Goal: Task Accomplishment & Management: Use online tool/utility

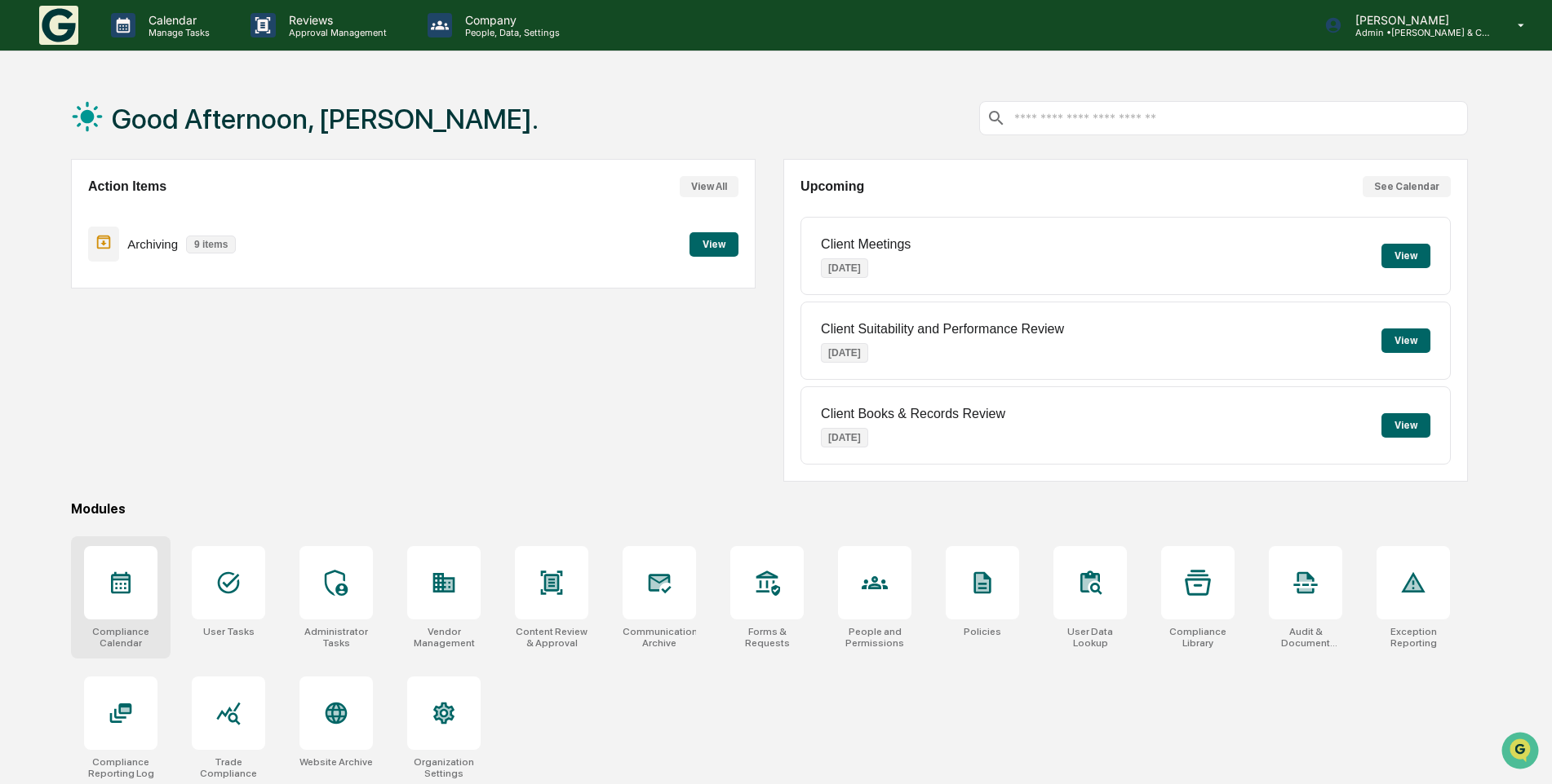
click at [127, 601] on div at bounding box center [120, 583] width 73 height 73
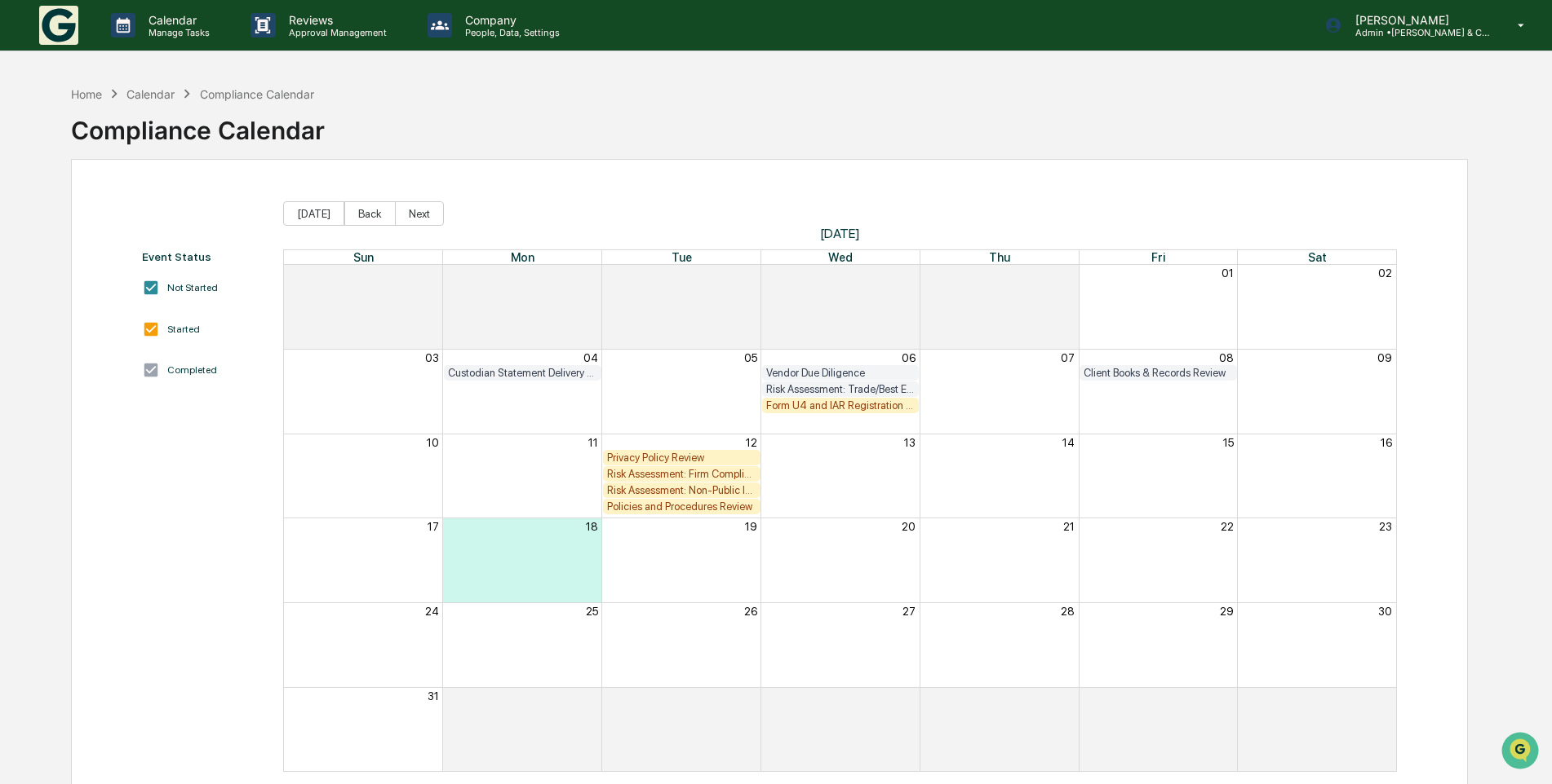
click at [839, 407] on div "Form U4 and IAR Registration Review" at bounding box center [841, 406] width 150 height 12
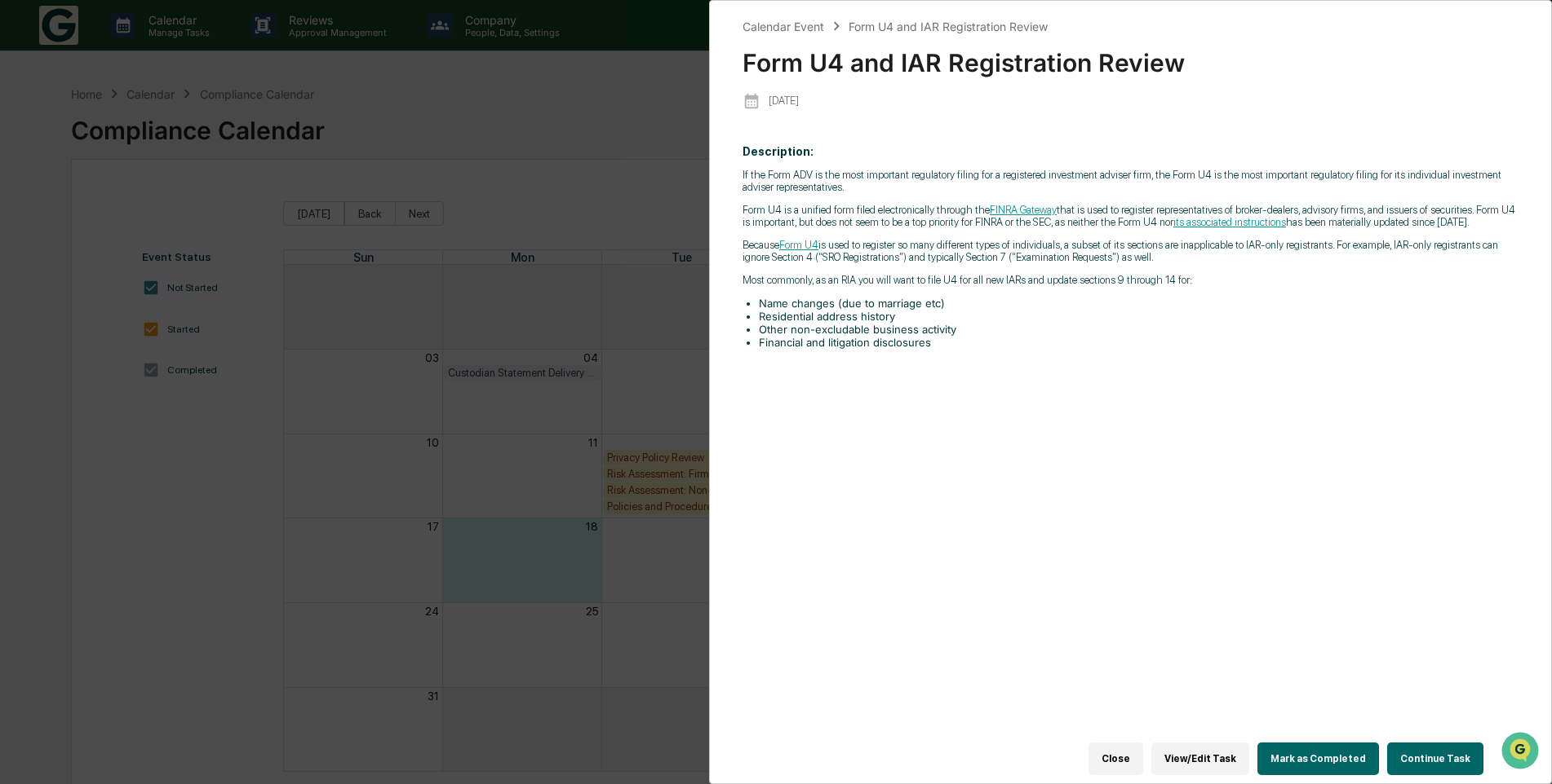
click at [1425, 751] on button "Continue Task" at bounding box center [1434, 758] width 96 height 33
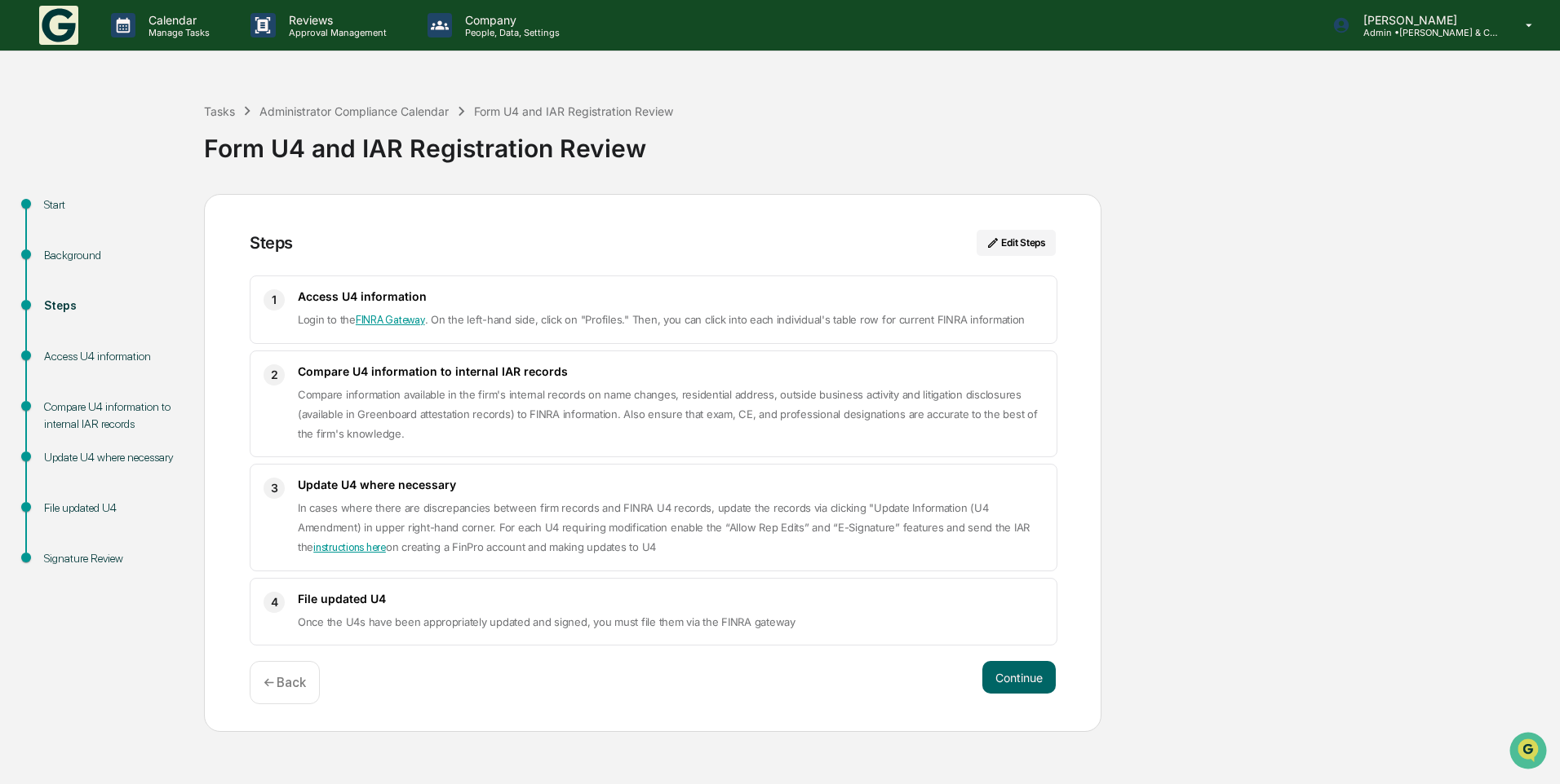
click at [377, 321] on link "FINRA Gateway" at bounding box center [390, 320] width 70 height 12
click at [404, 320] on link "FINRA Gateway" at bounding box center [390, 320] width 70 height 12
click at [1008, 676] on button "Continue" at bounding box center [1019, 678] width 73 height 33
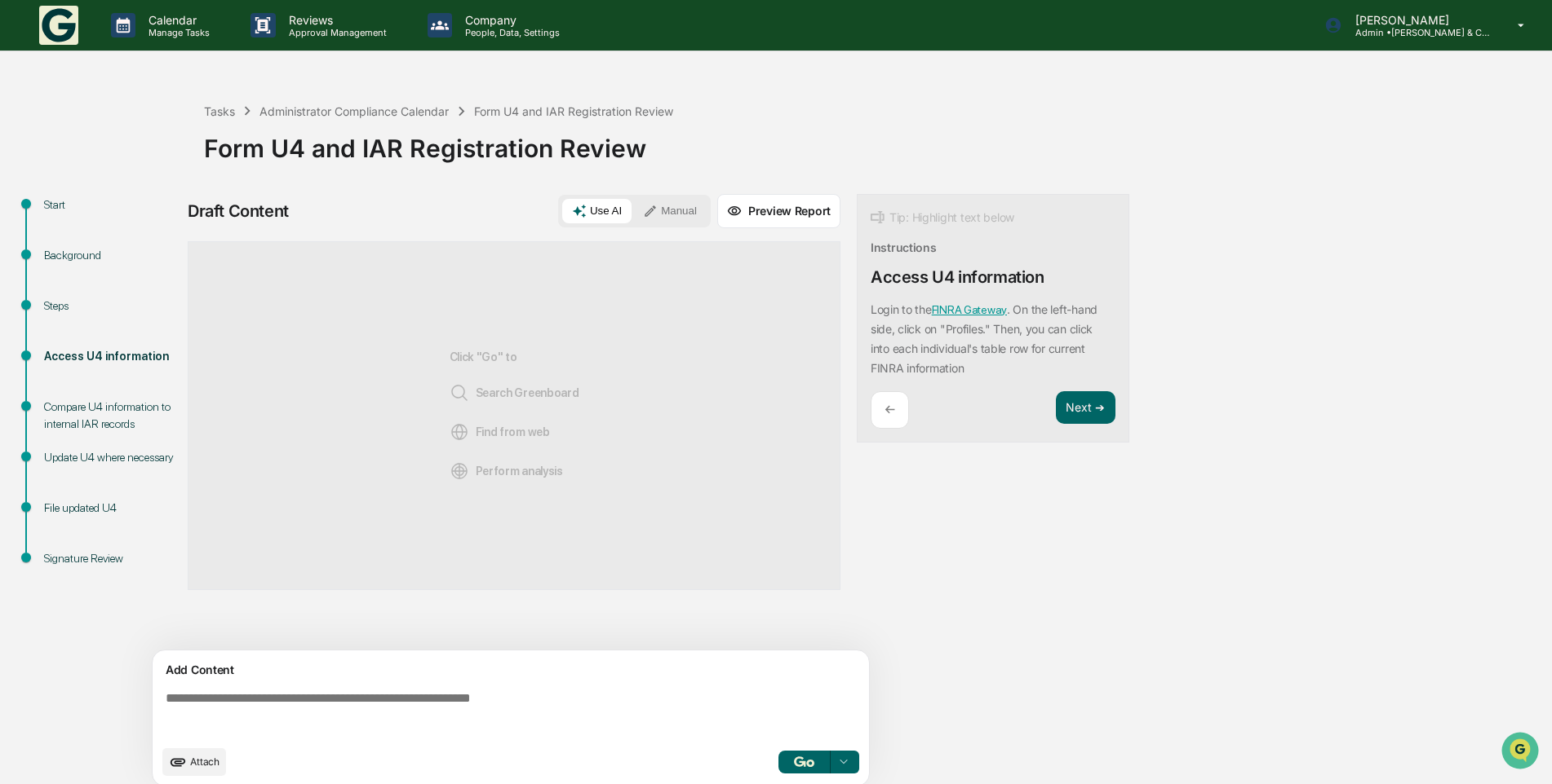
click at [974, 308] on link "FINRA Gateway" at bounding box center [968, 310] width 75 height 13
click at [1076, 407] on button "Next ➔" at bounding box center [1085, 408] width 60 height 33
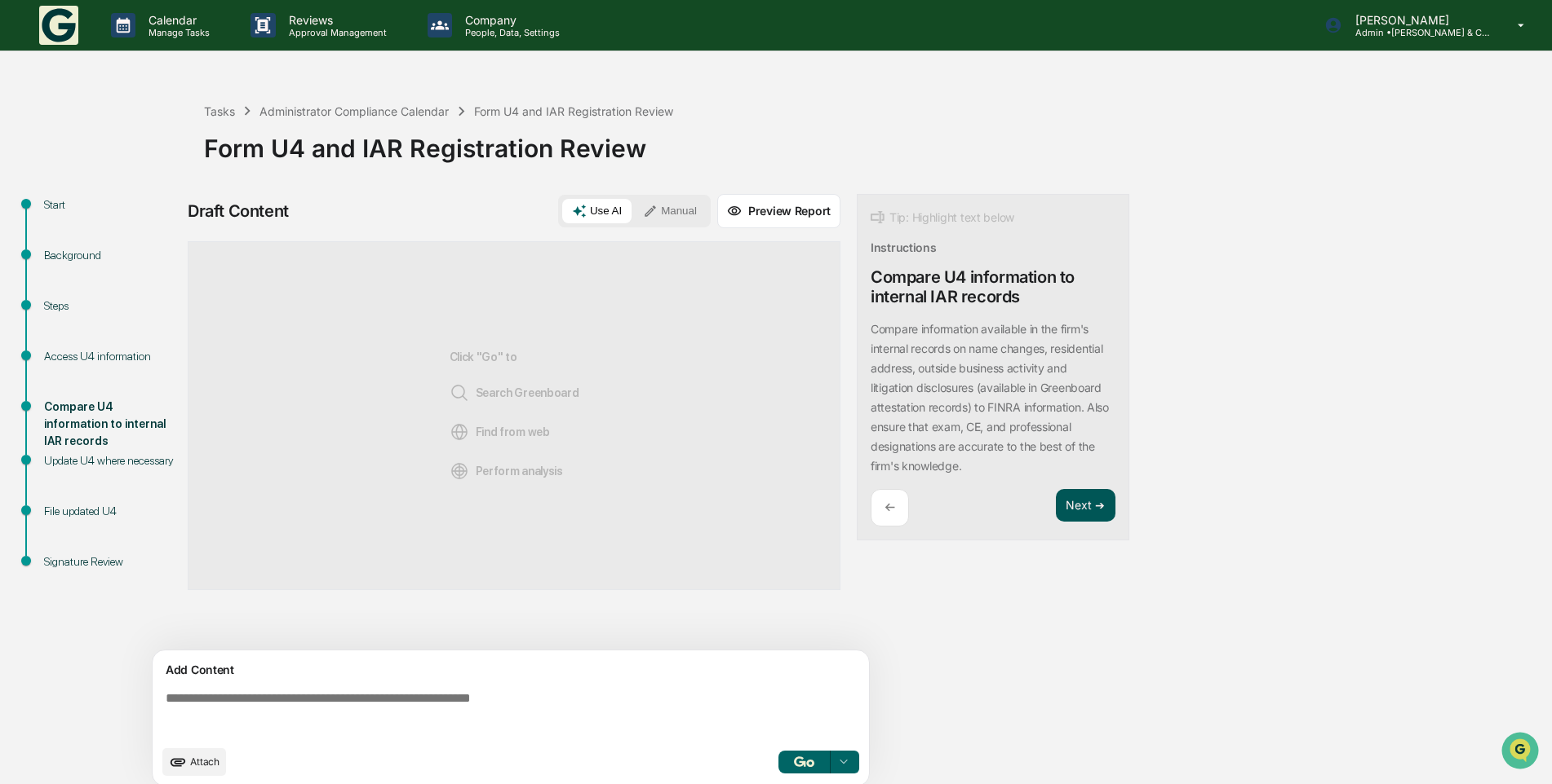
click at [1085, 505] on button "Next ➔" at bounding box center [1085, 506] width 60 height 33
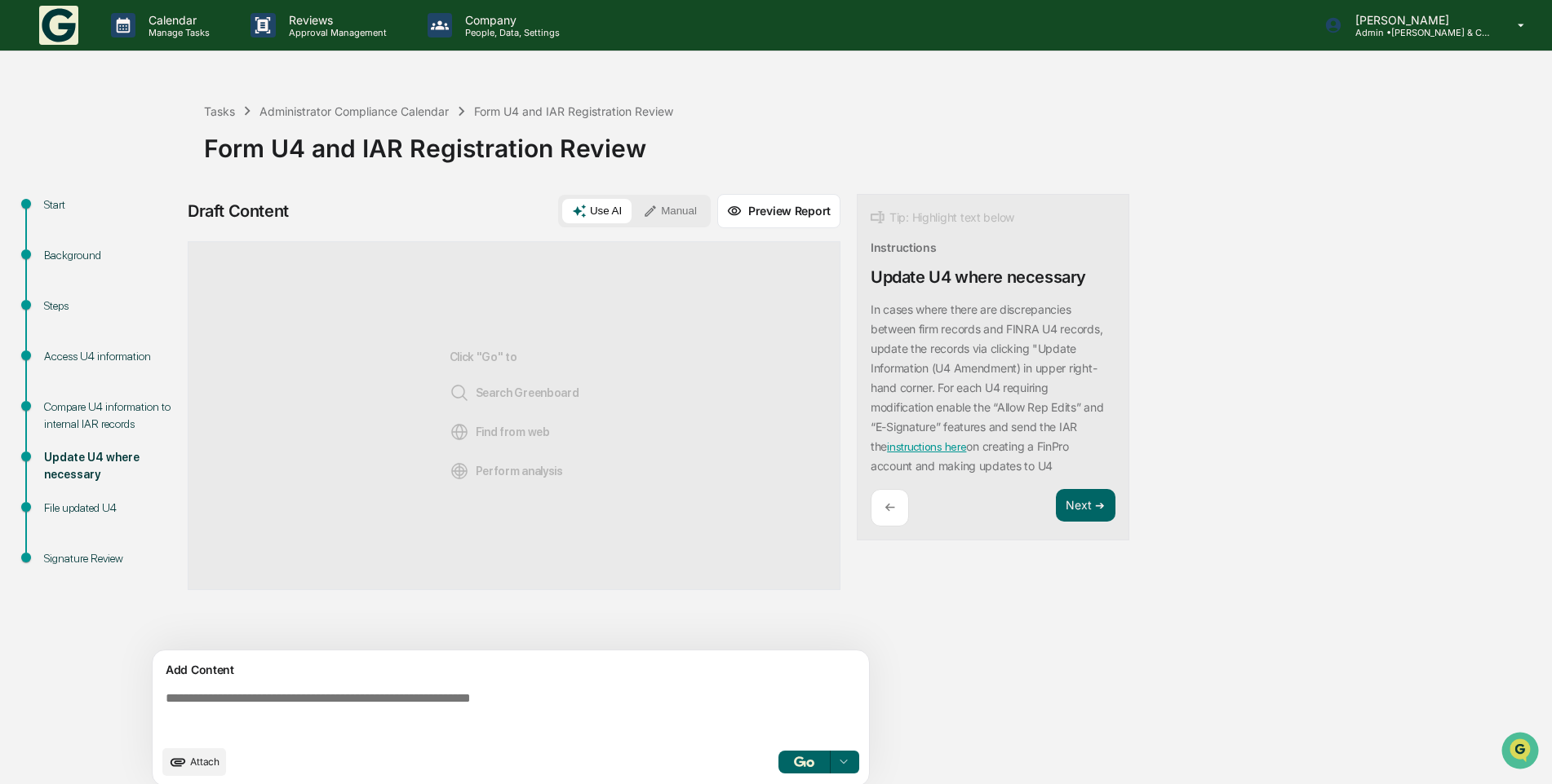
click at [106, 506] on div "File updated U4" at bounding box center [111, 508] width 134 height 17
click at [1076, 504] on button "Next ➔" at bounding box center [1085, 506] width 60 height 33
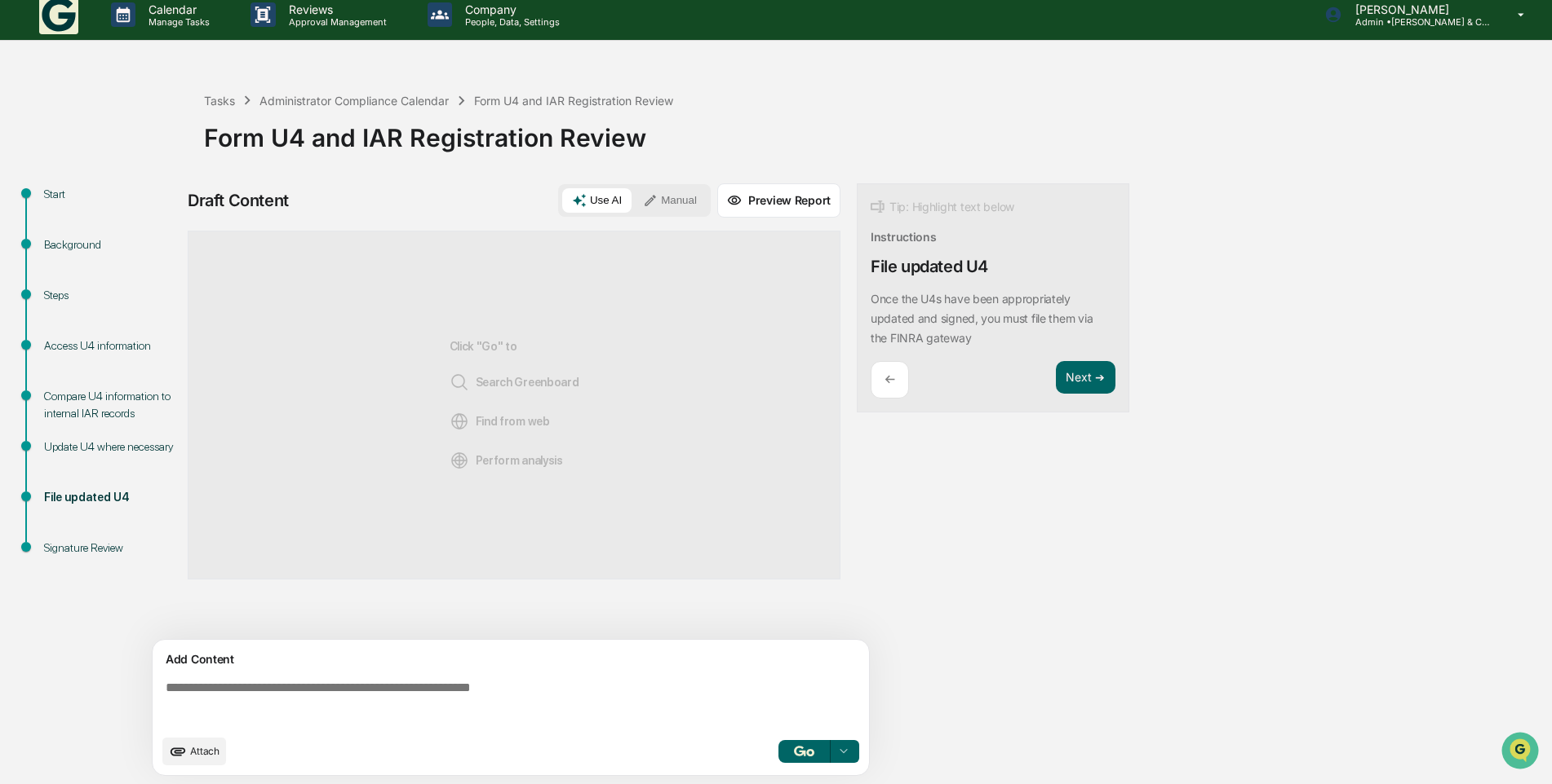
scroll to position [12, 0]
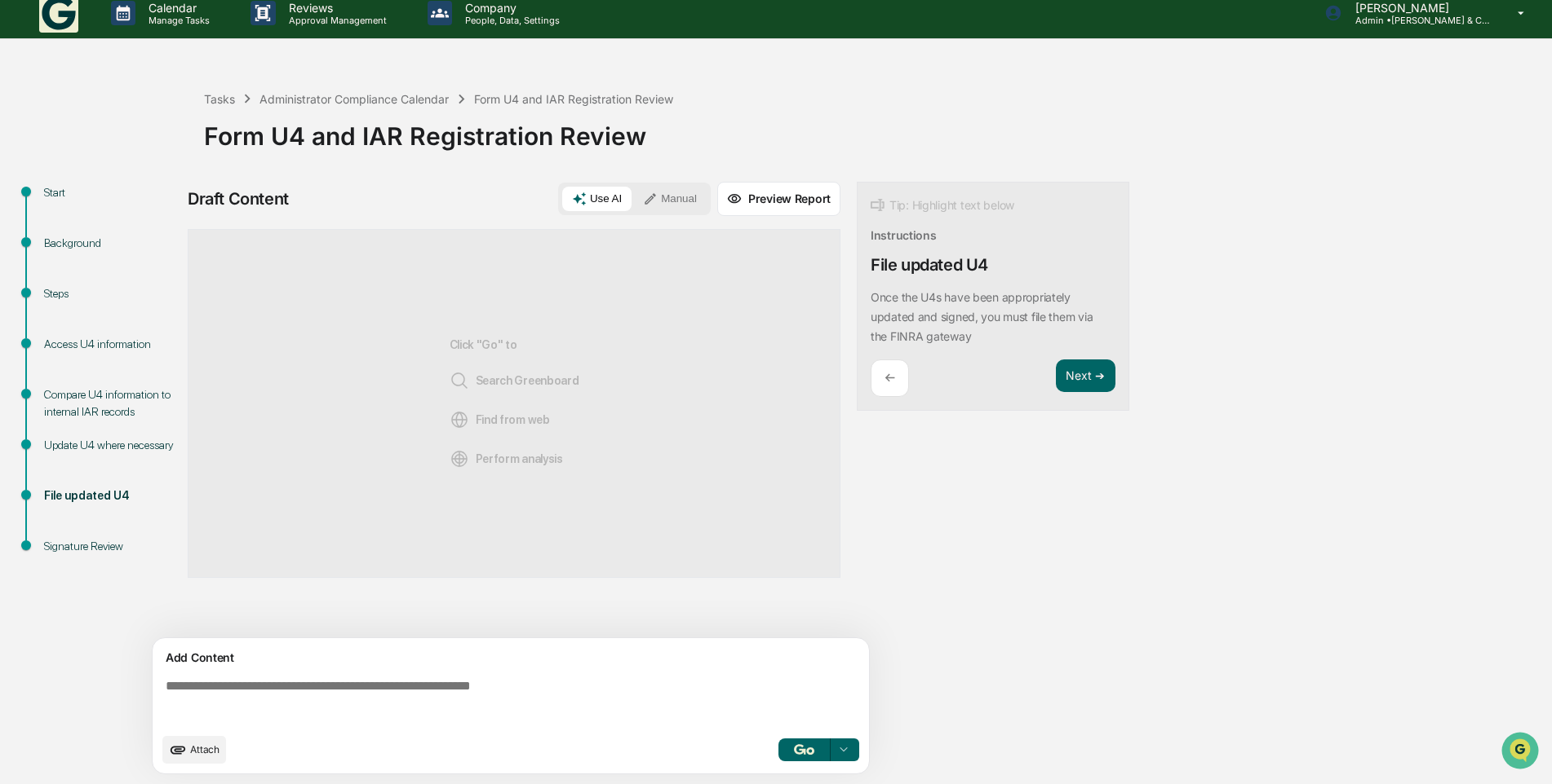
click at [885, 380] on div "←" at bounding box center [890, 379] width 39 height 39
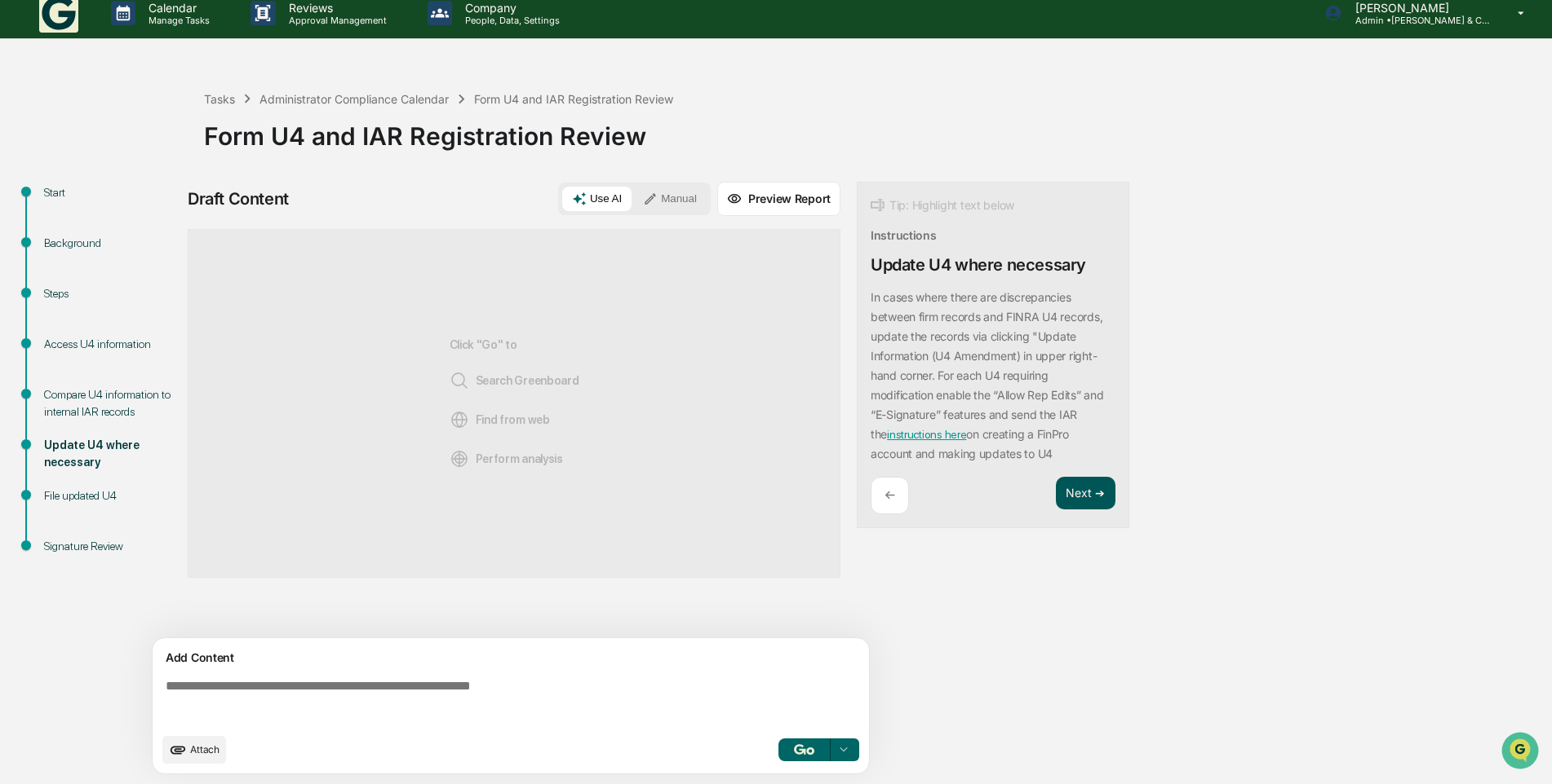
click at [1078, 486] on button "Next ➔" at bounding box center [1085, 494] width 60 height 33
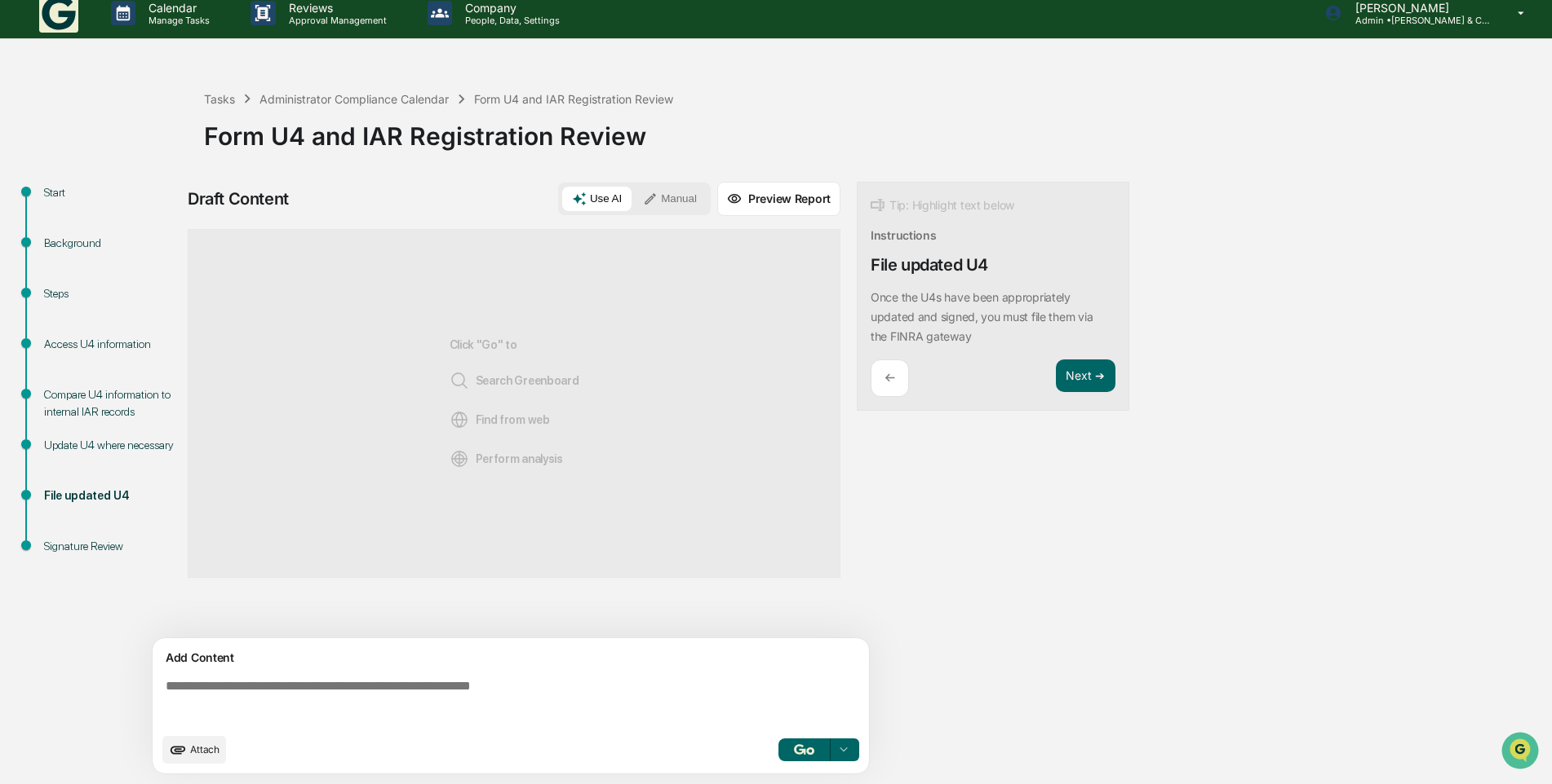
click at [892, 372] on p "←" at bounding box center [890, 378] width 11 height 16
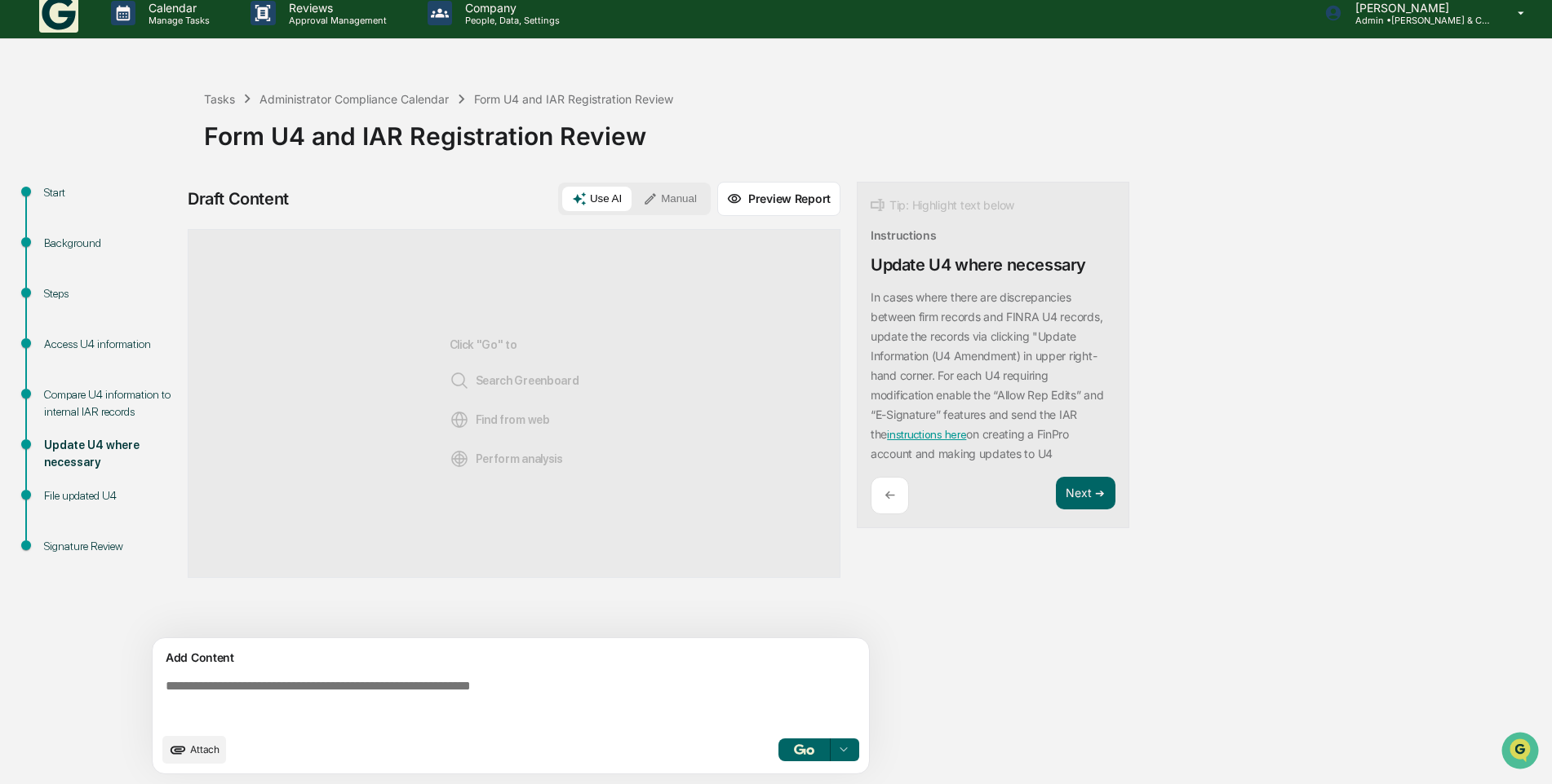
click at [896, 488] on div "←" at bounding box center [890, 496] width 39 height 39
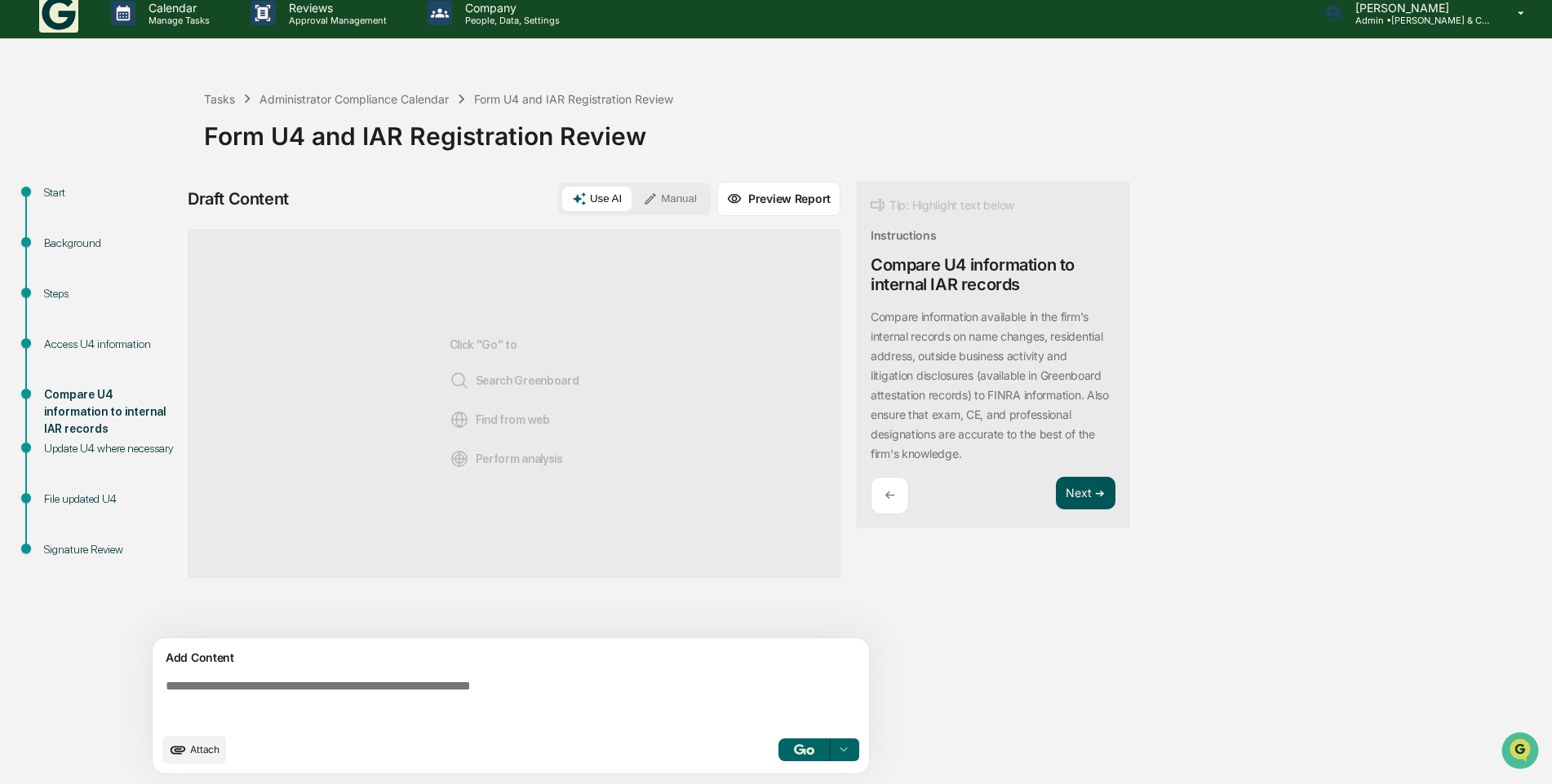
click at [1089, 493] on button "Next ➔" at bounding box center [1085, 494] width 60 height 33
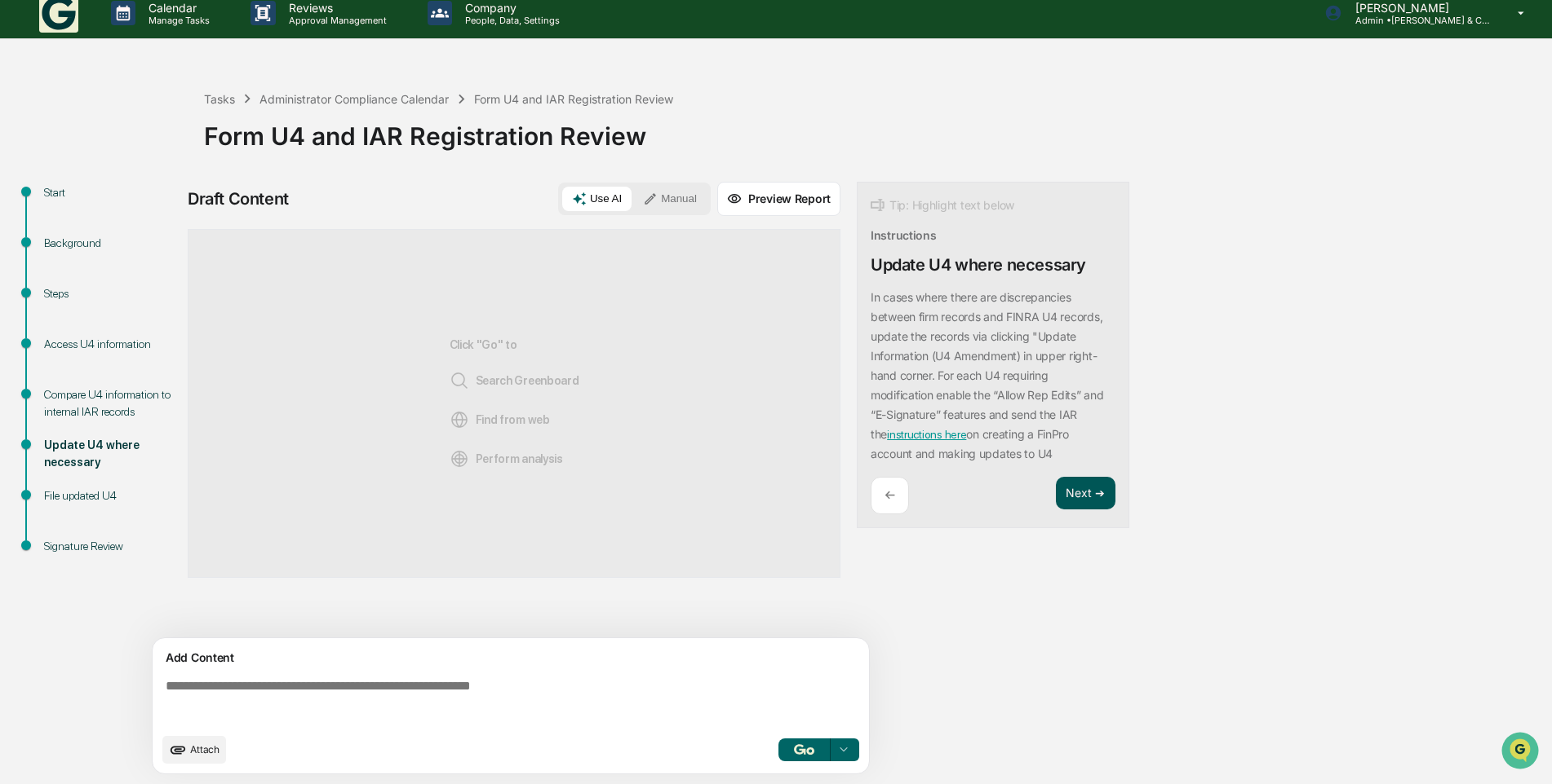
click at [1089, 493] on button "Next ➔" at bounding box center [1085, 494] width 60 height 33
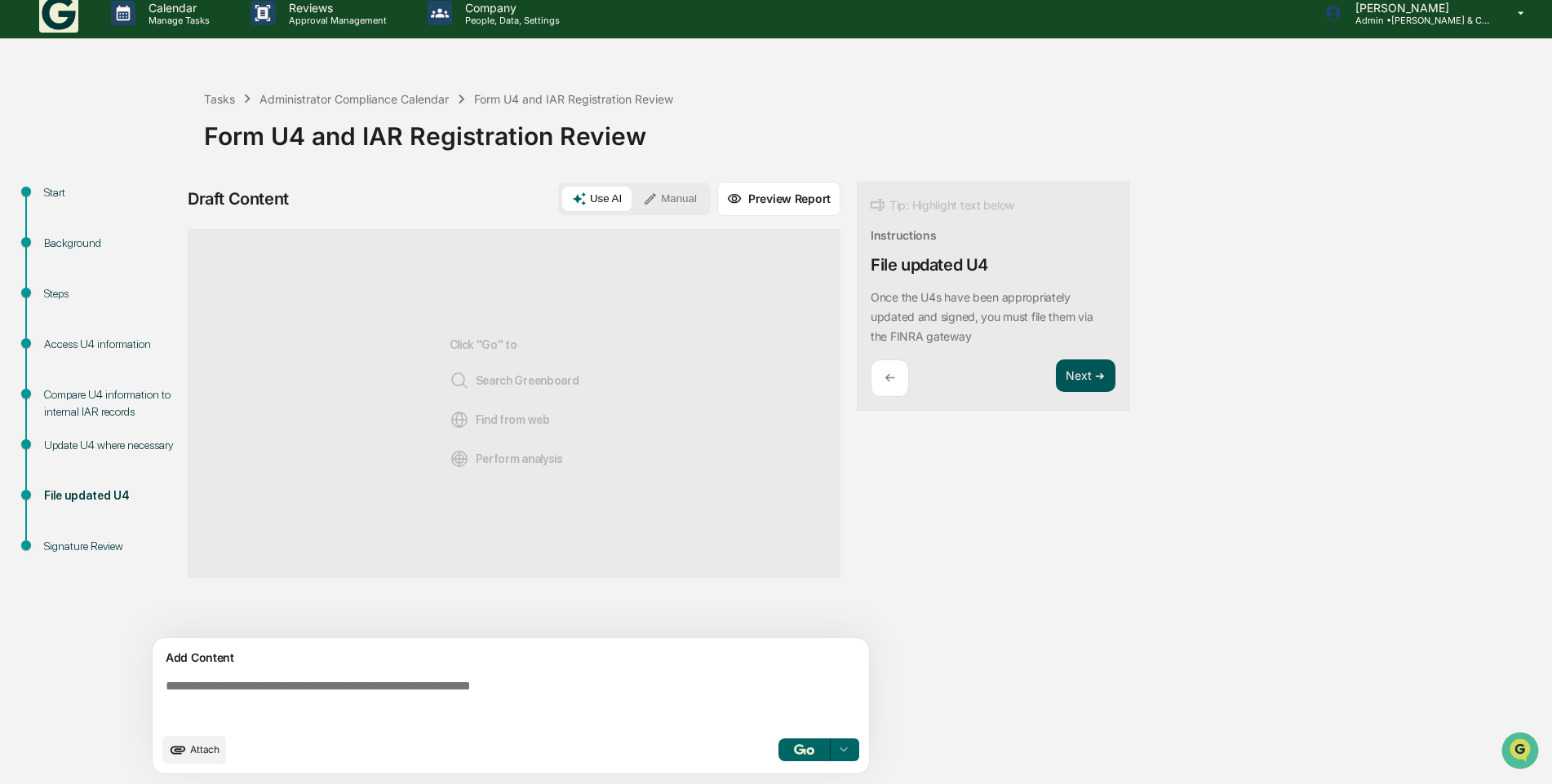
click at [1087, 368] on button "Next ➔" at bounding box center [1085, 377] width 60 height 33
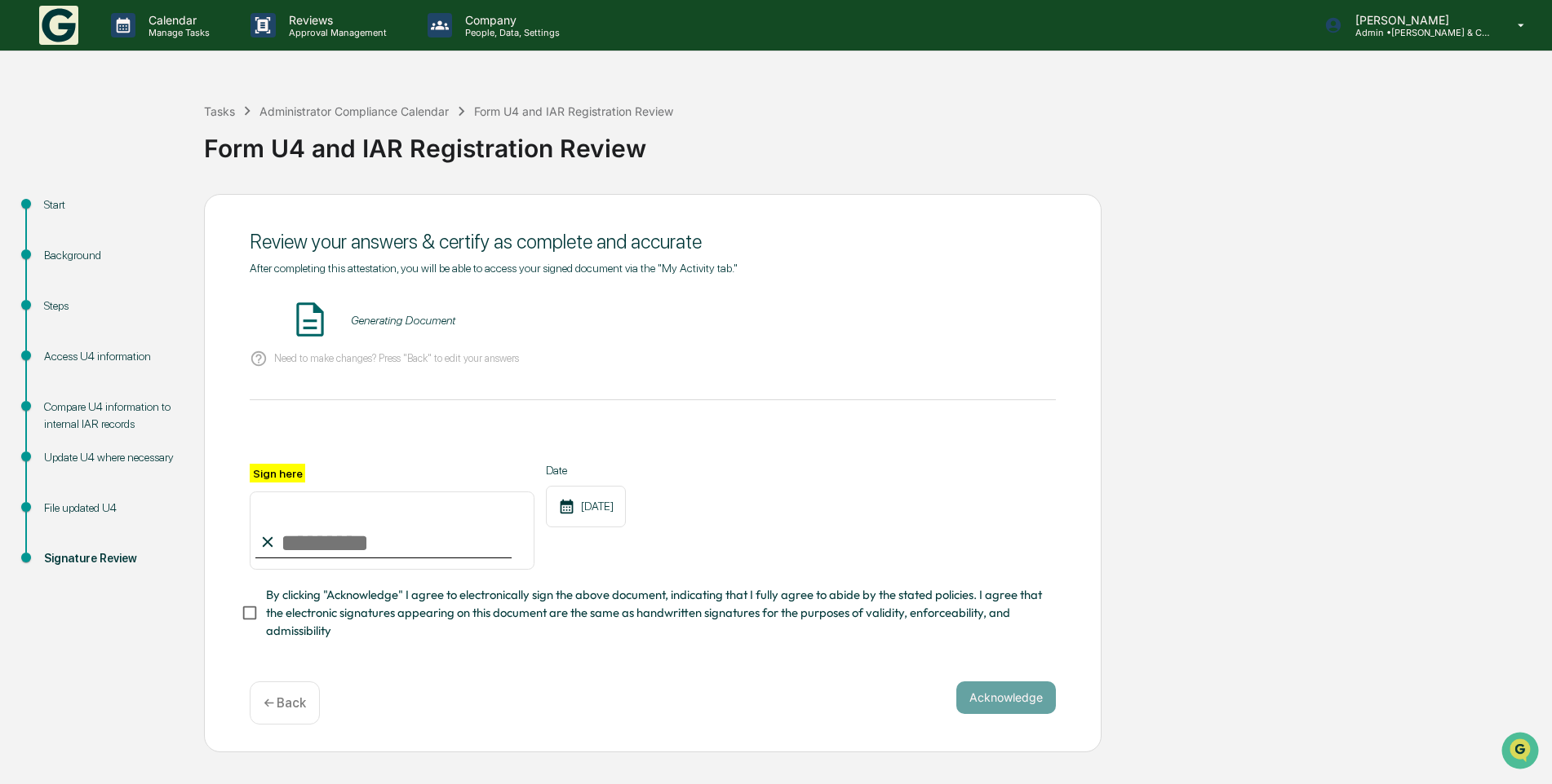
scroll to position [0, 0]
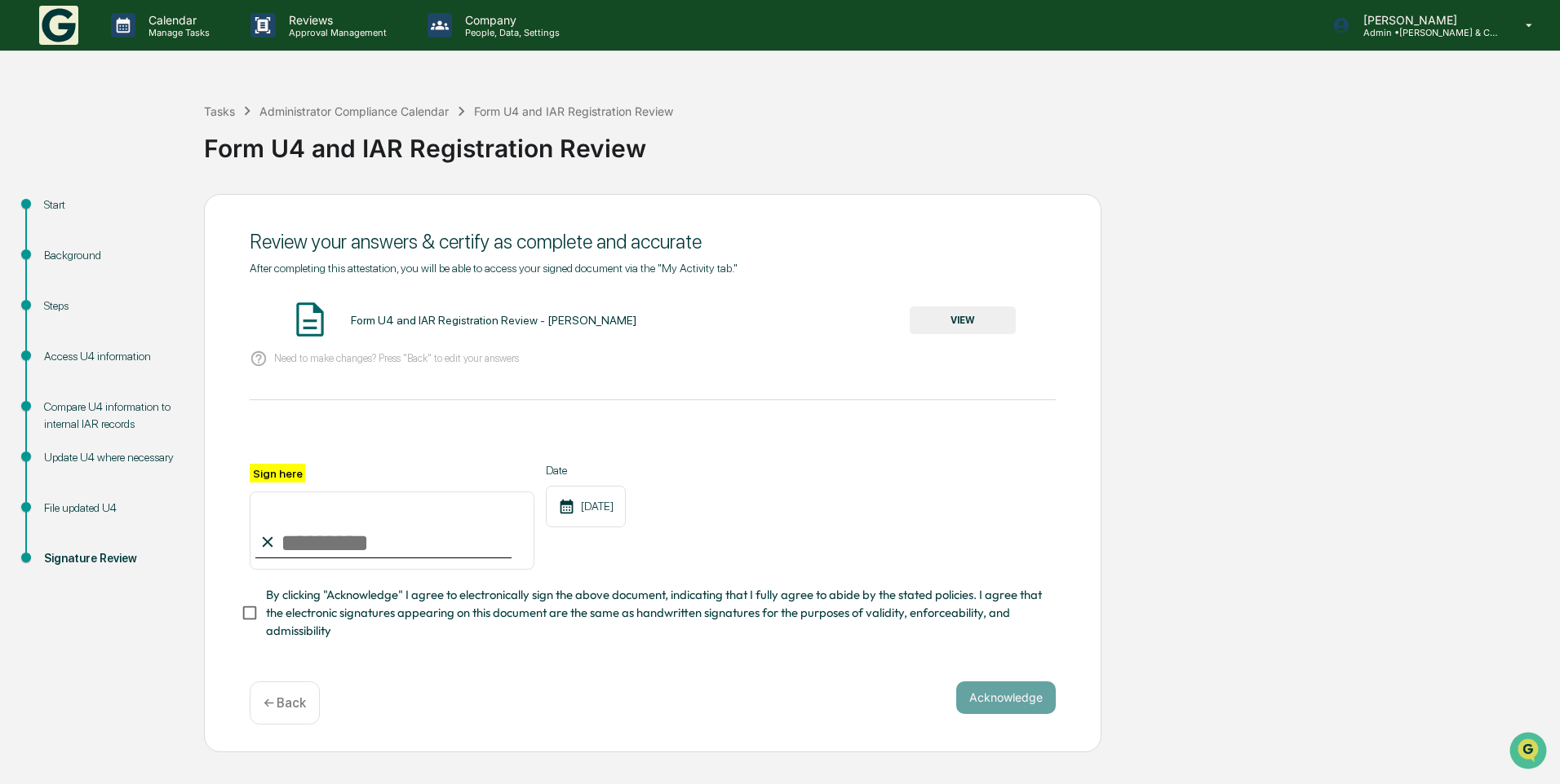
click at [103, 452] on div "Update U4 where necessary" at bounding box center [111, 458] width 134 height 17
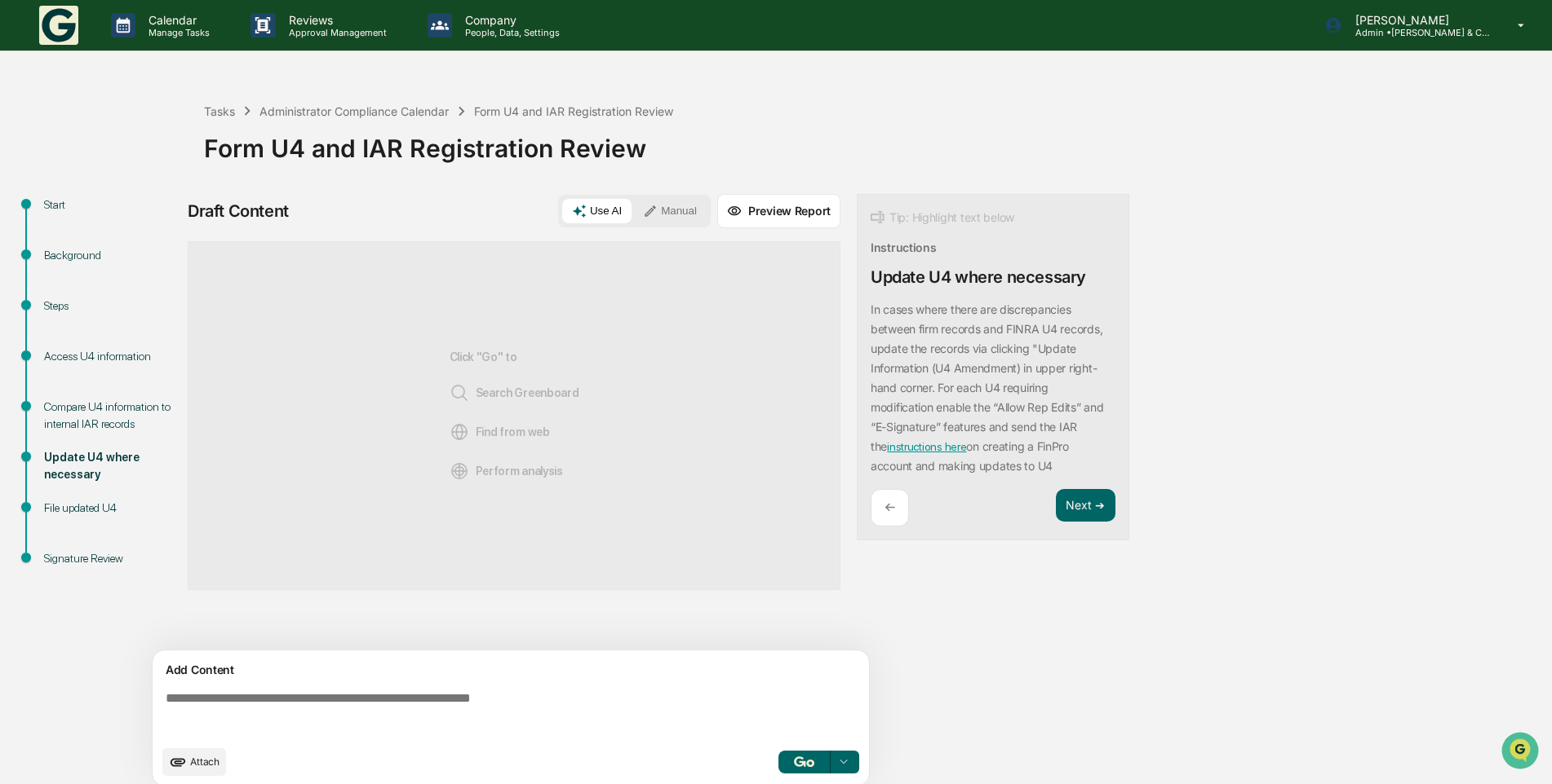
click at [680, 207] on button "Manual" at bounding box center [669, 211] width 73 height 25
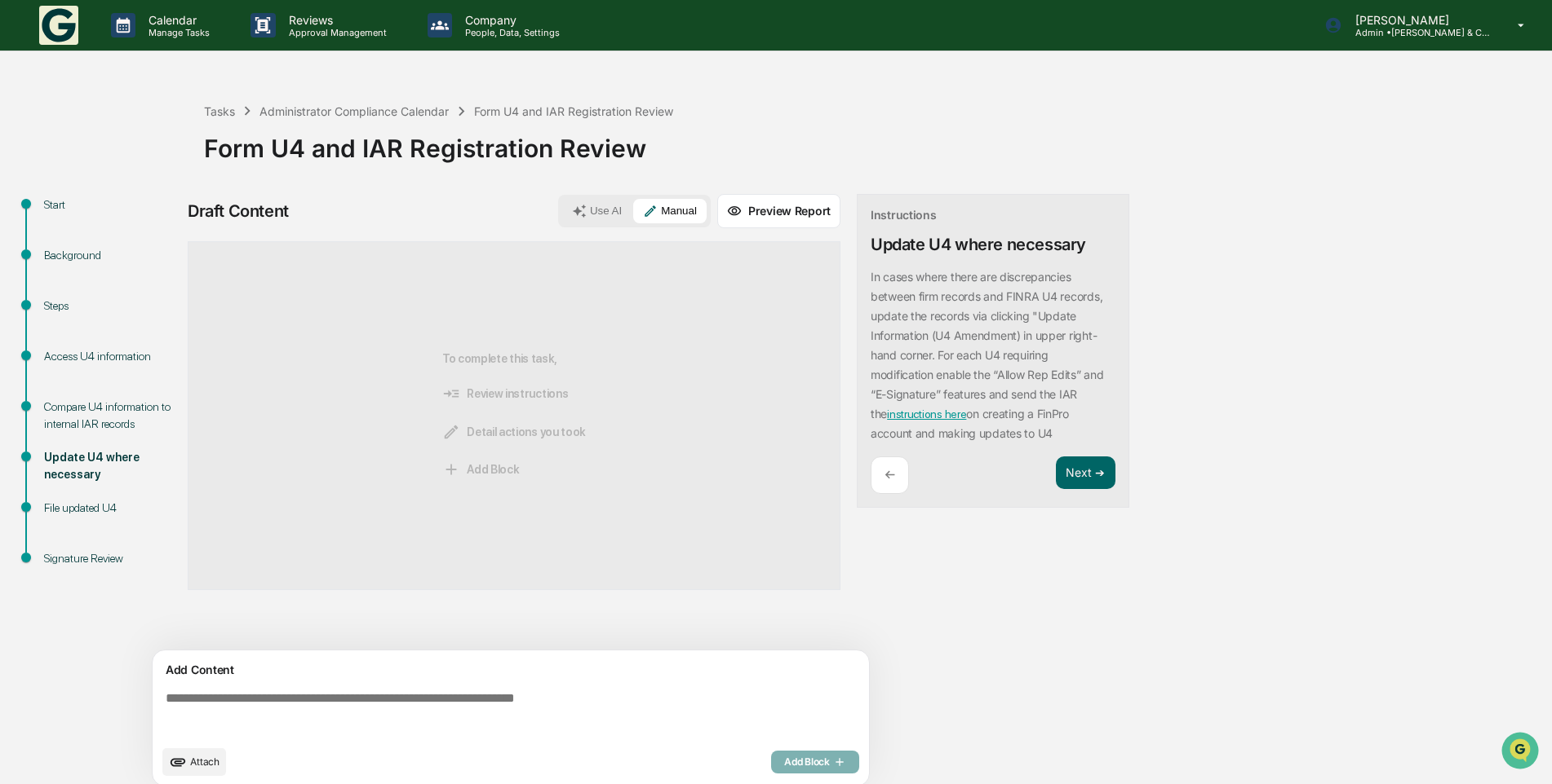
drag, startPoint x: 289, startPoint y: 695, endPoint x: 280, endPoint y: 673, distance: 23.8
click at [289, 694] on textarea at bounding box center [514, 714] width 710 height 59
type textarea "*"
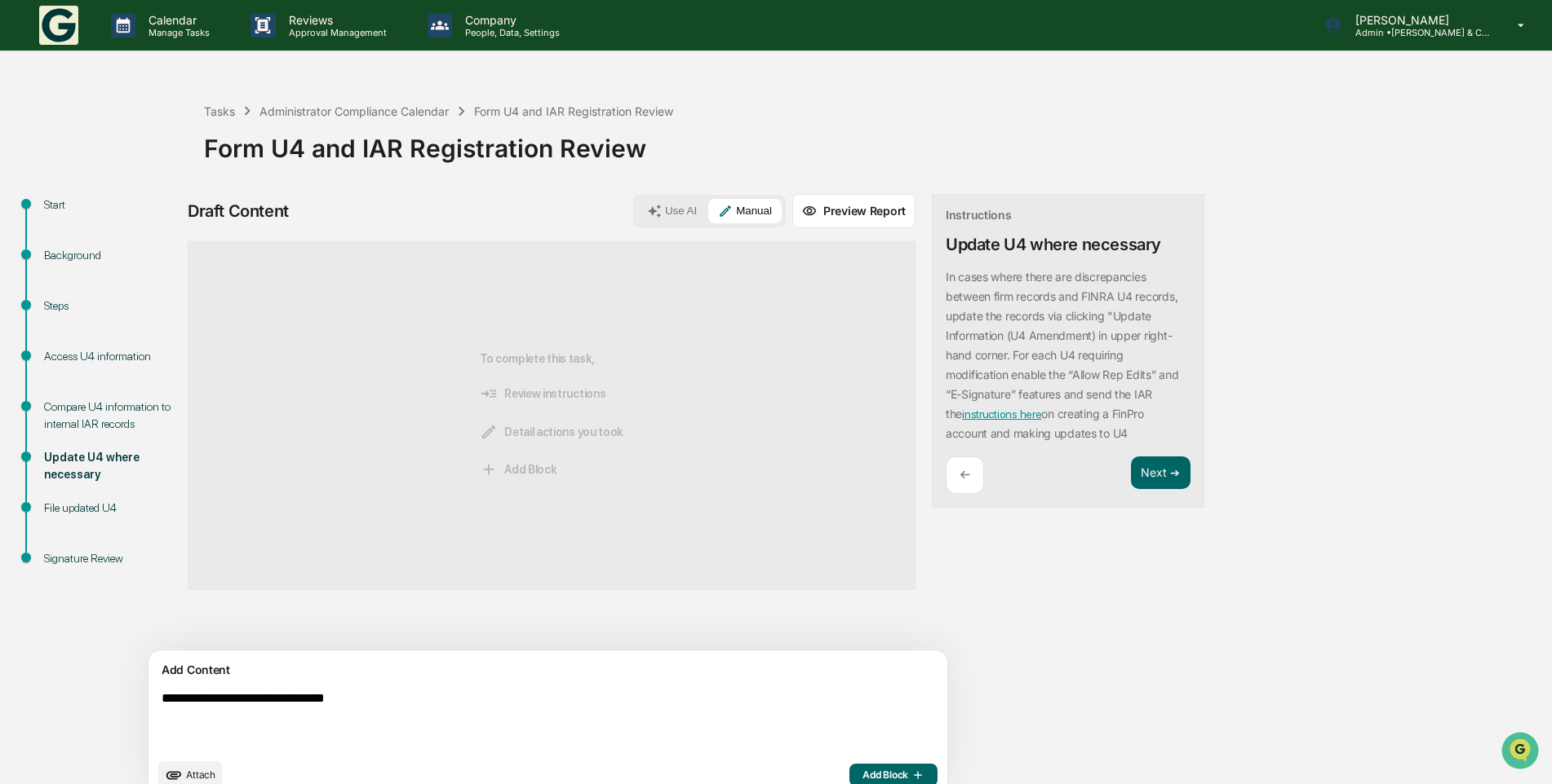
type textarea "**********"
click at [850, 766] on button "Add Block" at bounding box center [894, 775] width 88 height 23
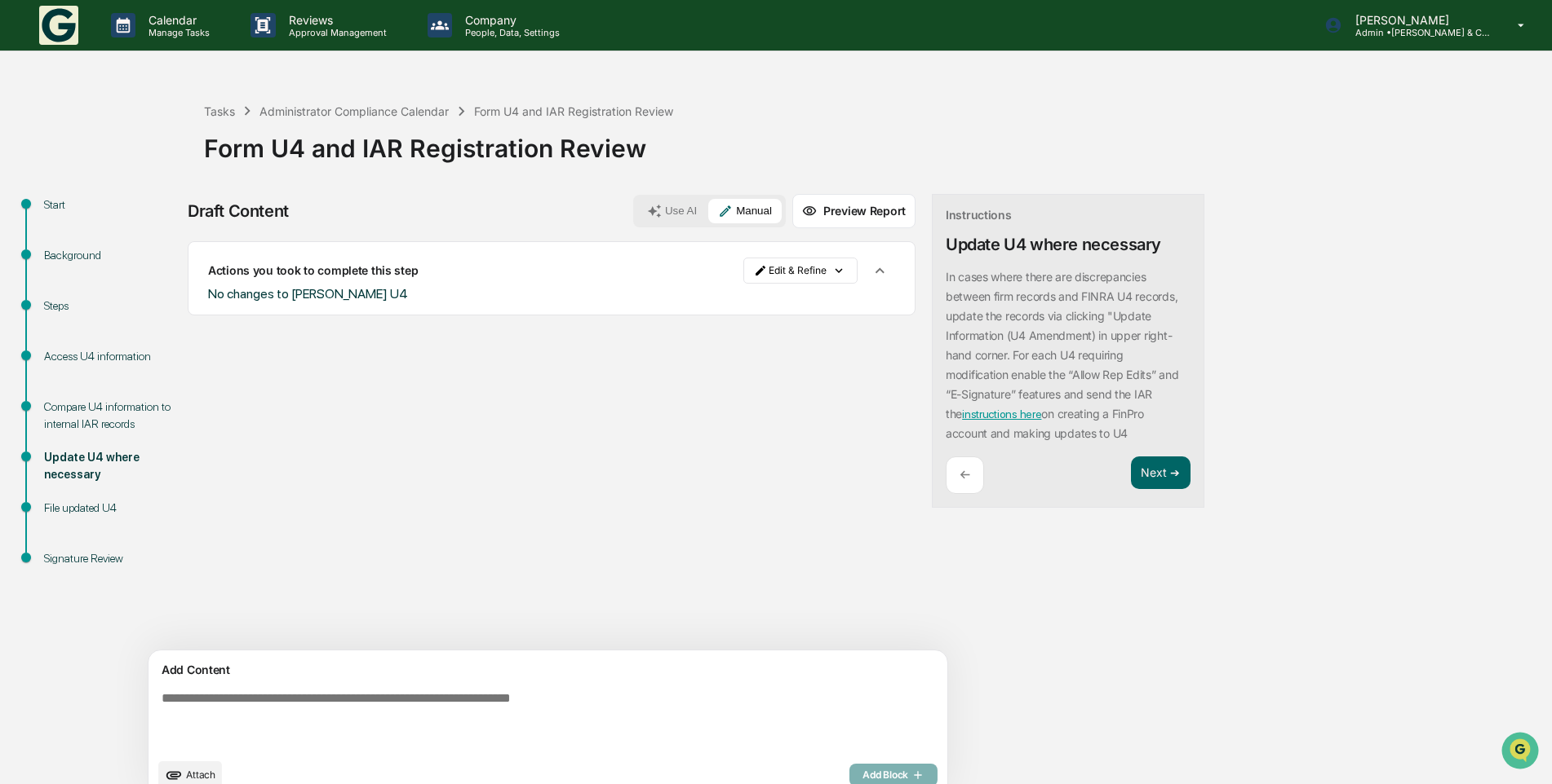
click at [283, 717] on textarea at bounding box center [510, 721] width 710 height 72
click at [850, 773] on div "Add Block" at bounding box center [894, 775] width 88 height 23
click at [702, 265] on html "Calendar Manage Tasks Reviews Approval Management Company People, Data, Setting…" at bounding box center [776, 392] width 1552 height 784
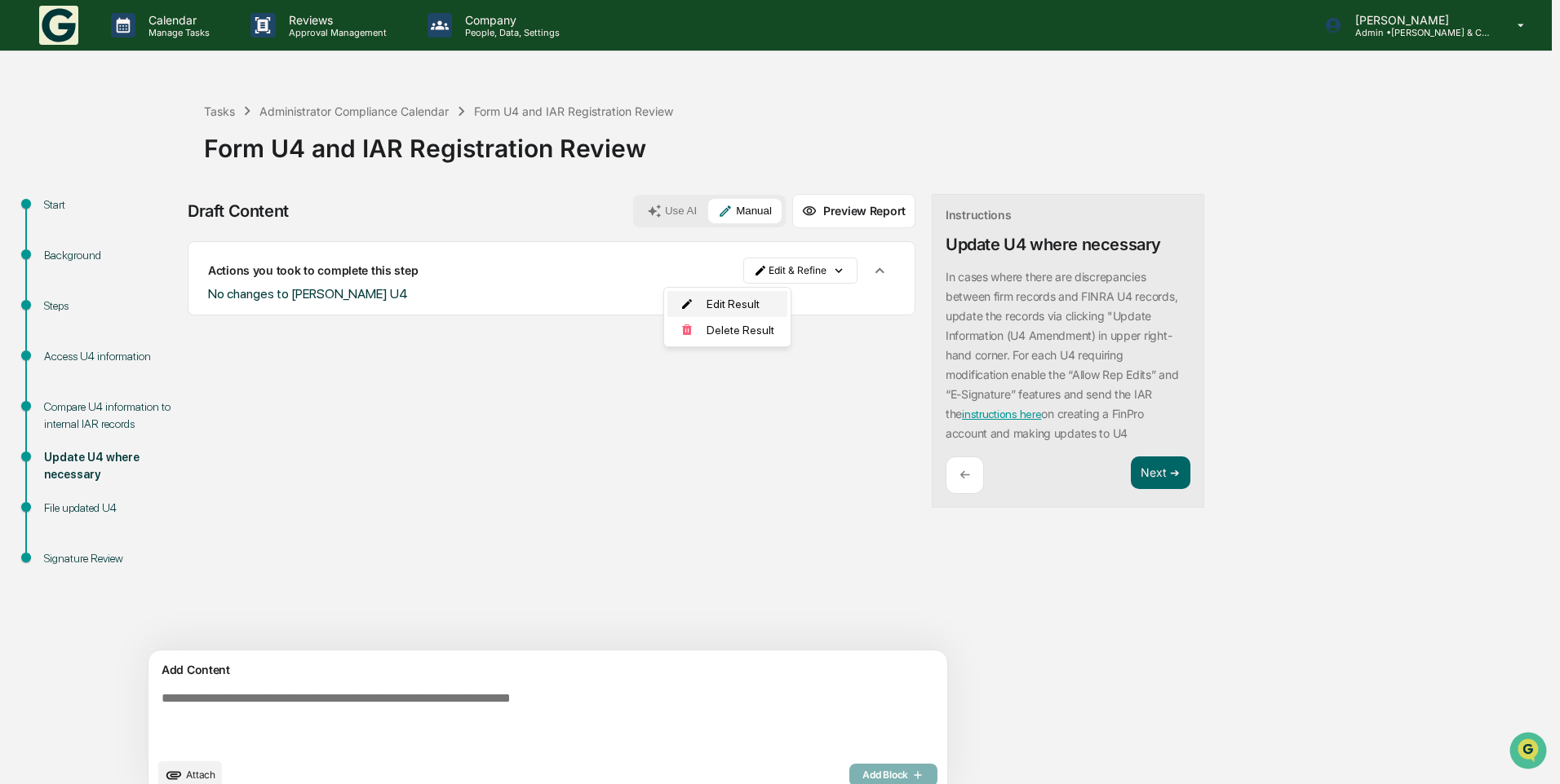
click at [717, 295] on div "Edit Result" at bounding box center [727, 304] width 120 height 26
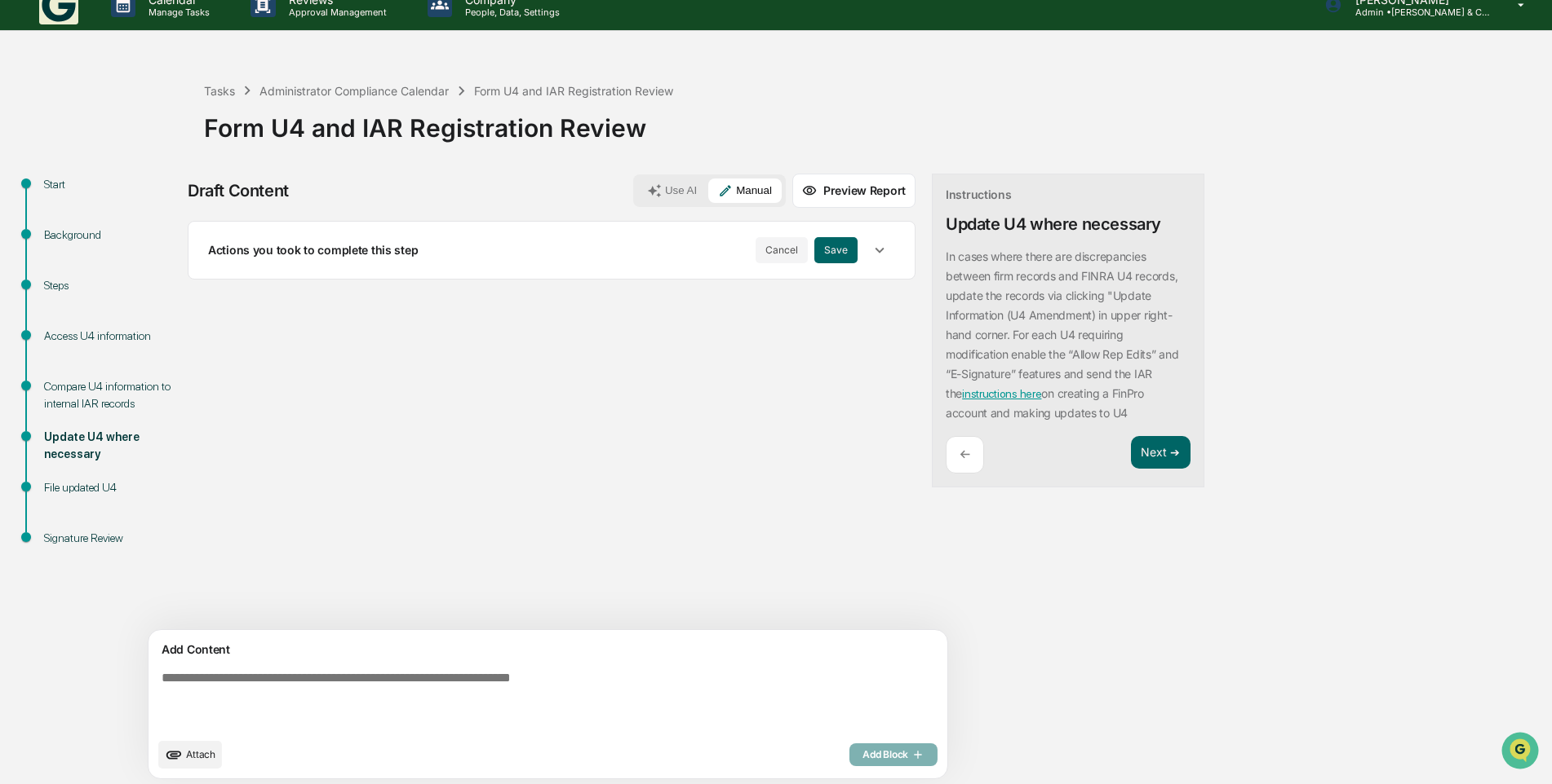
scroll to position [26, 0]
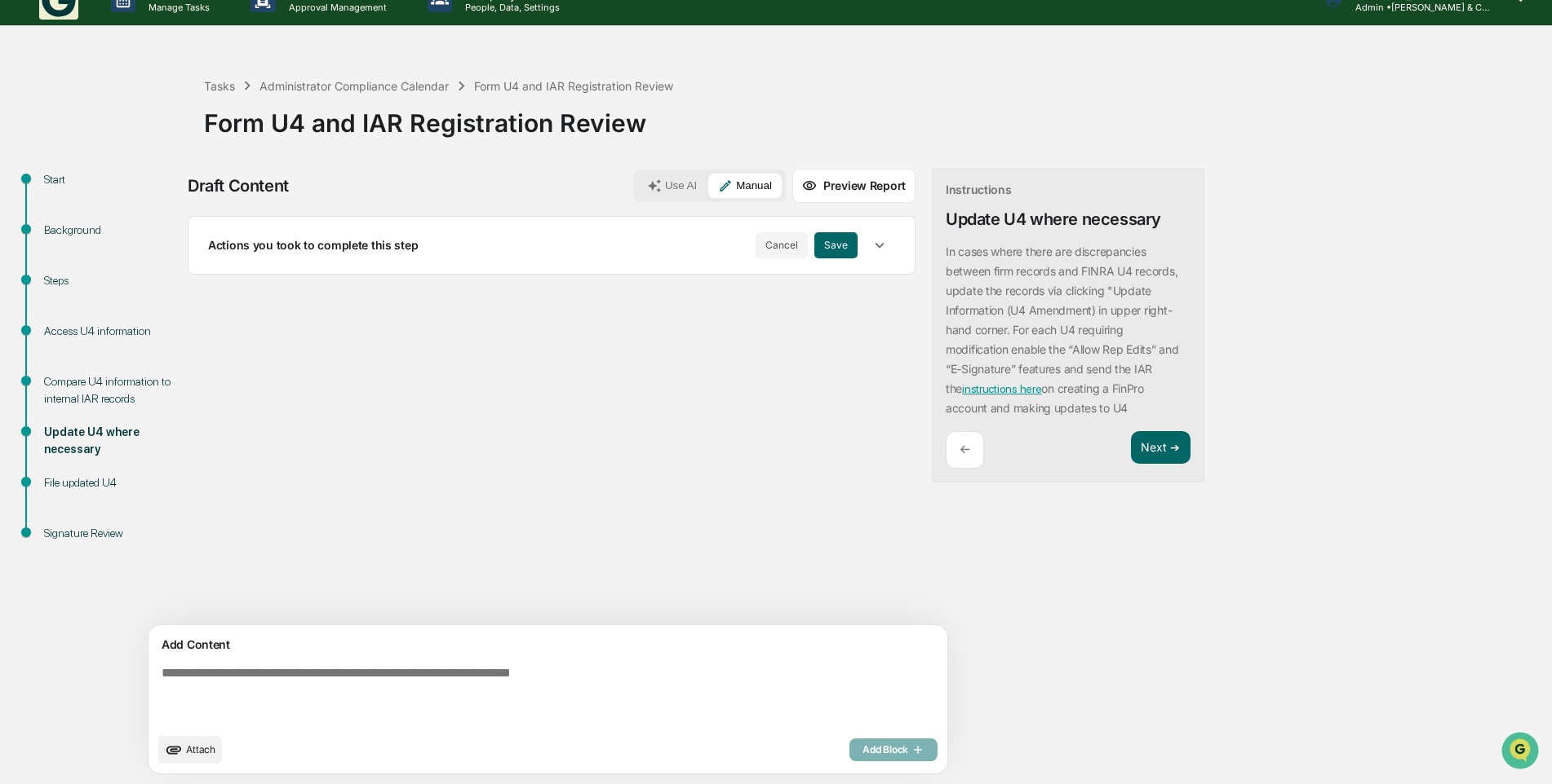
click at [376, 670] on textarea at bounding box center [510, 696] width 710 height 72
type textarea "**********"
click at [850, 744] on button "Add Block" at bounding box center [894, 751] width 88 height 23
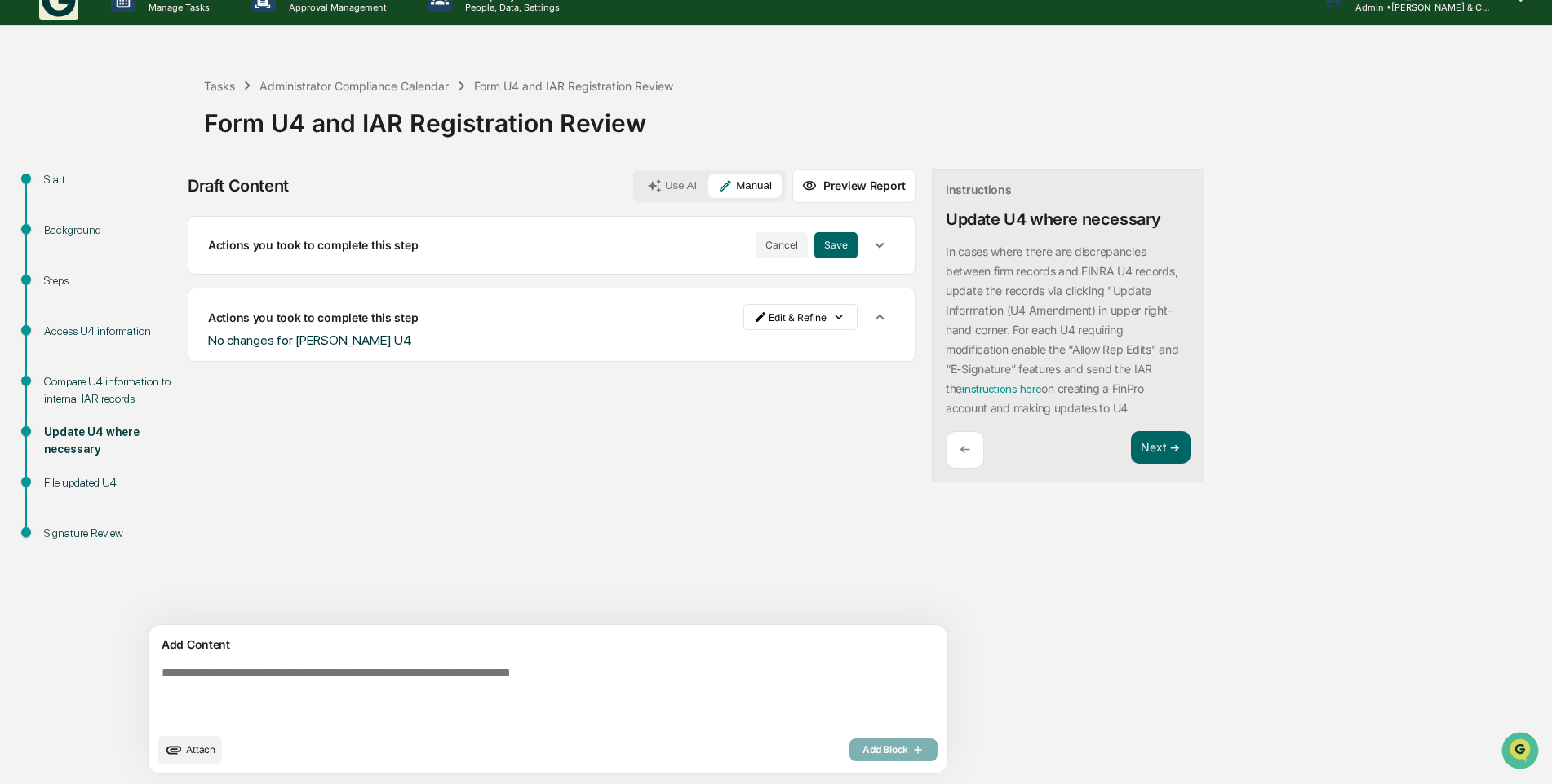
click at [550, 675] on textarea at bounding box center [510, 696] width 710 height 72
type textarea "**********"
click at [863, 750] on span "Add Block" at bounding box center [894, 750] width 62 height 13
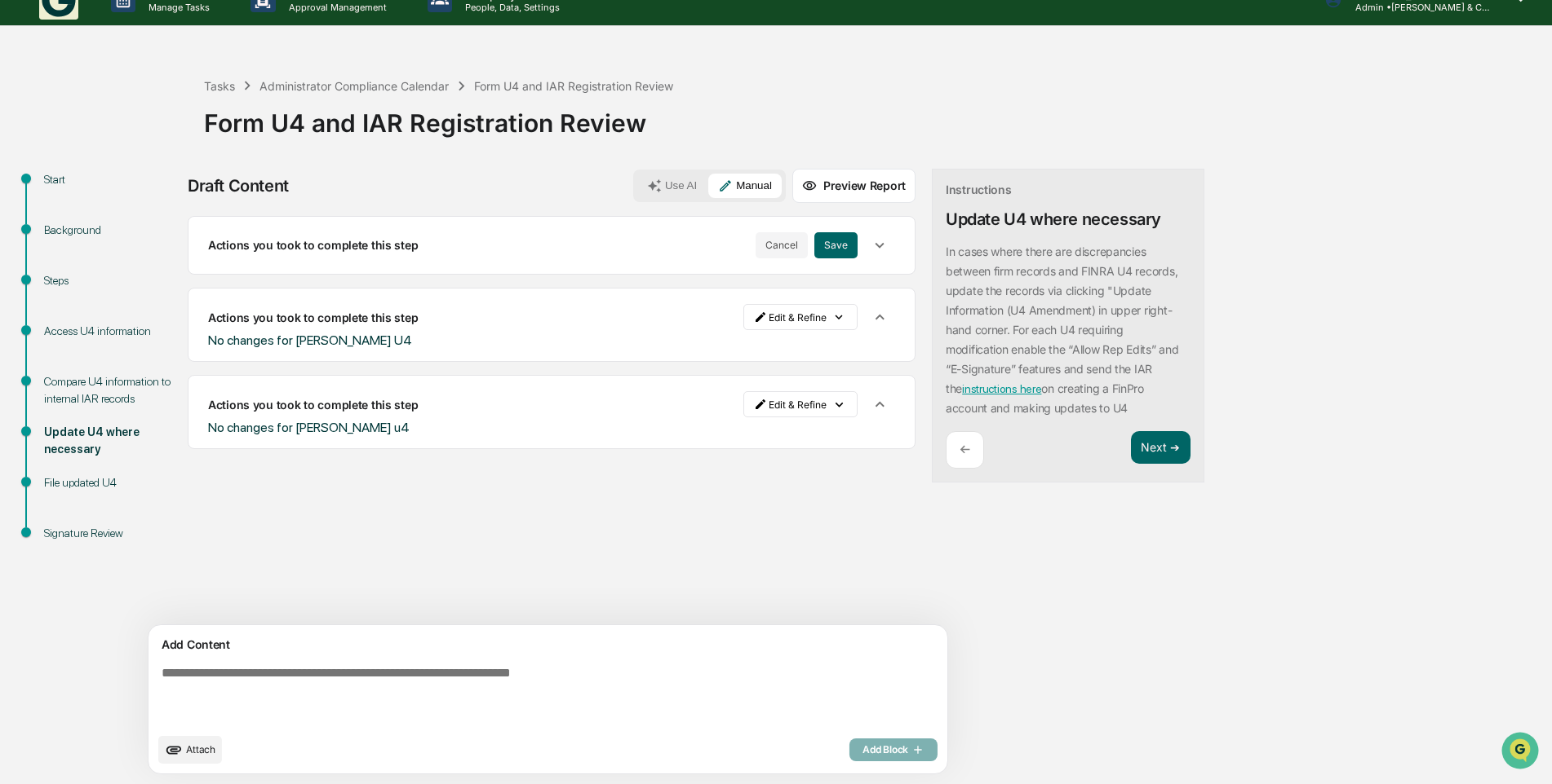
click at [459, 666] on textarea at bounding box center [510, 696] width 710 height 72
type textarea "**********"
click at [863, 756] on span "Add Block" at bounding box center [894, 750] width 62 height 13
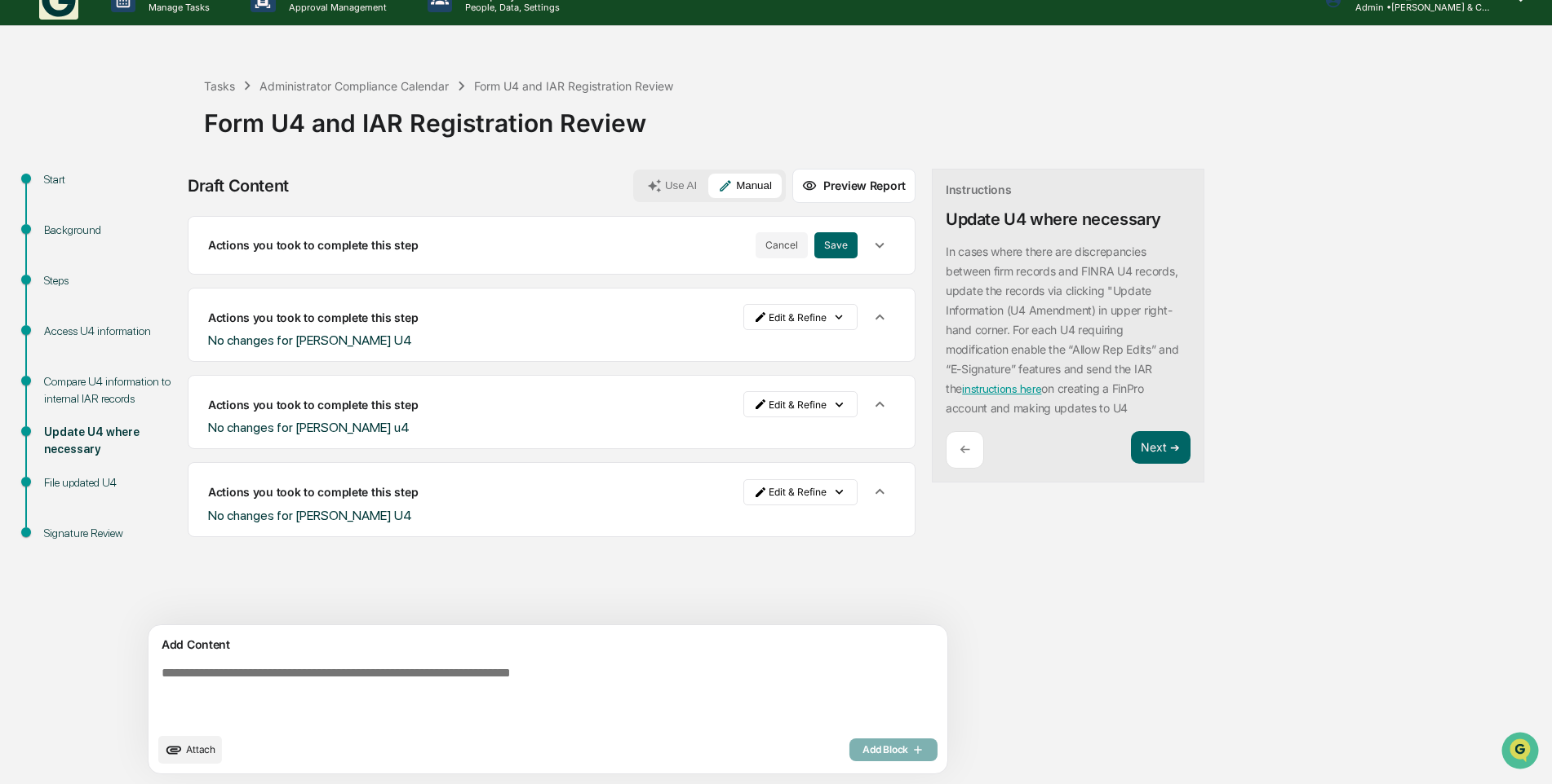
click at [322, 682] on textarea at bounding box center [510, 696] width 710 height 72
type textarea "**********"
click at [908, 751] on icon "button" at bounding box center [916, 750] width 17 height 13
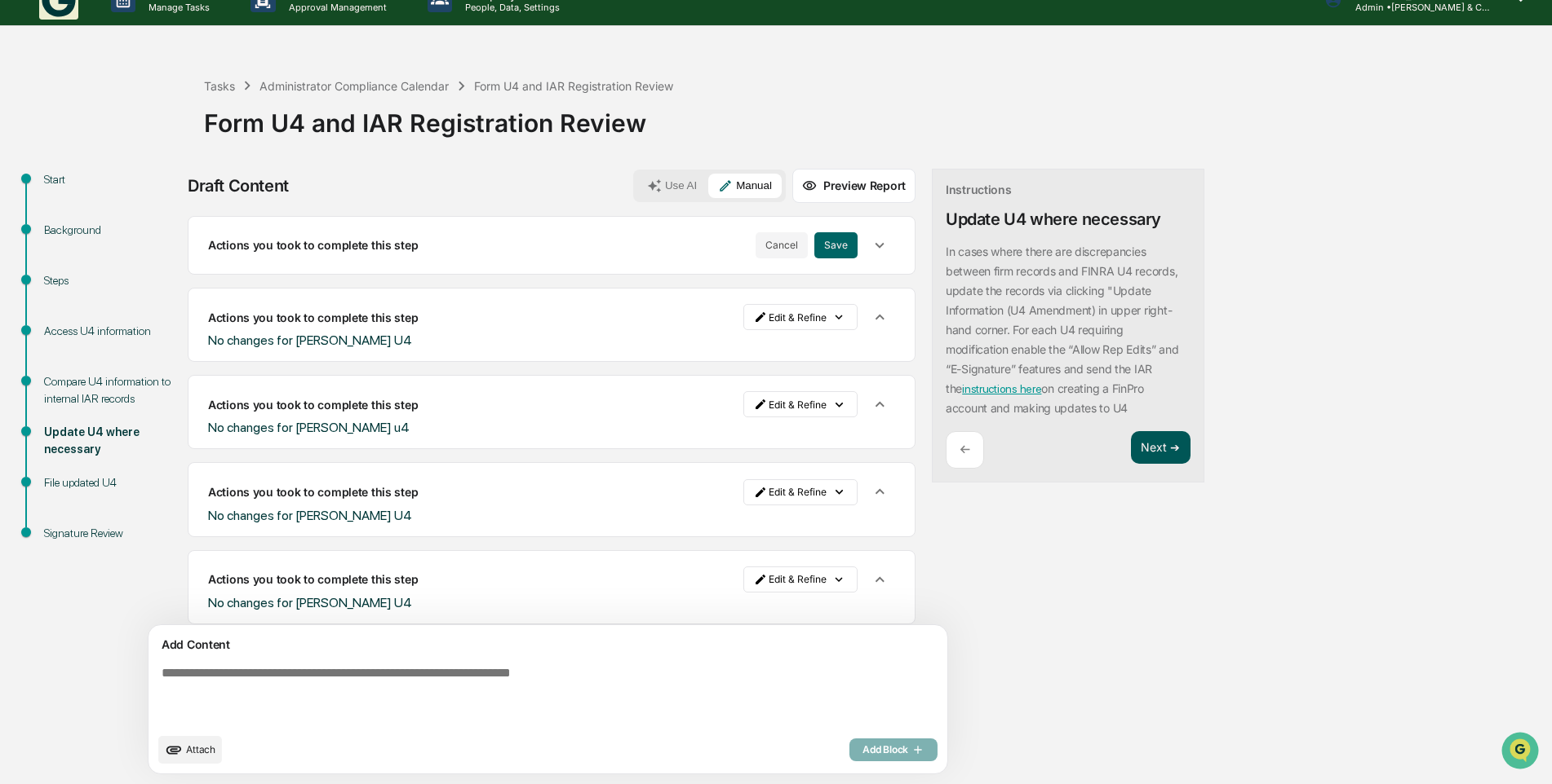
click at [1130, 449] on button "Next ➔" at bounding box center [1160, 448] width 60 height 33
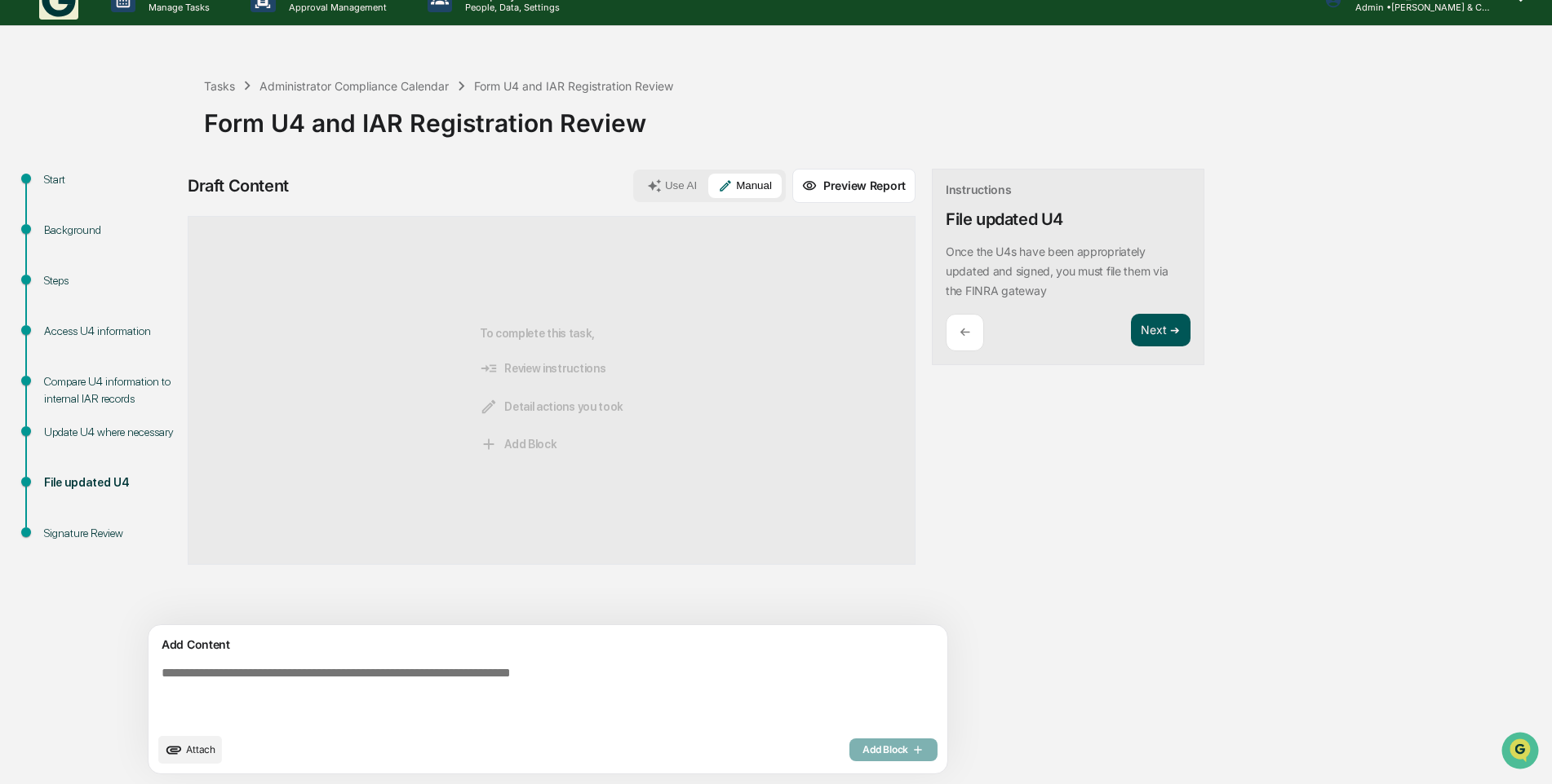
click at [1130, 332] on button "Next ➔" at bounding box center [1160, 331] width 60 height 33
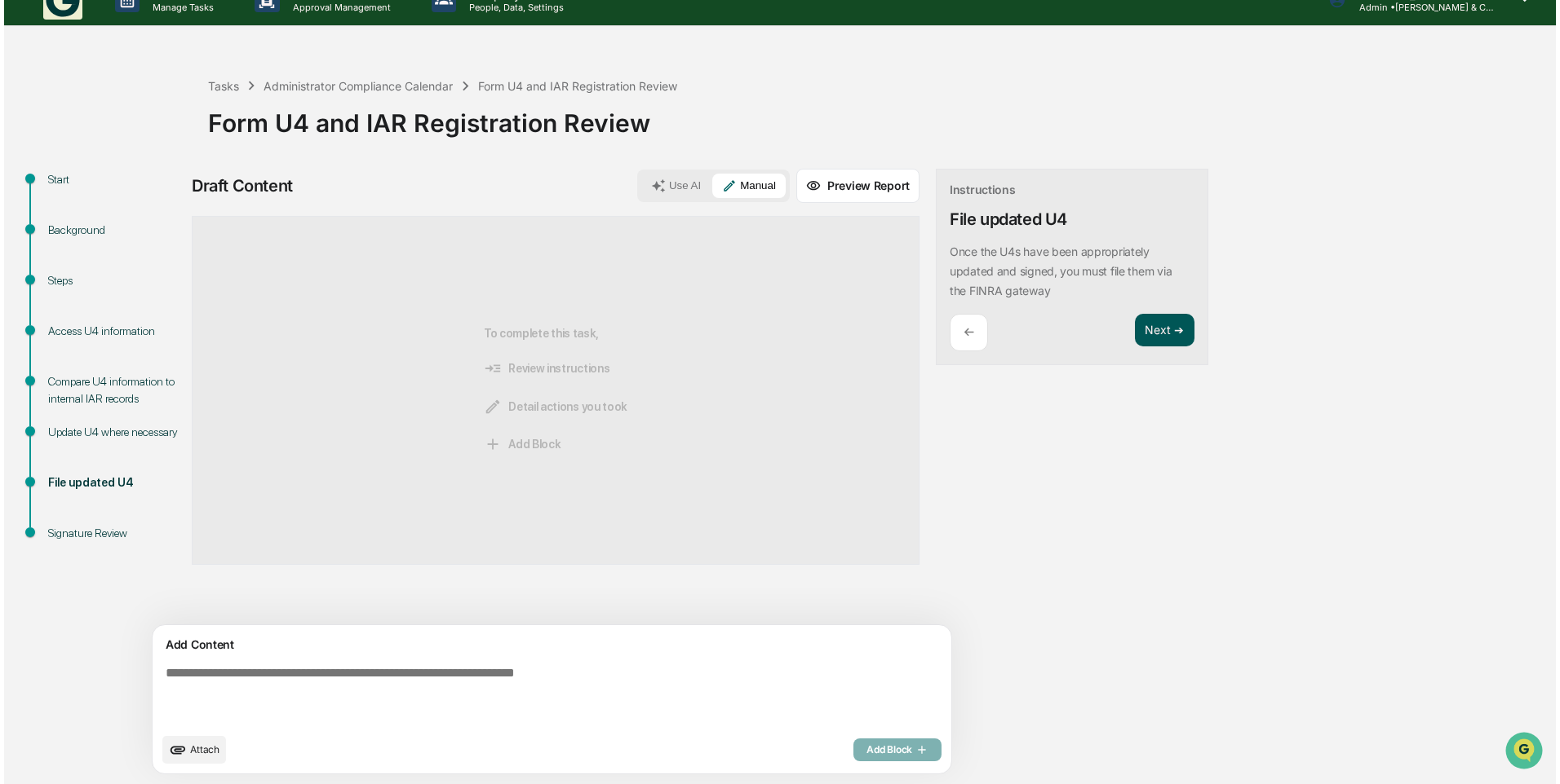
scroll to position [0, 0]
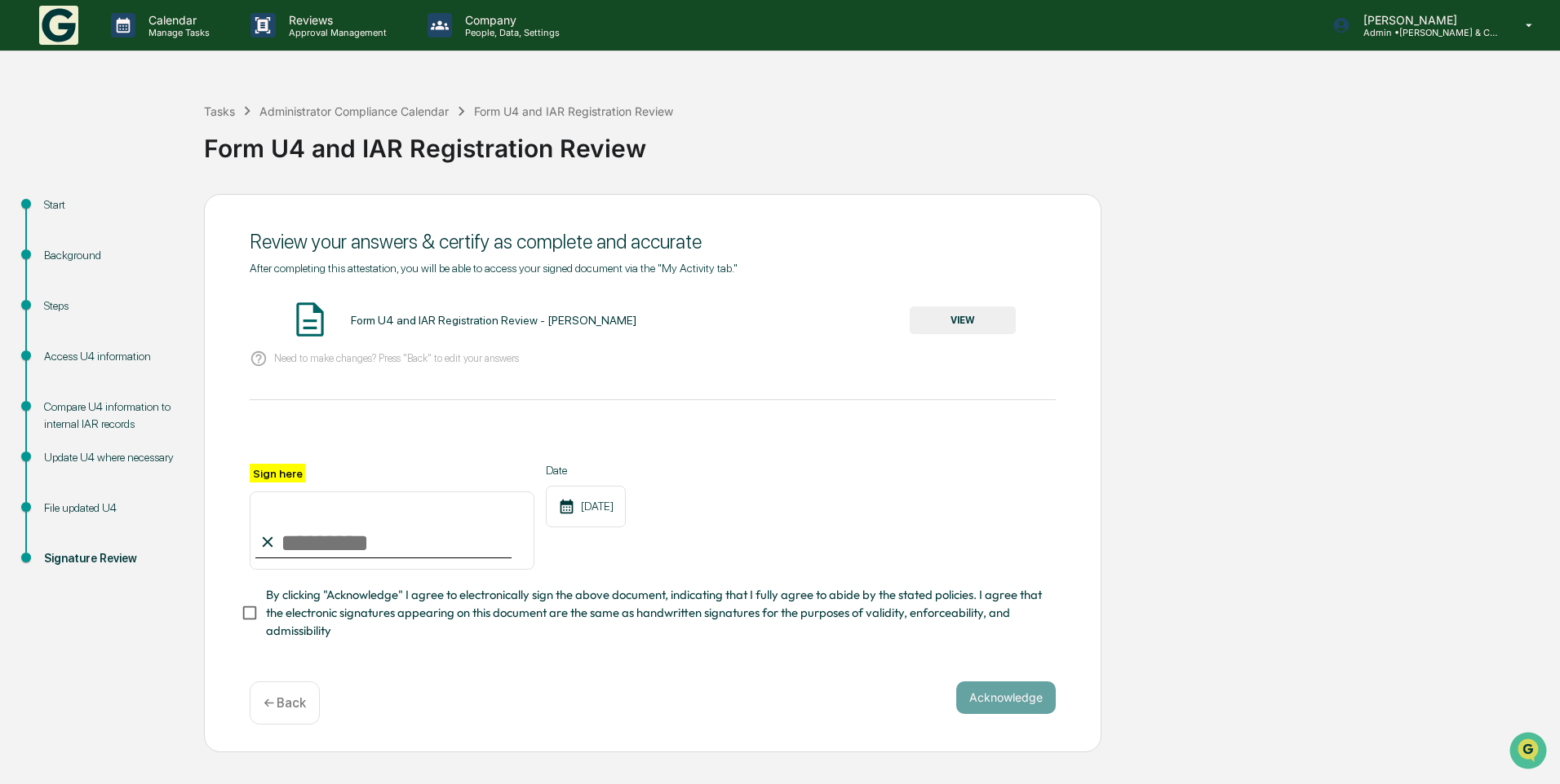
click at [945, 316] on button "VIEW" at bounding box center [962, 320] width 106 height 28
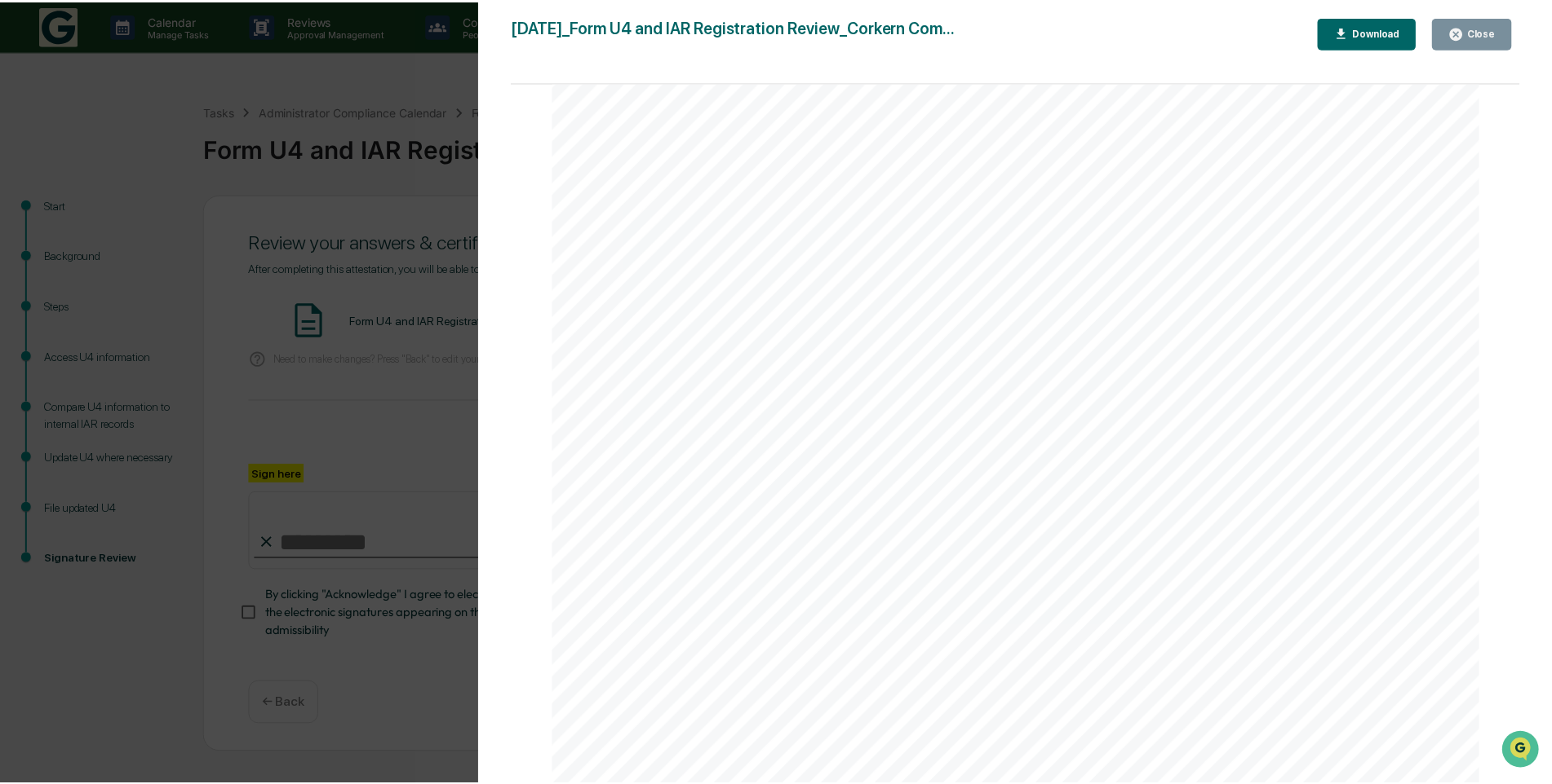
scroll to position [2025, 0]
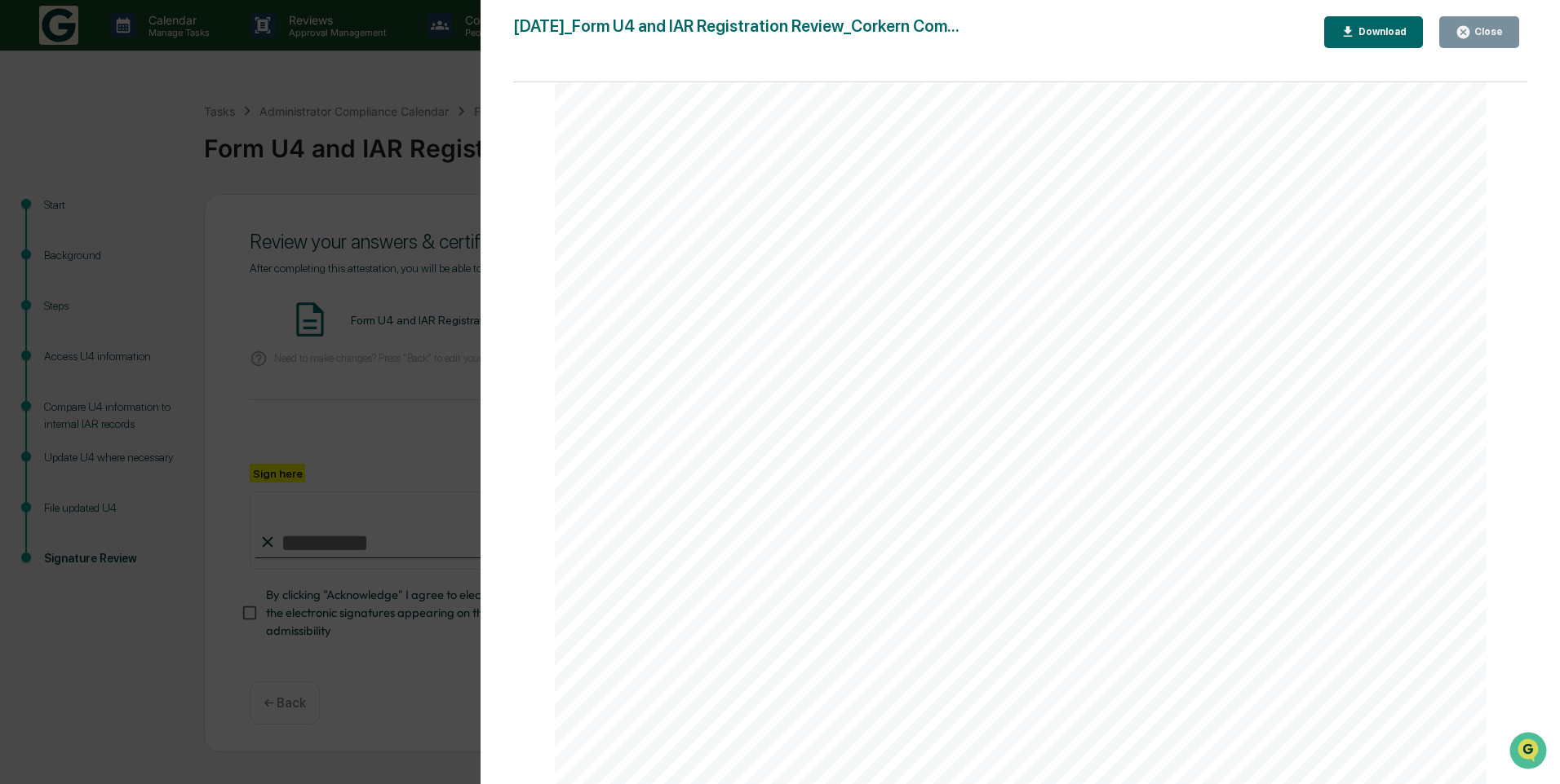
click at [1483, 30] on div "Close" at bounding box center [1487, 32] width 32 height 11
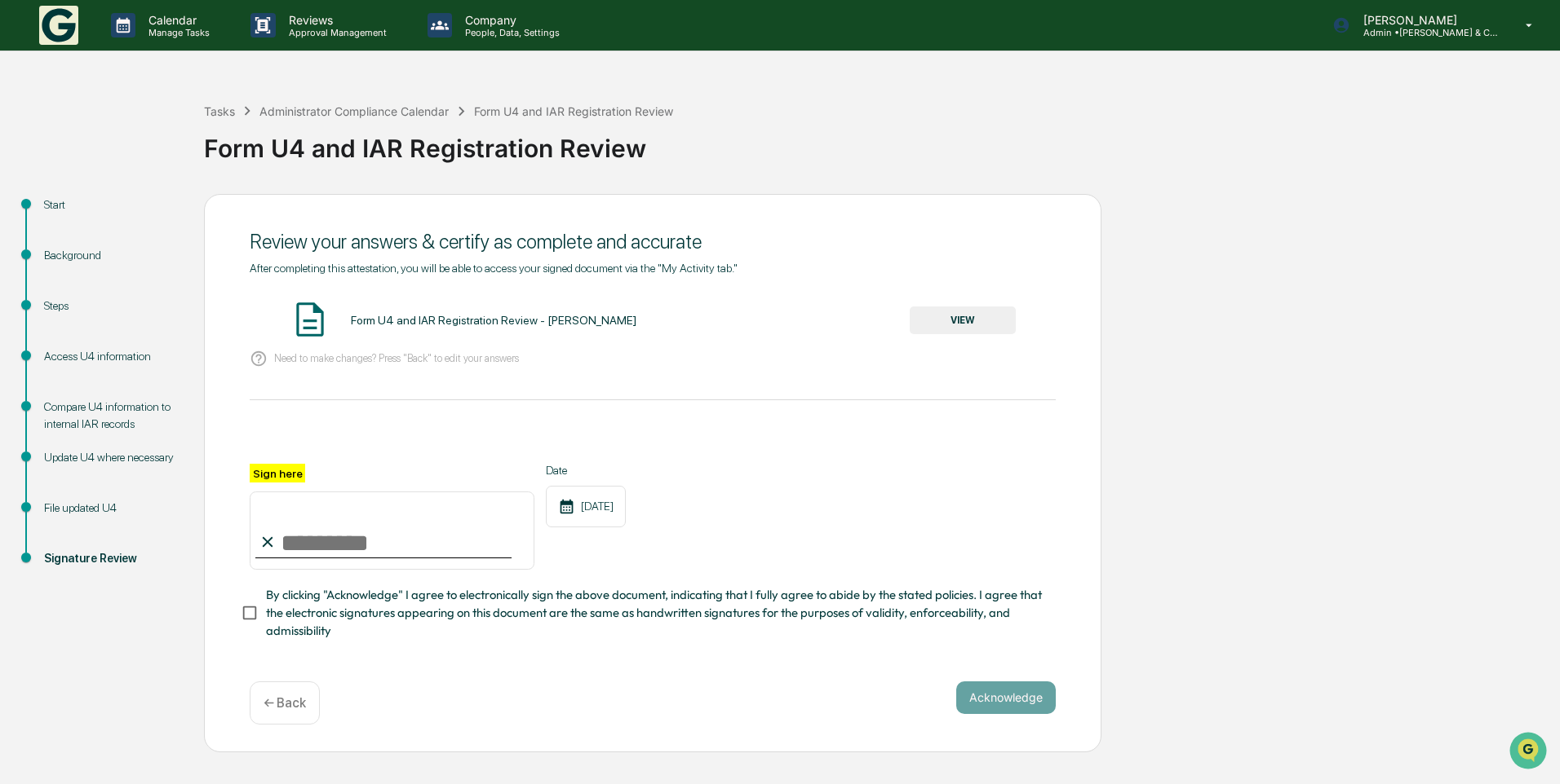
click at [337, 539] on input "Sign here" at bounding box center [392, 531] width 284 height 78
type input "**********"
click at [985, 698] on button "Acknowledge" at bounding box center [1005, 698] width 99 height 33
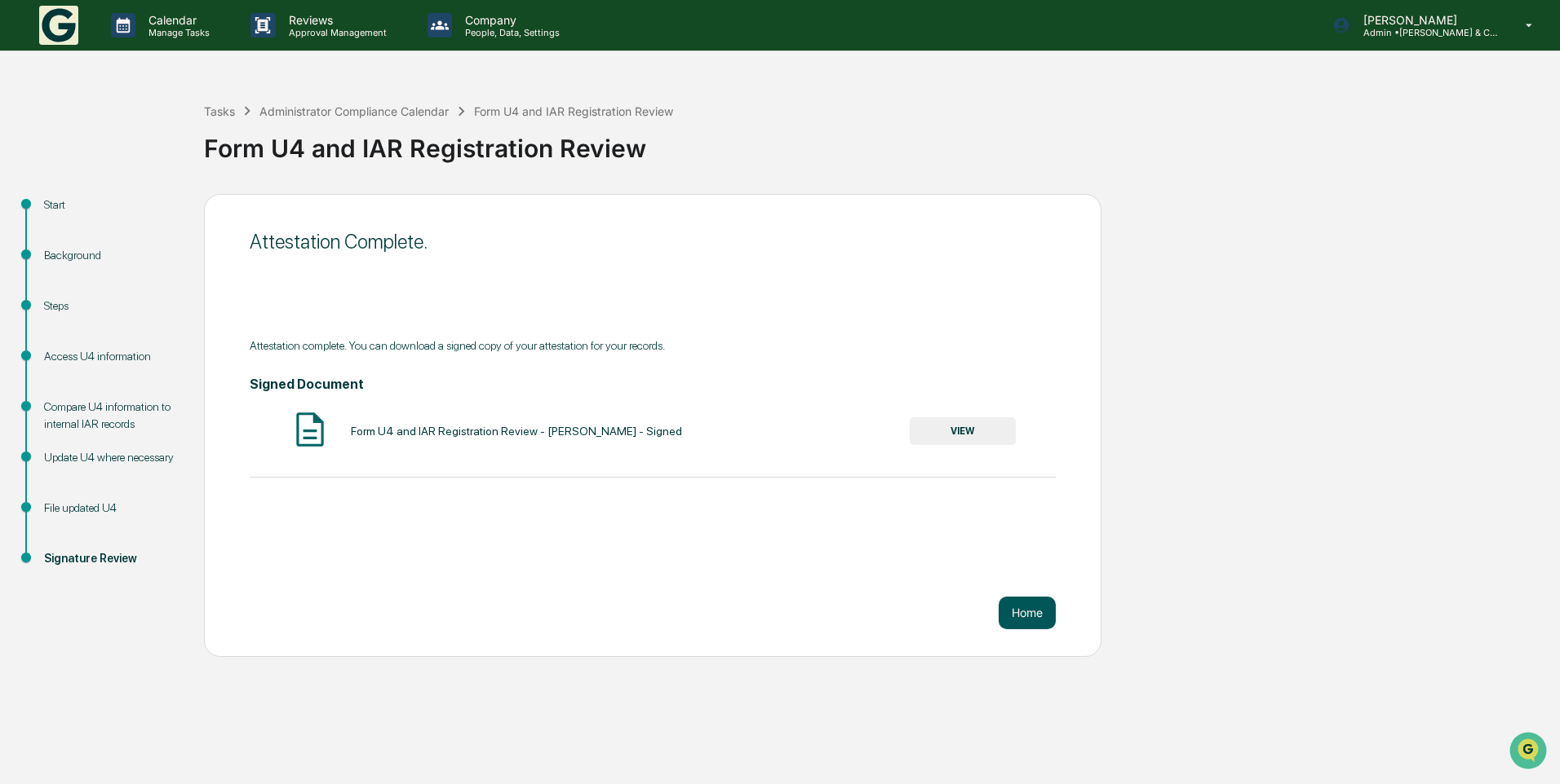
click at [1010, 606] on button "Home" at bounding box center [1027, 612] width 57 height 33
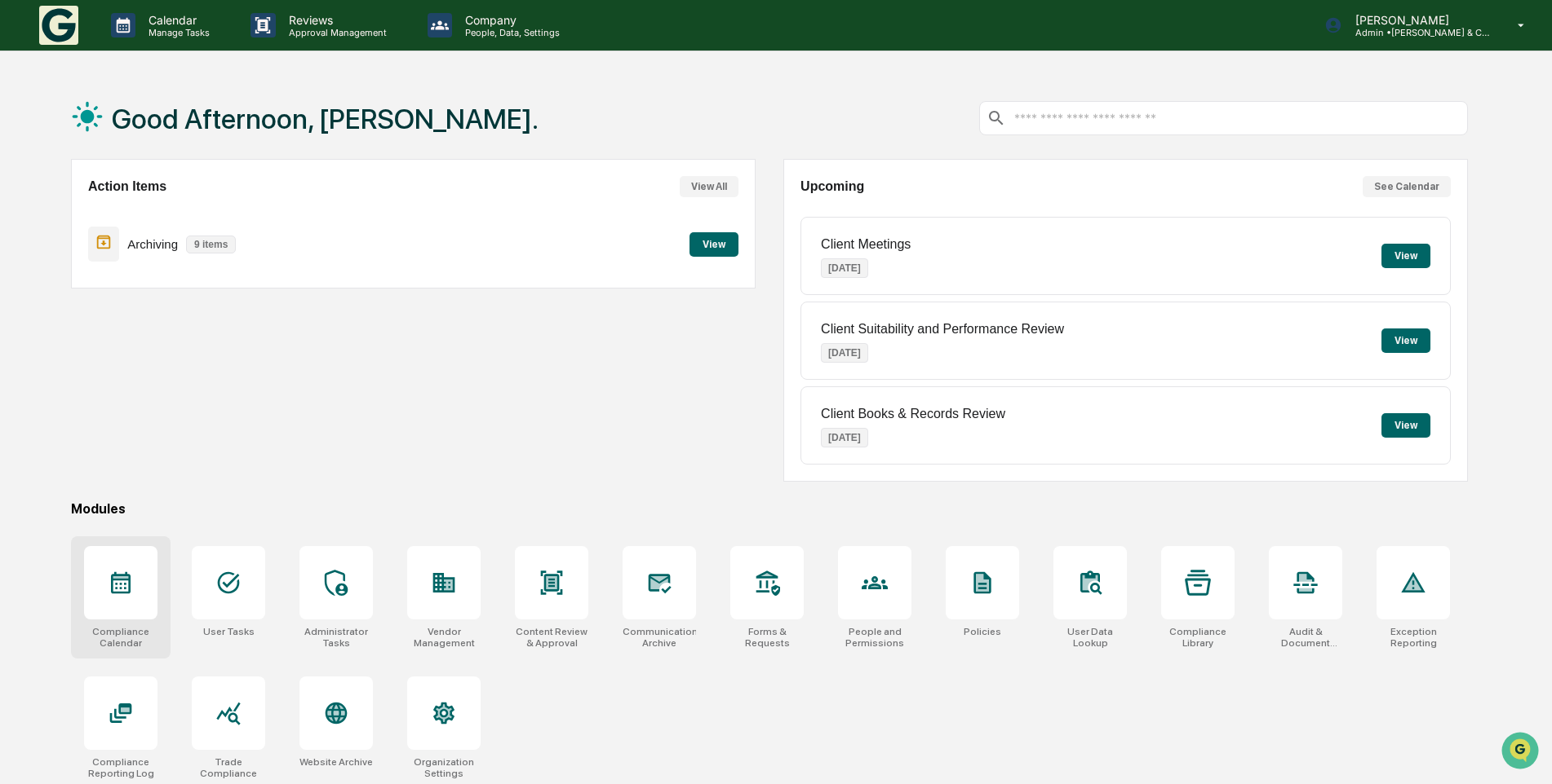
click at [130, 574] on icon at bounding box center [121, 583] width 26 height 26
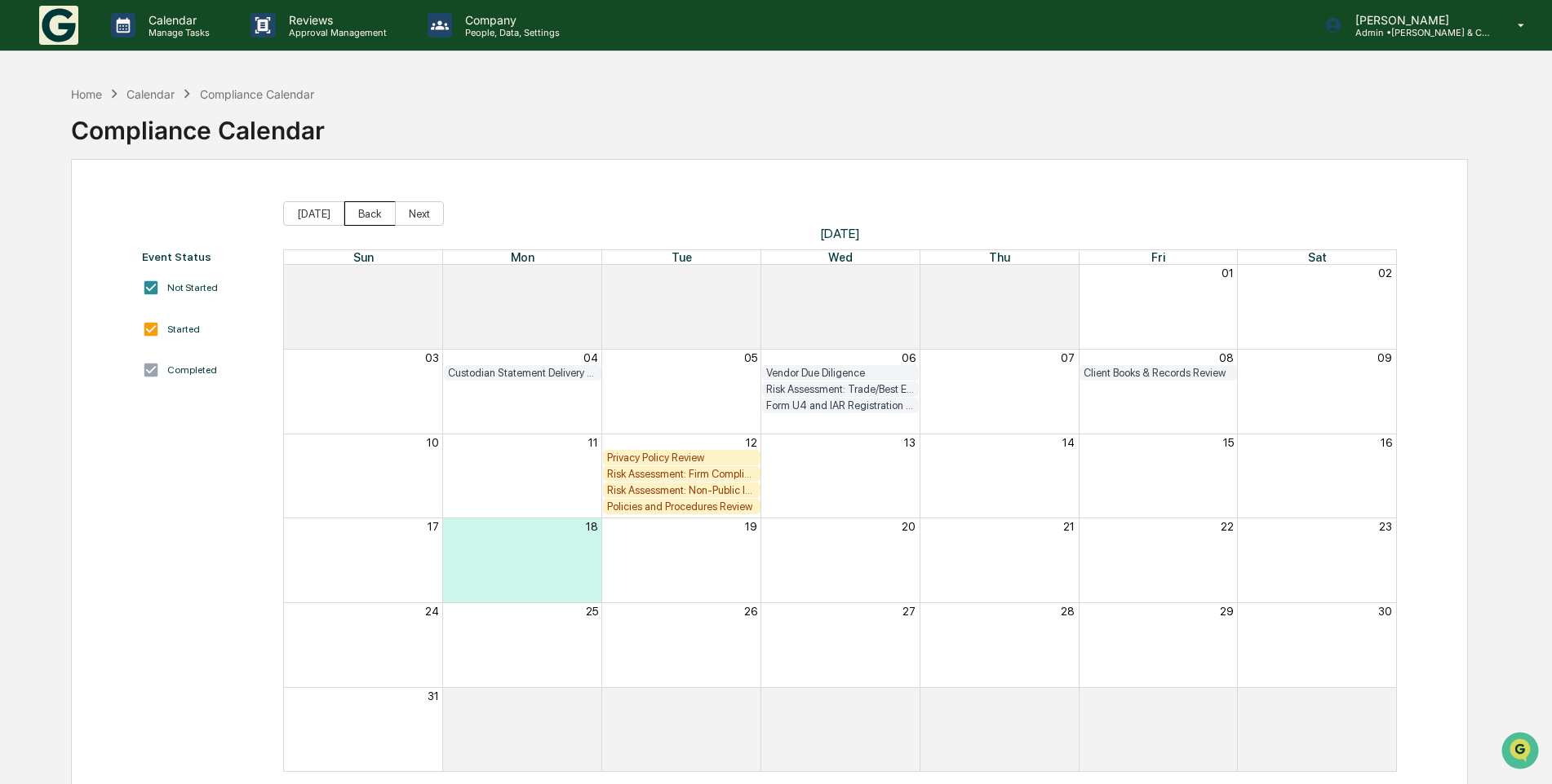
click at [352, 211] on button "Back" at bounding box center [370, 214] width 51 height 25
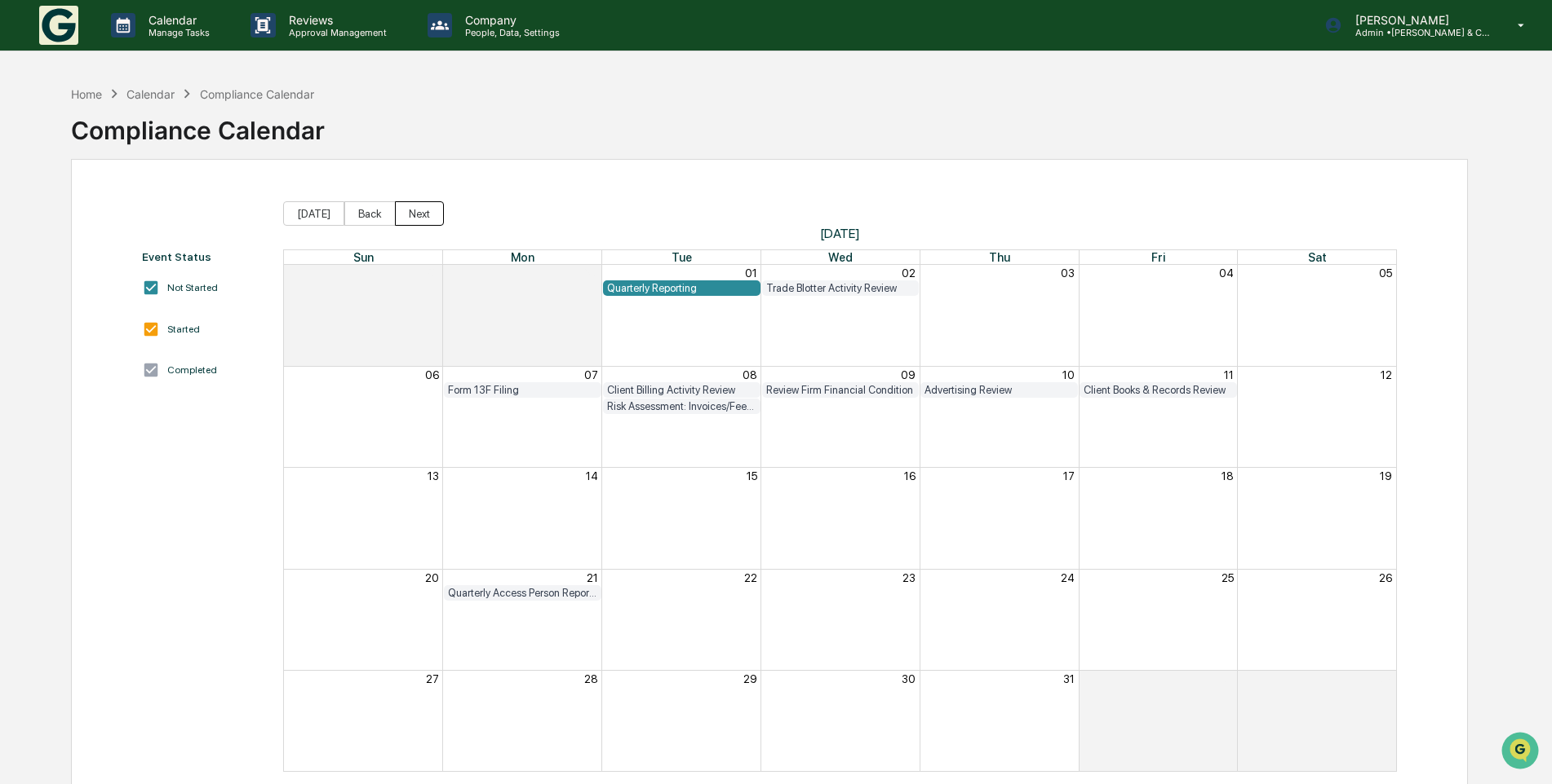
click at [424, 217] on button "Next" at bounding box center [420, 214] width 49 height 25
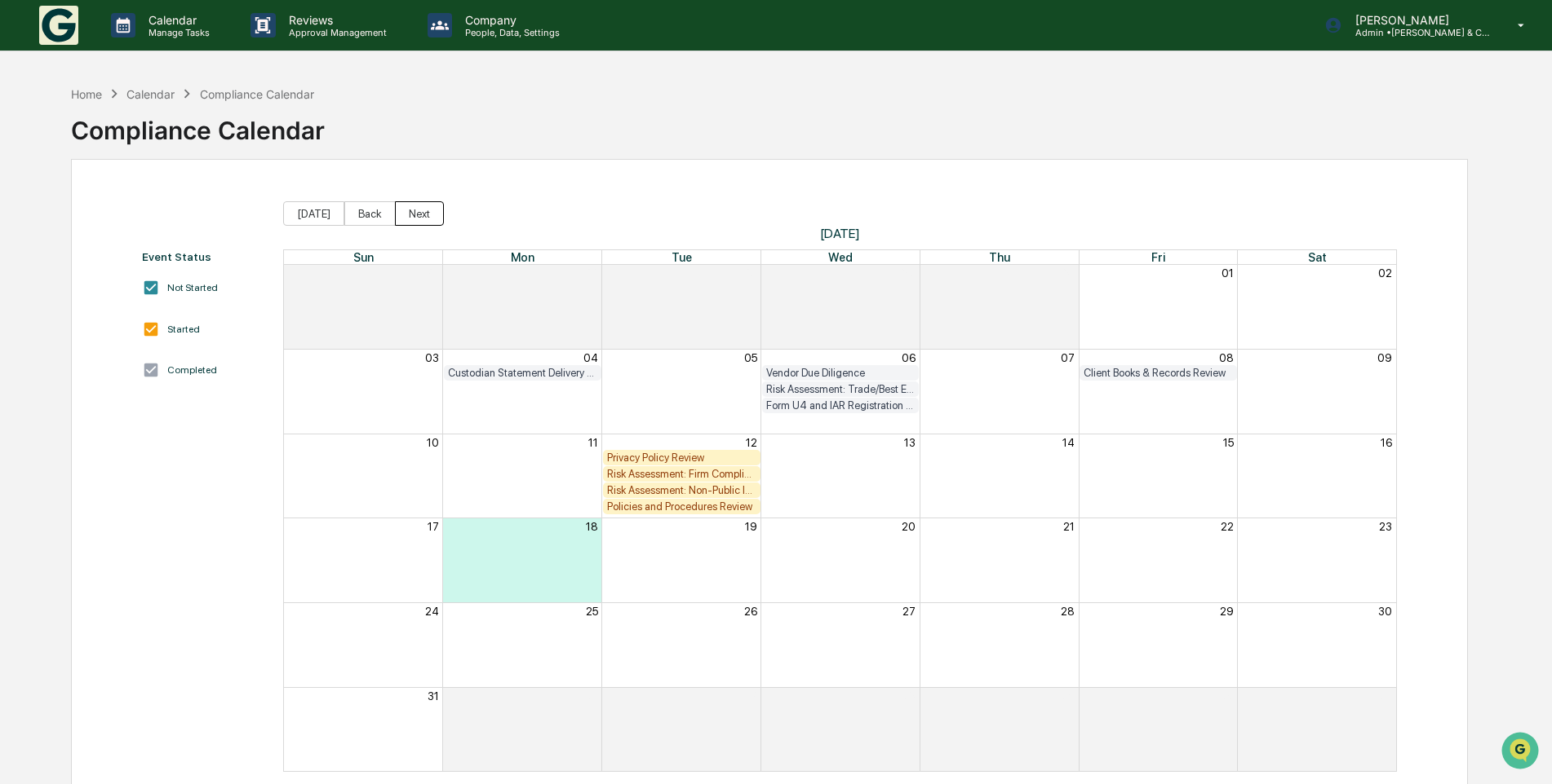
click at [424, 217] on button "Next" at bounding box center [420, 214] width 49 height 25
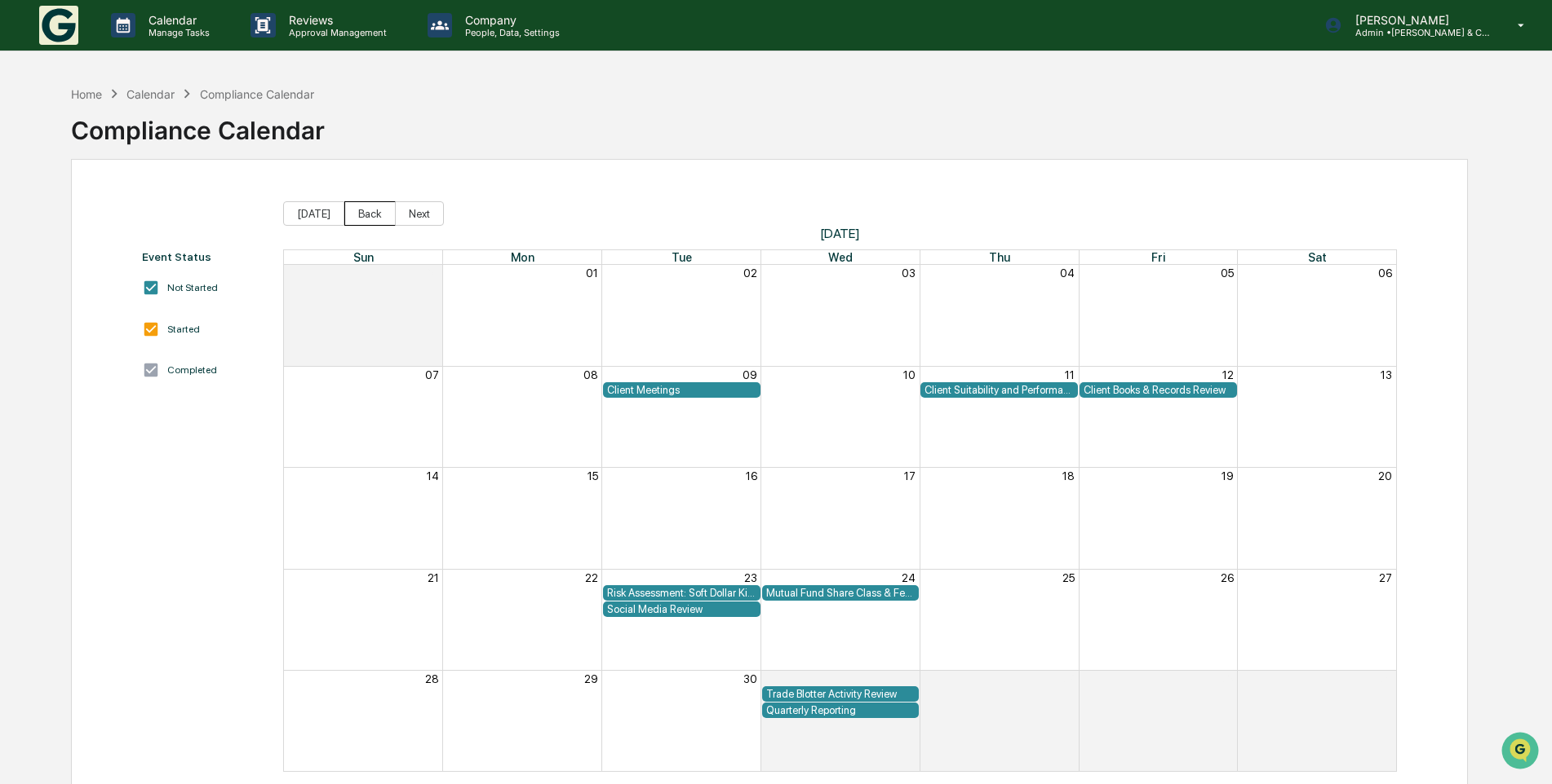
click at [382, 222] on button "Back" at bounding box center [370, 214] width 51 height 25
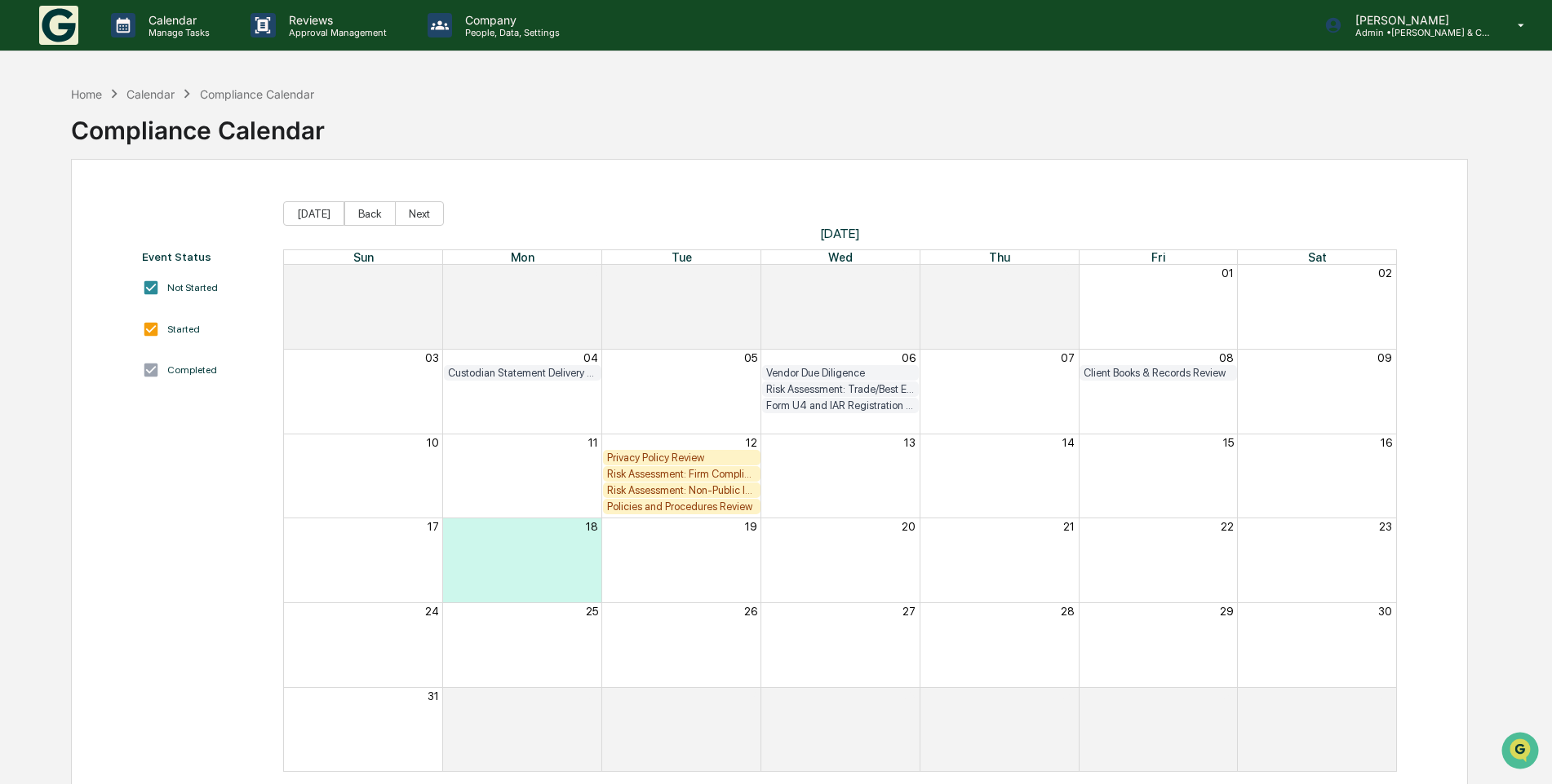
click at [682, 455] on div "Privacy Policy Review" at bounding box center [681, 458] width 150 height 12
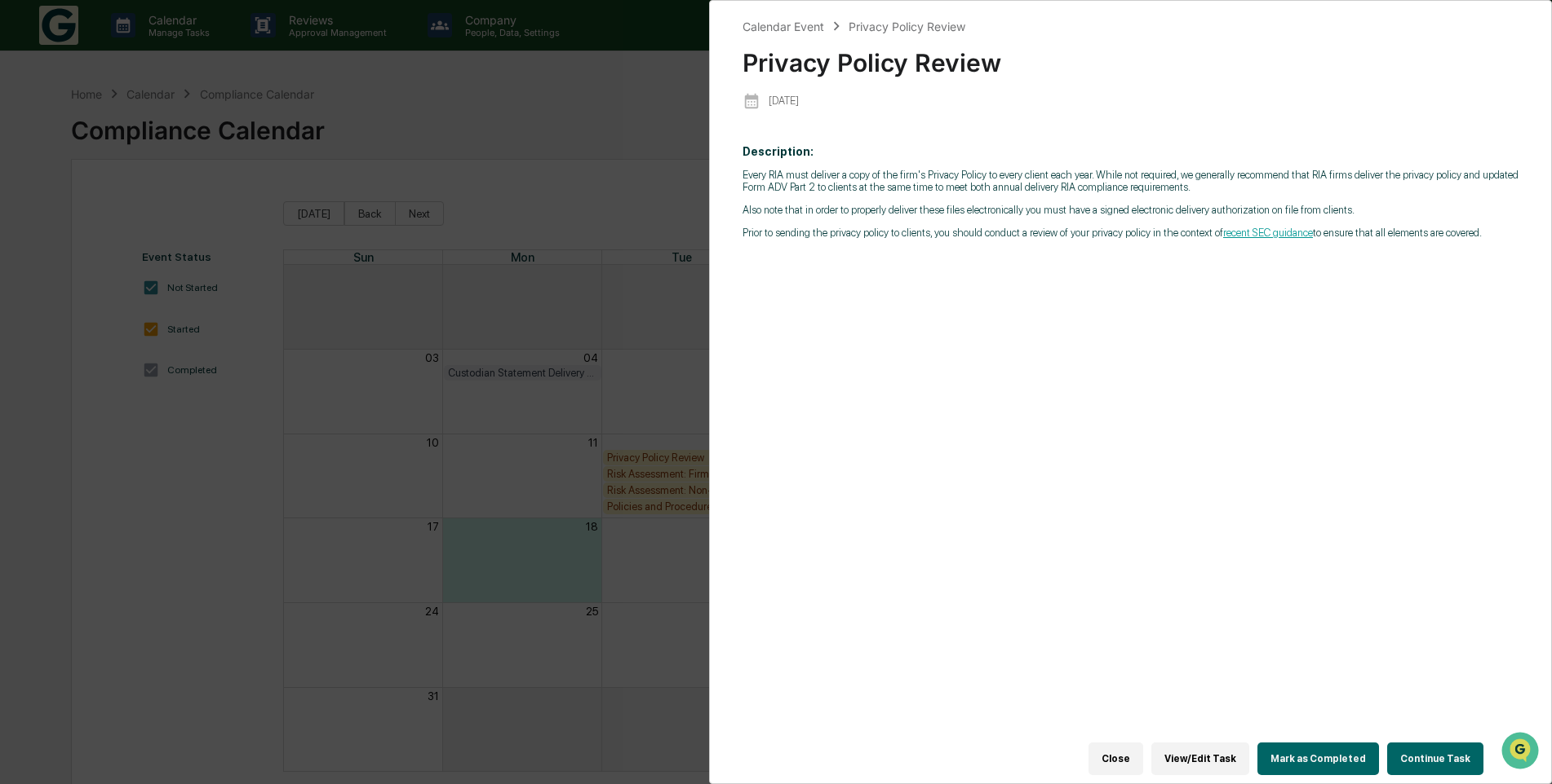
click at [549, 184] on div "Calendar Event Privacy Policy Review Privacy Policy Review [DATE] Description: …" at bounding box center [776, 392] width 1552 height 784
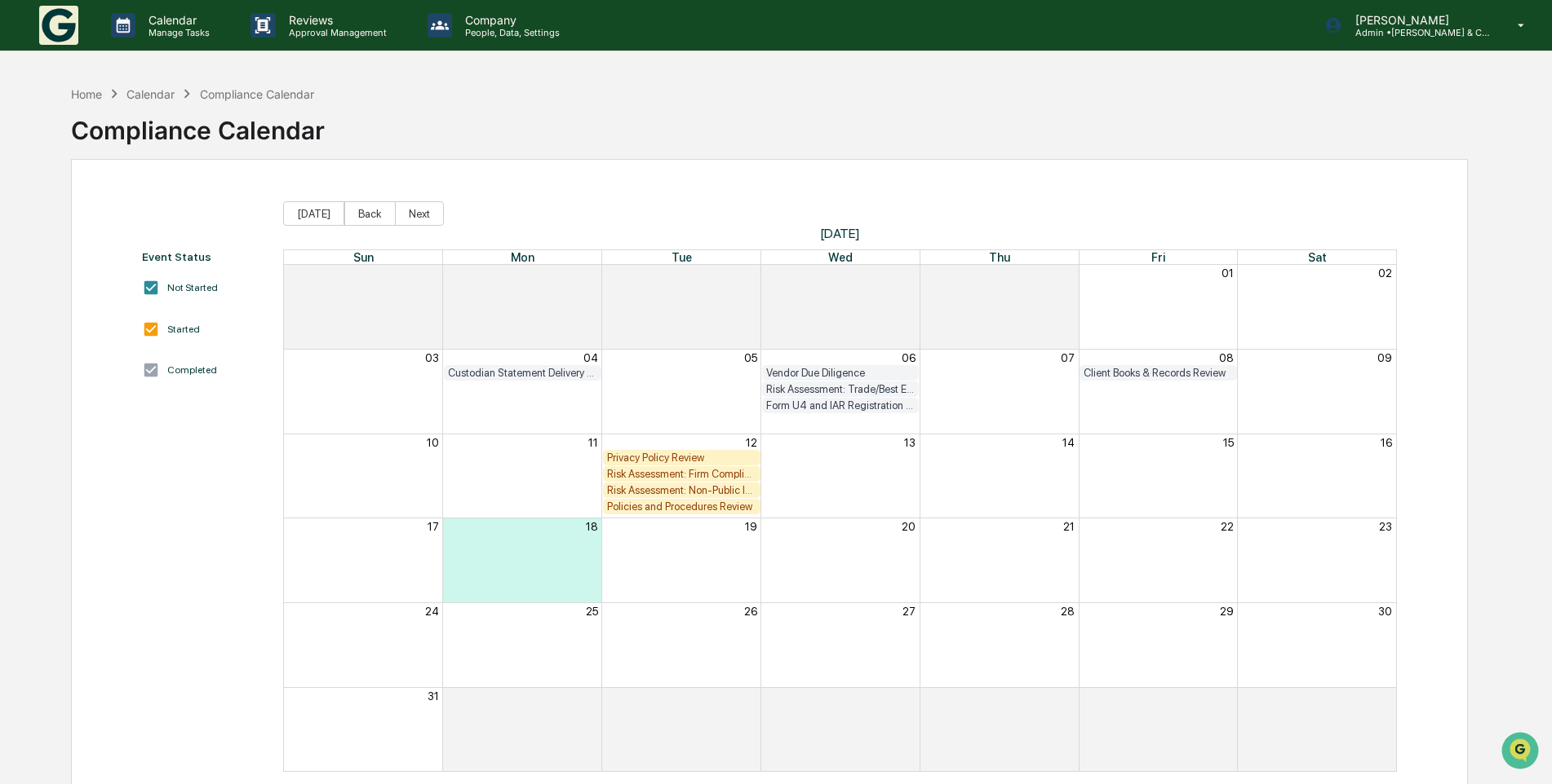
click at [649, 456] on div "Privacy Policy Review" at bounding box center [681, 458] width 150 height 12
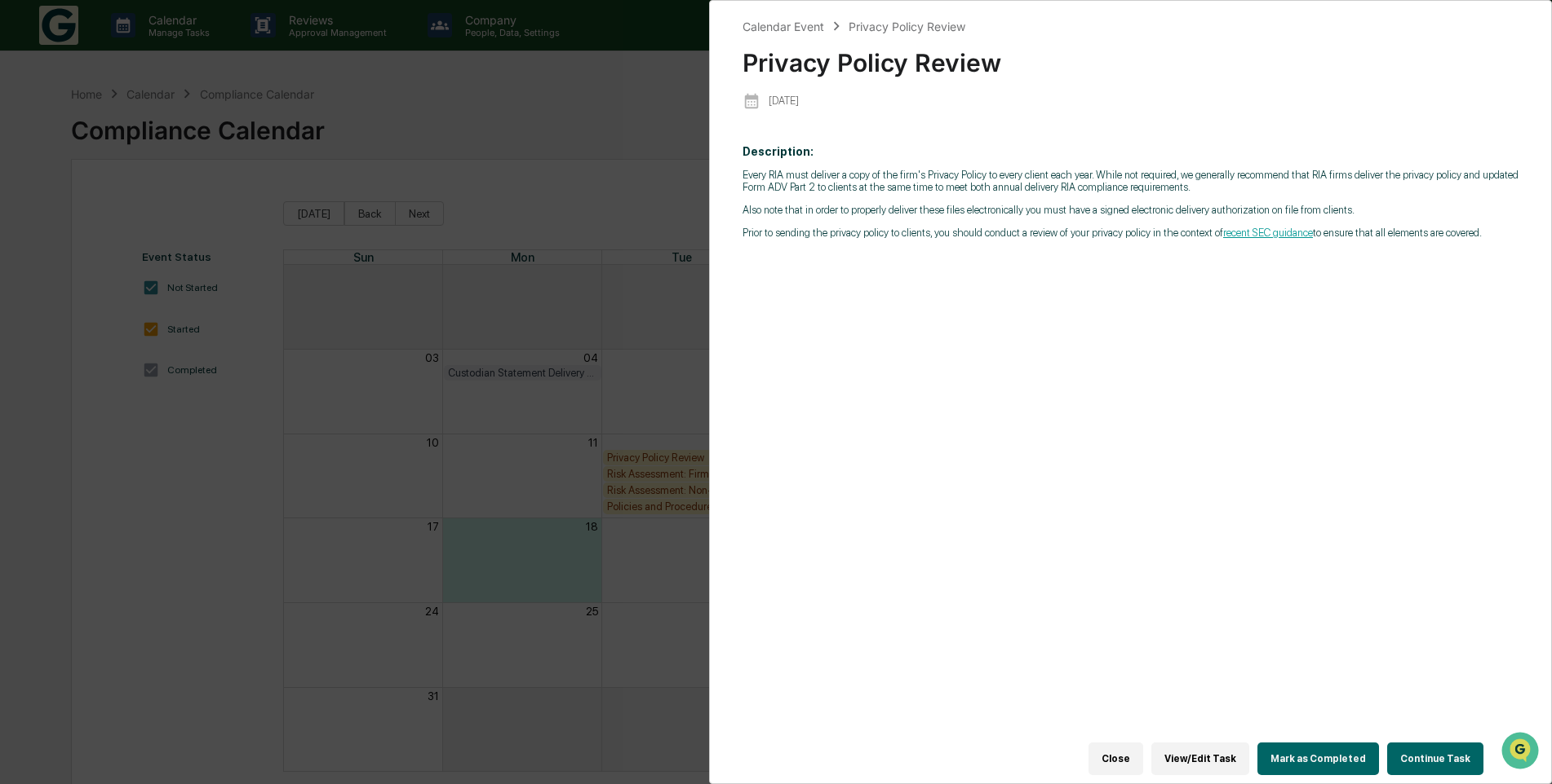
click at [1239, 233] on link "recent SEC guidance" at bounding box center [1268, 233] width 90 height 12
click at [1415, 745] on button "Continue Task" at bounding box center [1434, 758] width 96 height 33
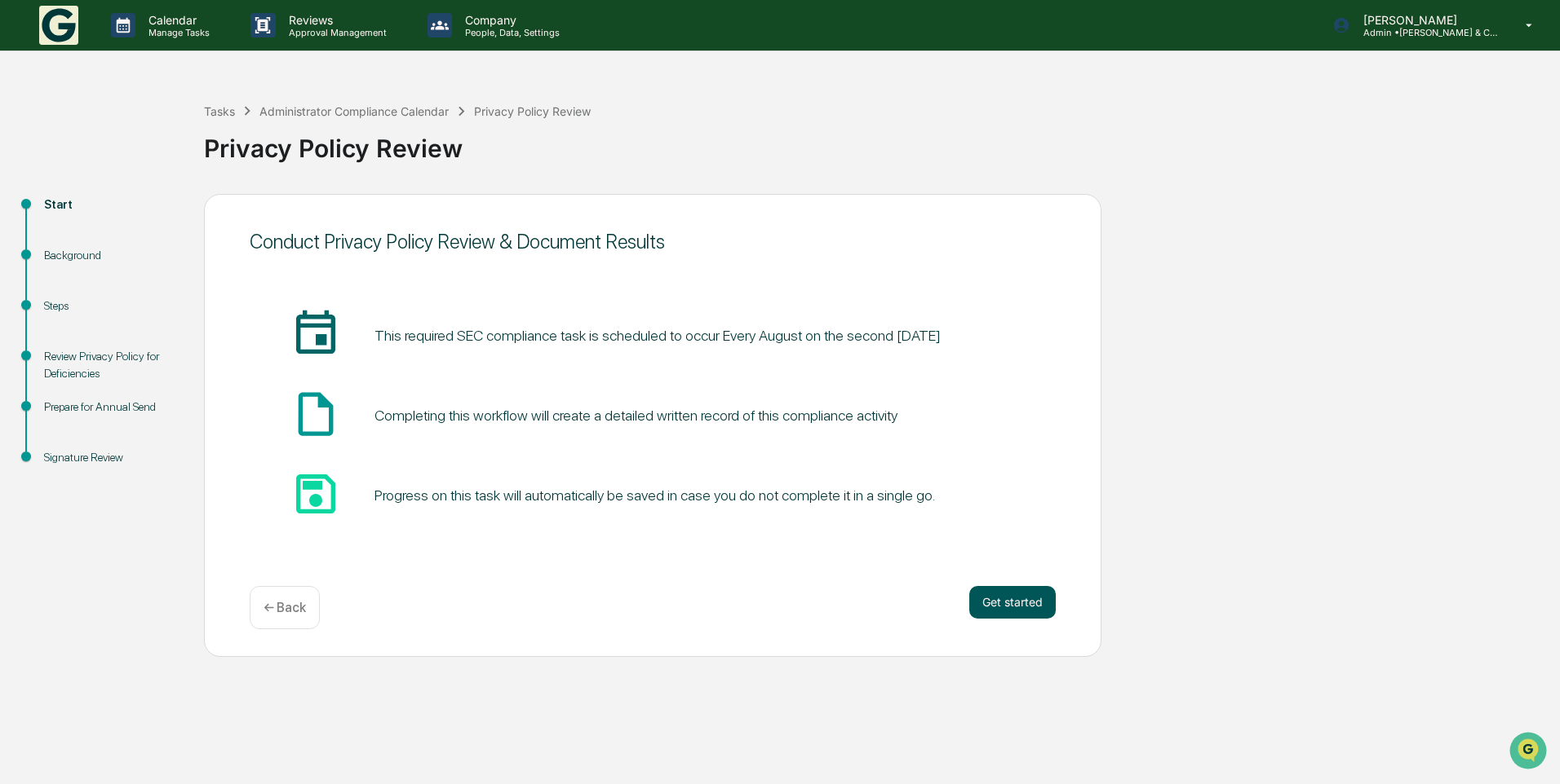
click at [1020, 599] on button "Get started" at bounding box center [1012, 602] width 86 height 33
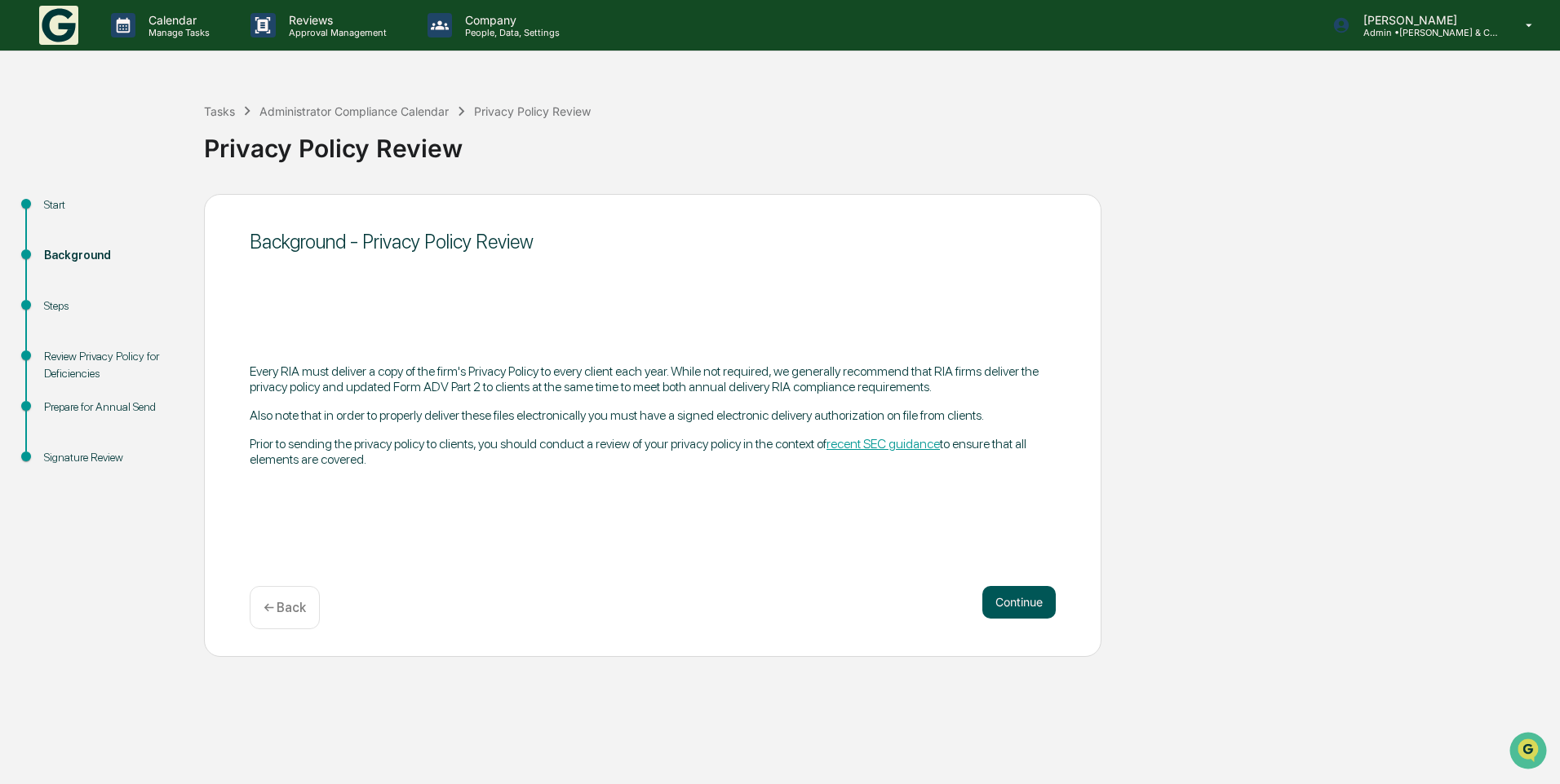
click at [1034, 599] on button "Continue" at bounding box center [1019, 602] width 73 height 33
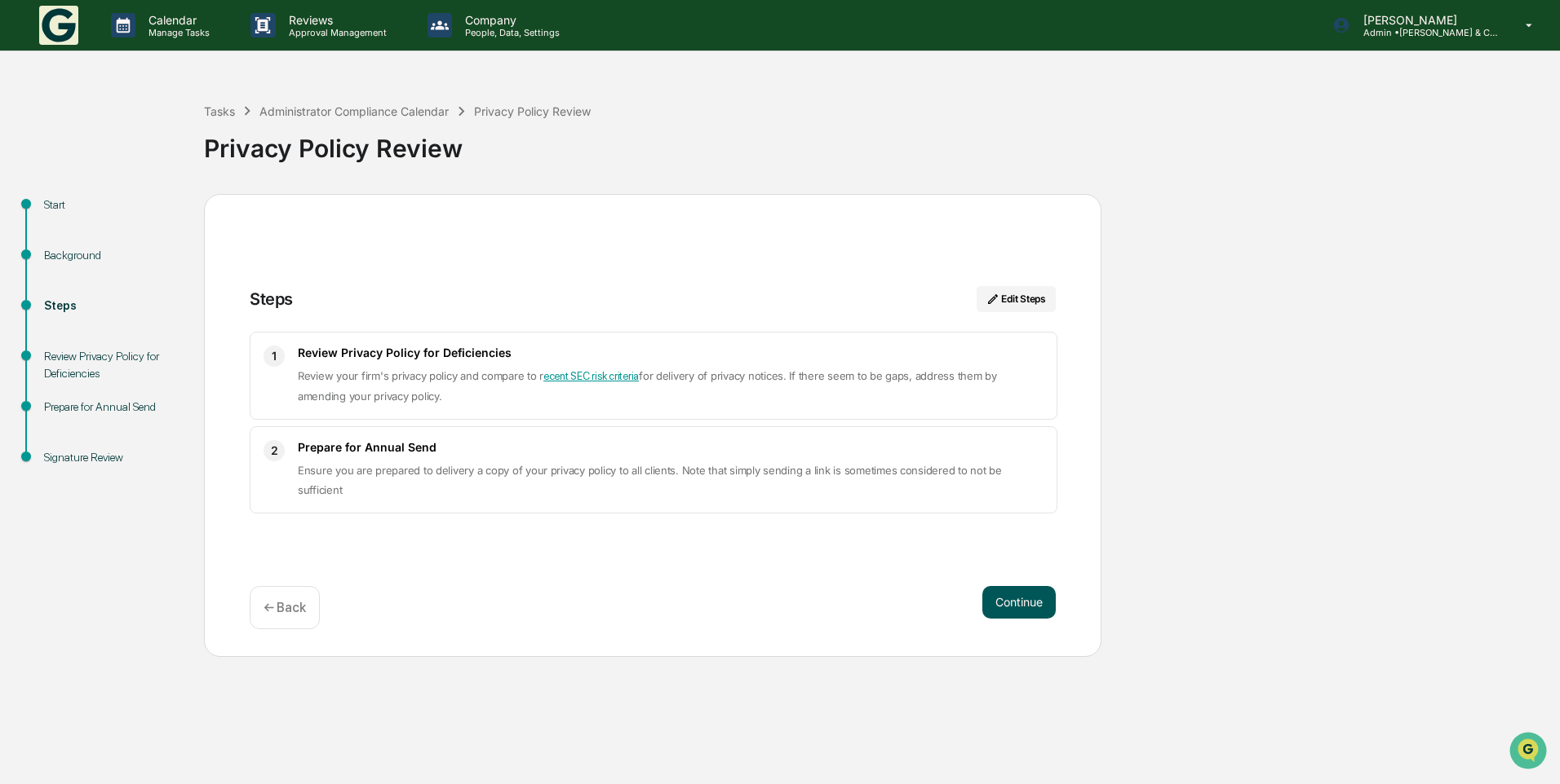
click at [1008, 594] on button "Continue" at bounding box center [1019, 602] width 73 height 33
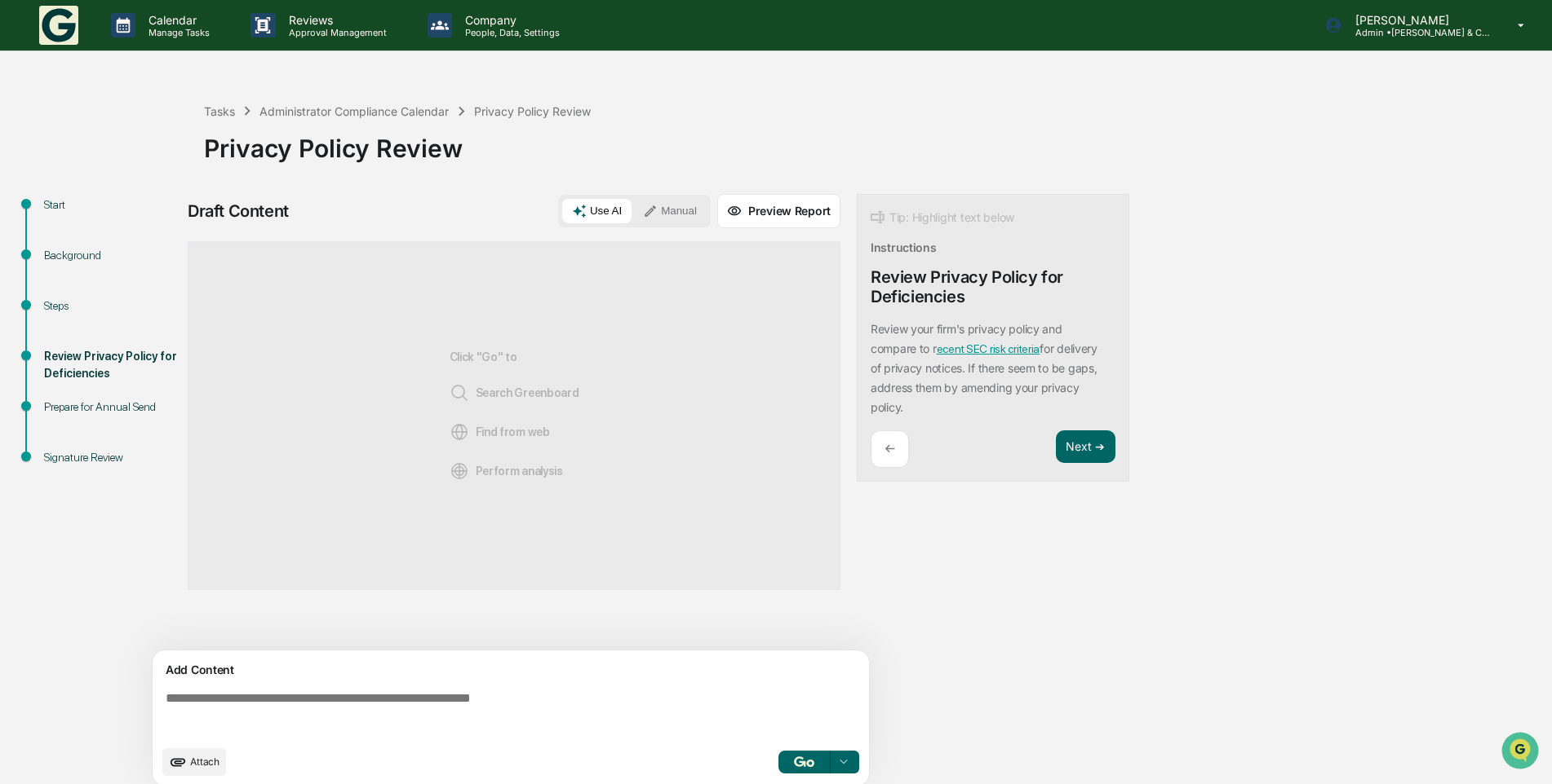
click at [403, 699] on textarea at bounding box center [514, 714] width 710 height 59
paste textarea "**********"
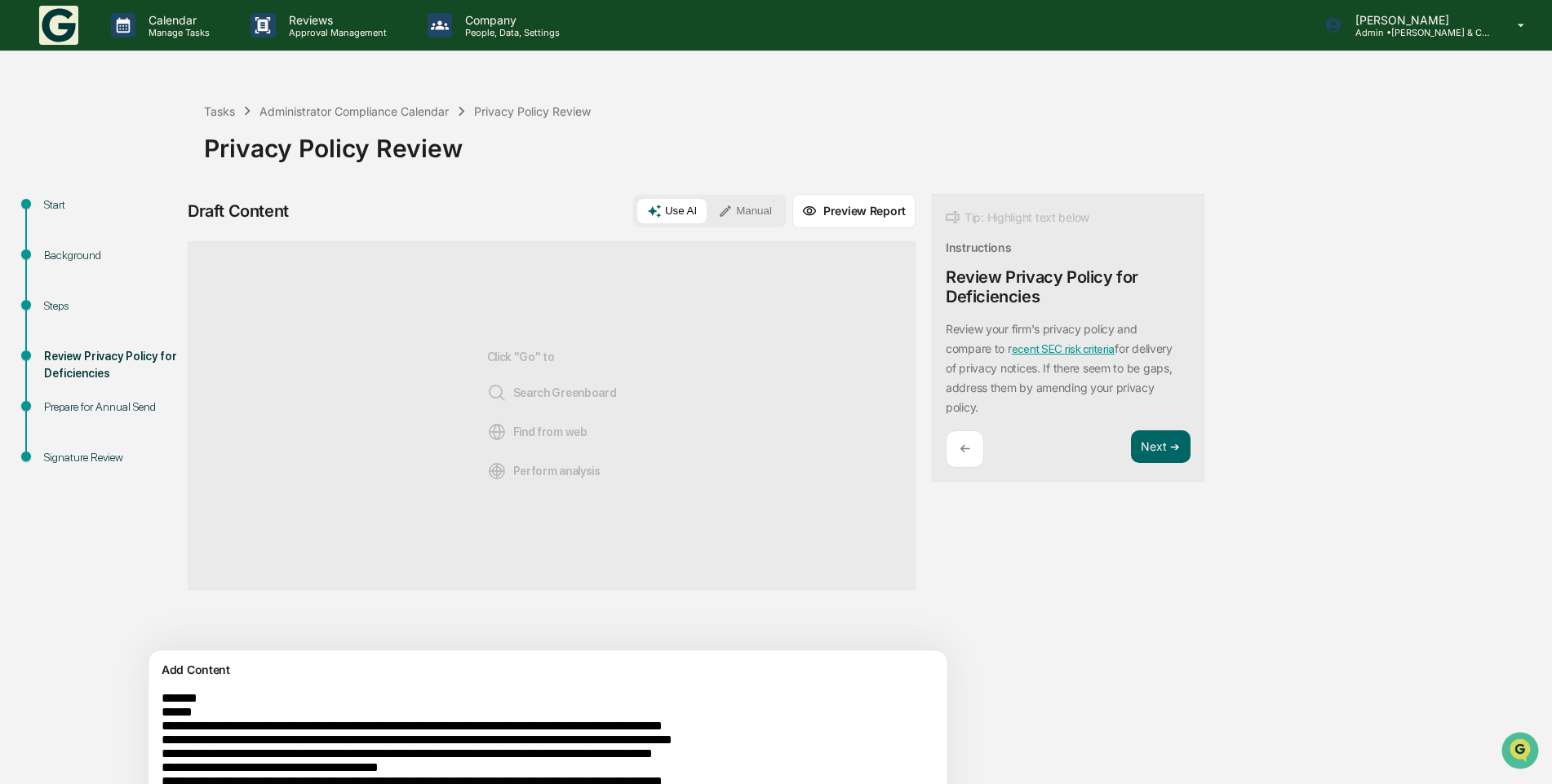
type textarea "**********"
click at [637, 211] on button "Use AI" at bounding box center [672, 211] width 70 height 25
click at [637, 212] on button "Use AI" at bounding box center [672, 211] width 70 height 25
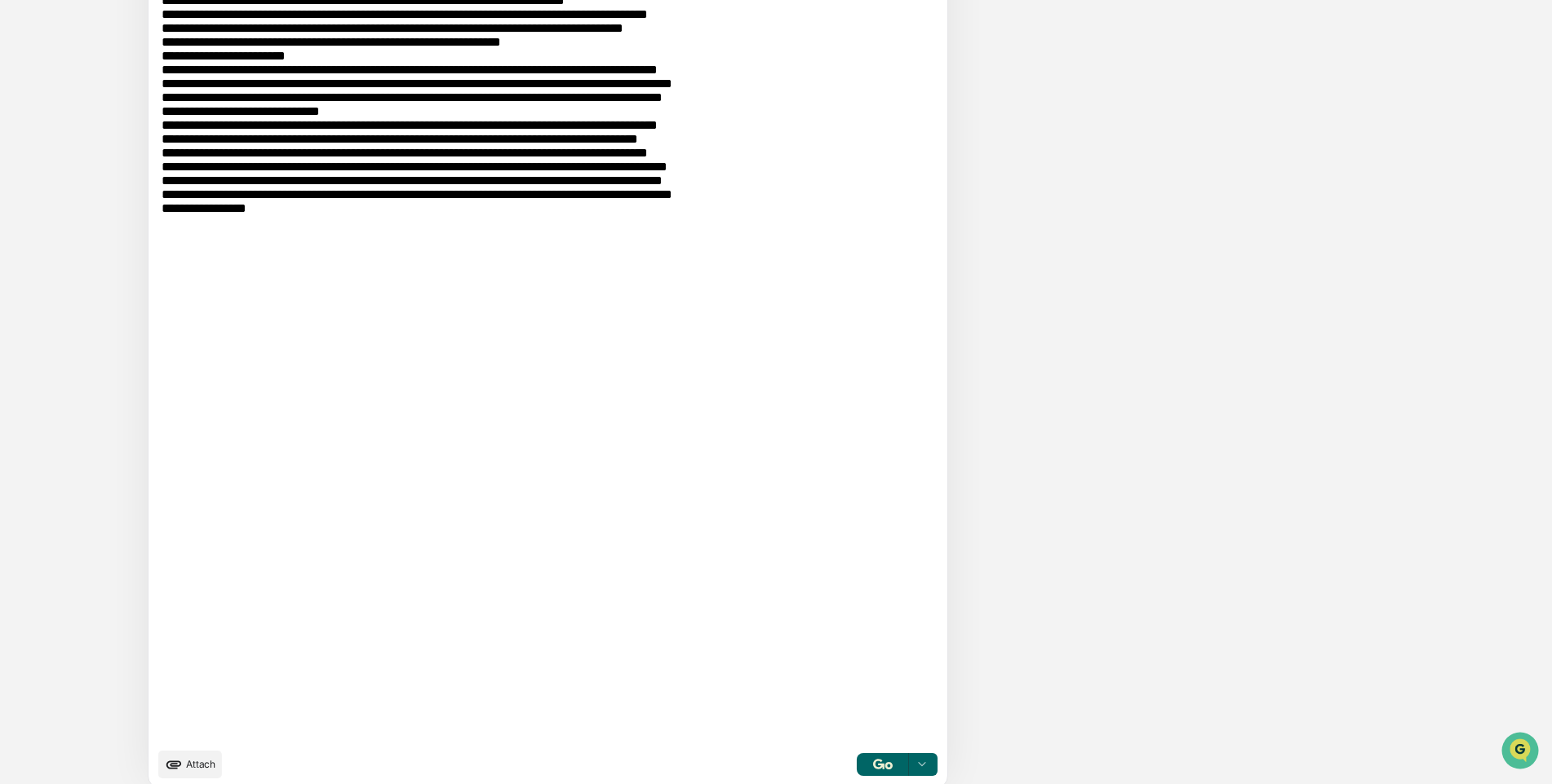
scroll to position [3388, 0]
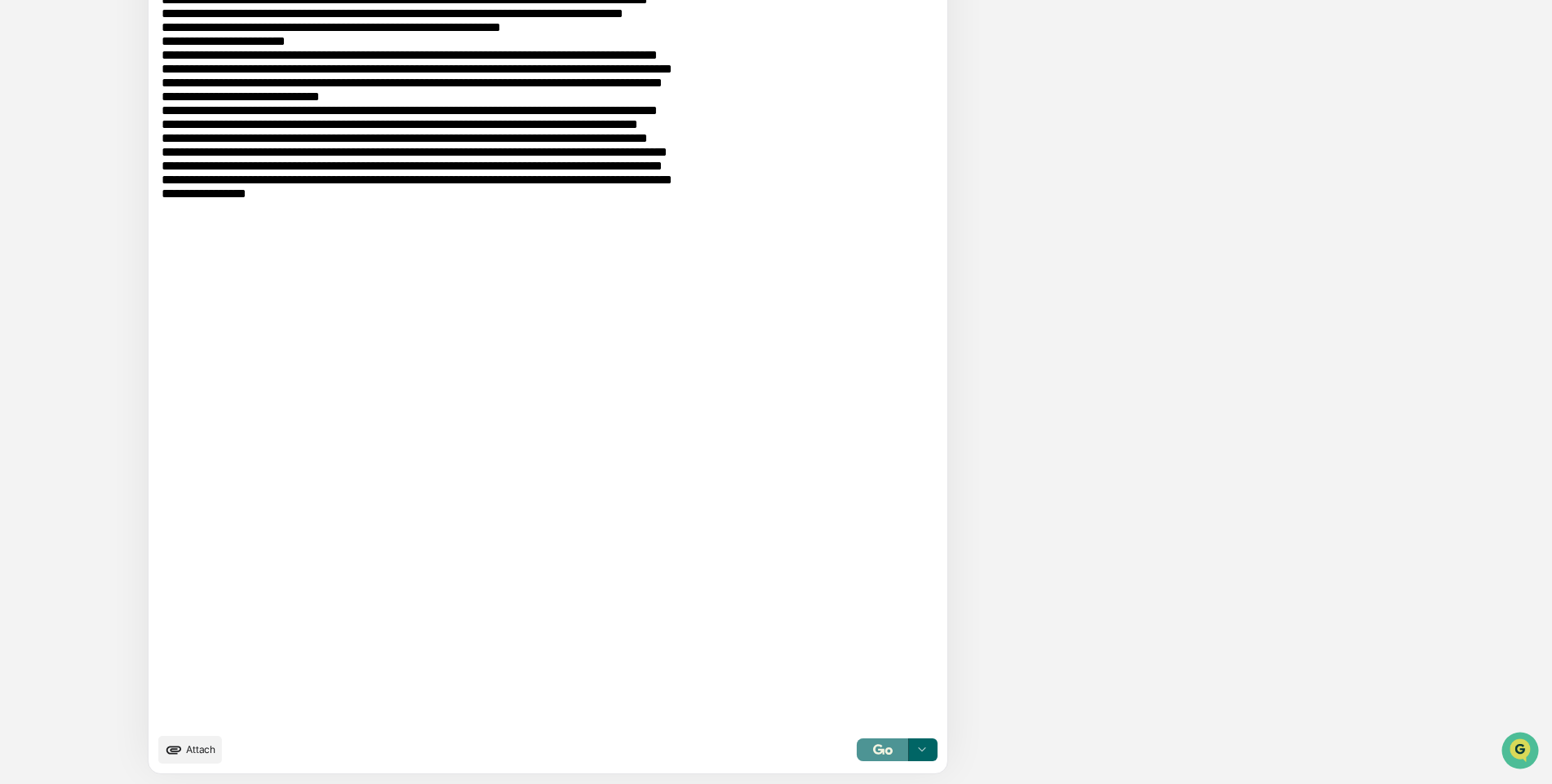
click at [873, 752] on img "button" at bounding box center [883, 750] width 19 height 11
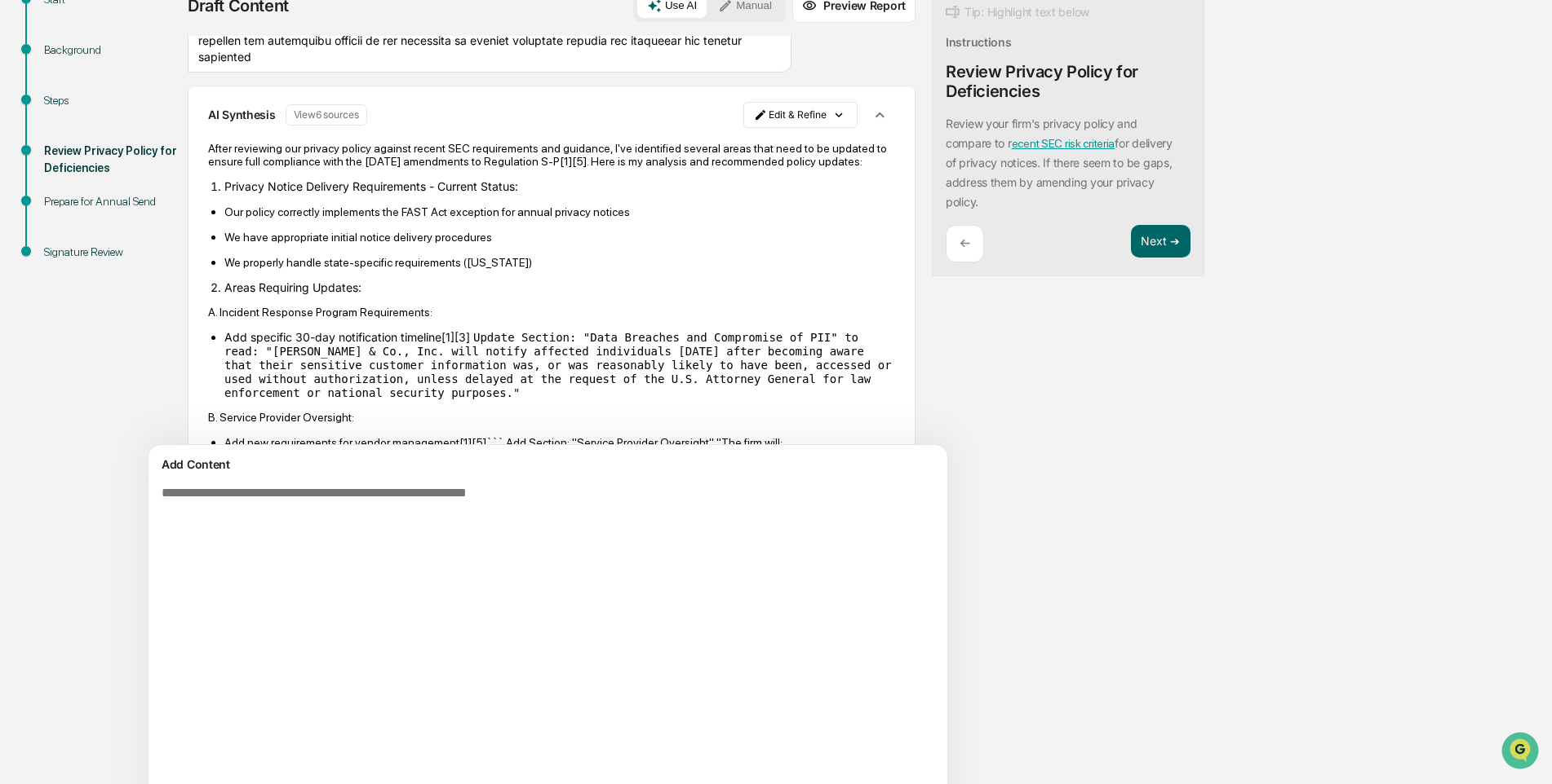
scroll to position [243, 0]
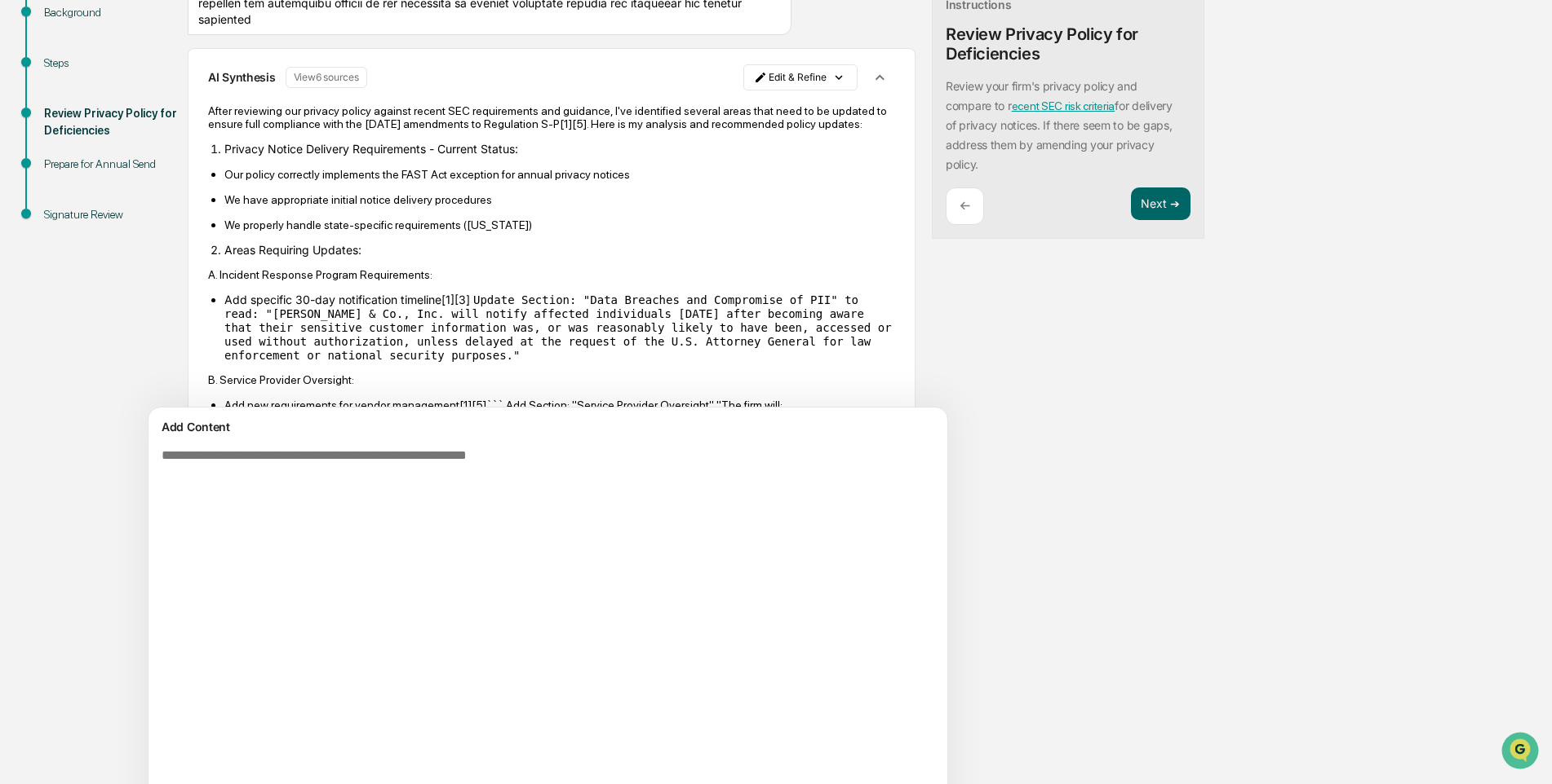
click at [351, 88] on button "View 6 sources" at bounding box center [326, 77] width 82 height 21
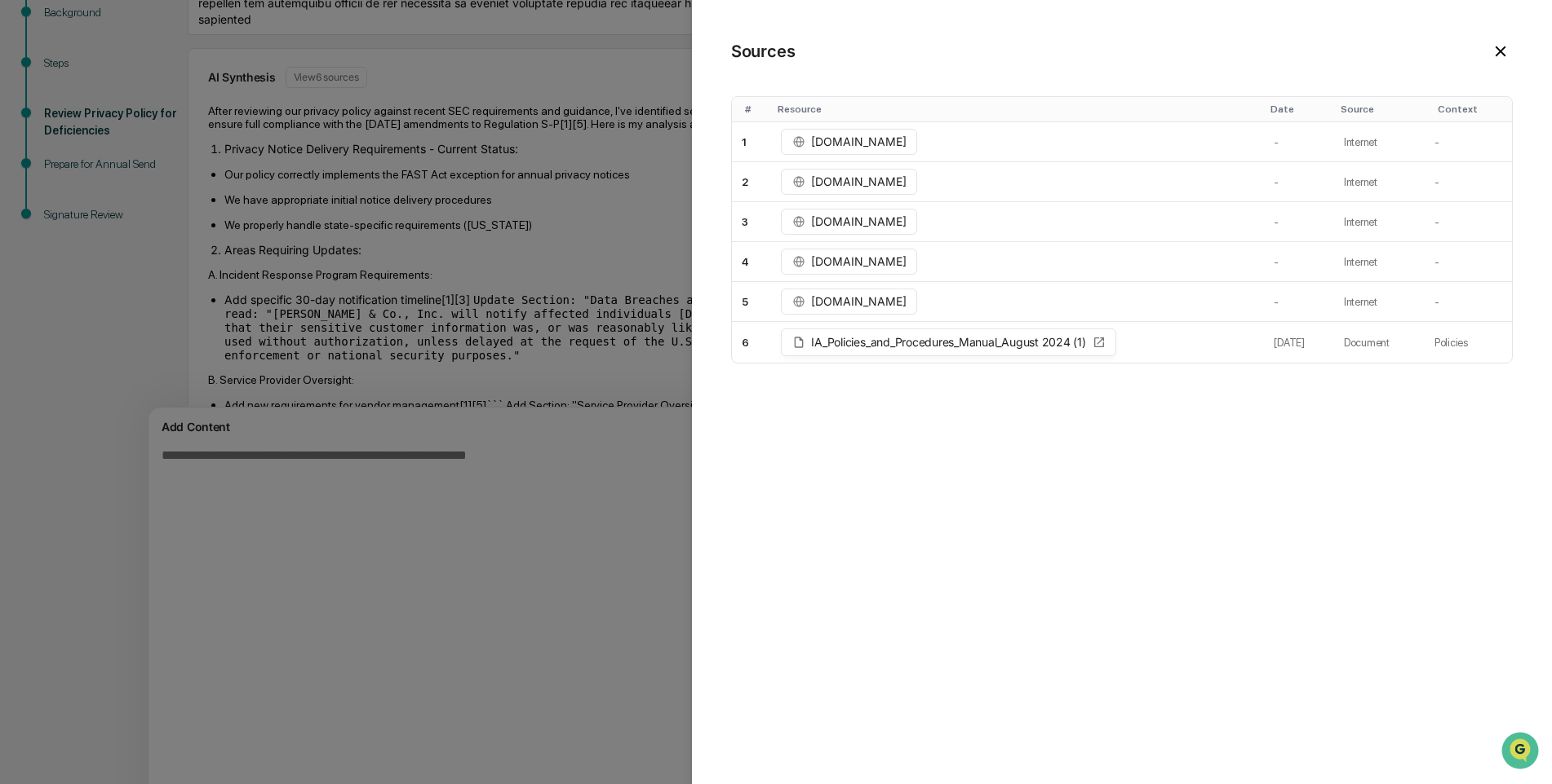
click at [1504, 49] on icon at bounding box center [1500, 52] width 11 height 11
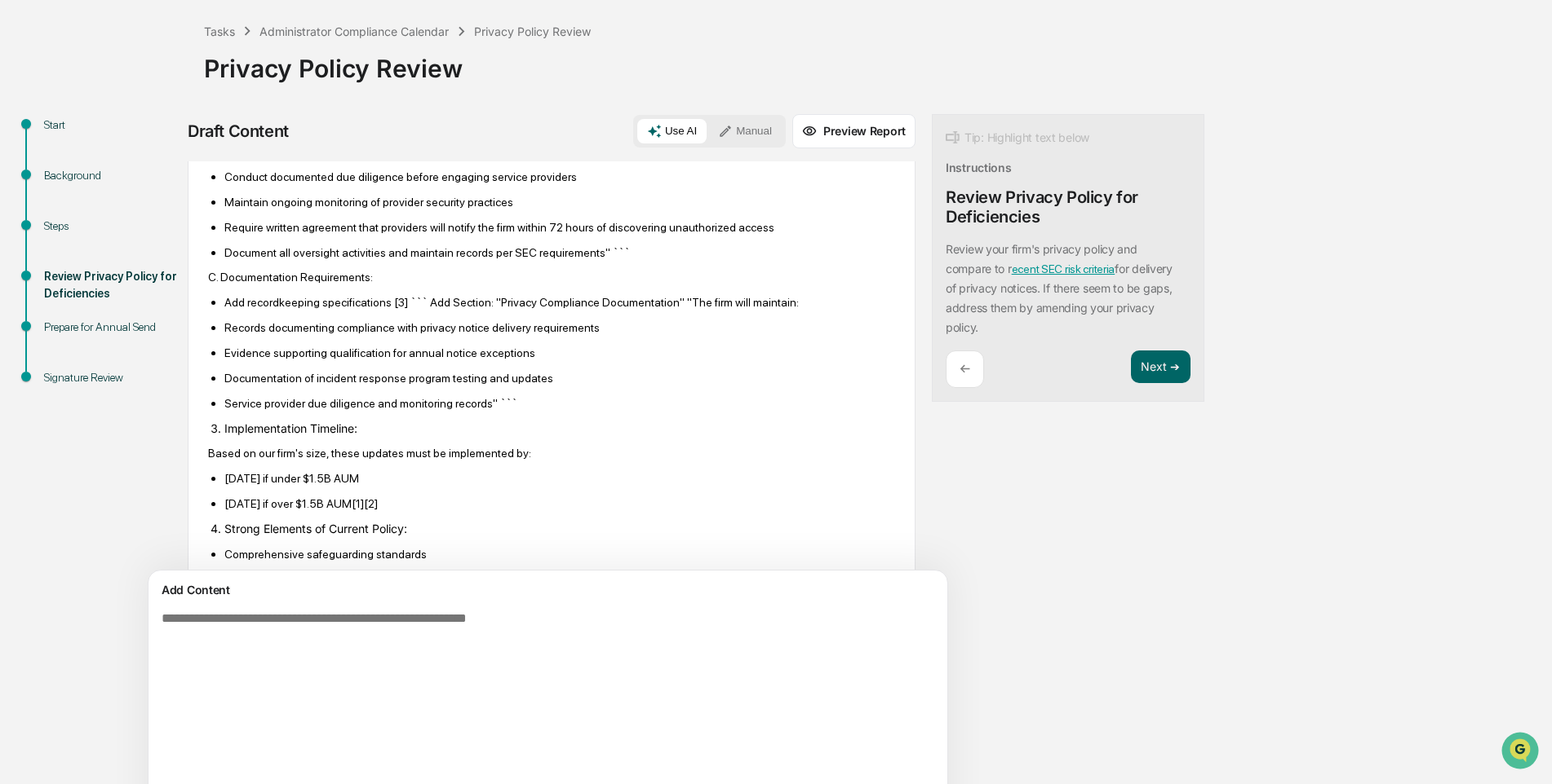
scroll to position [2949, 0]
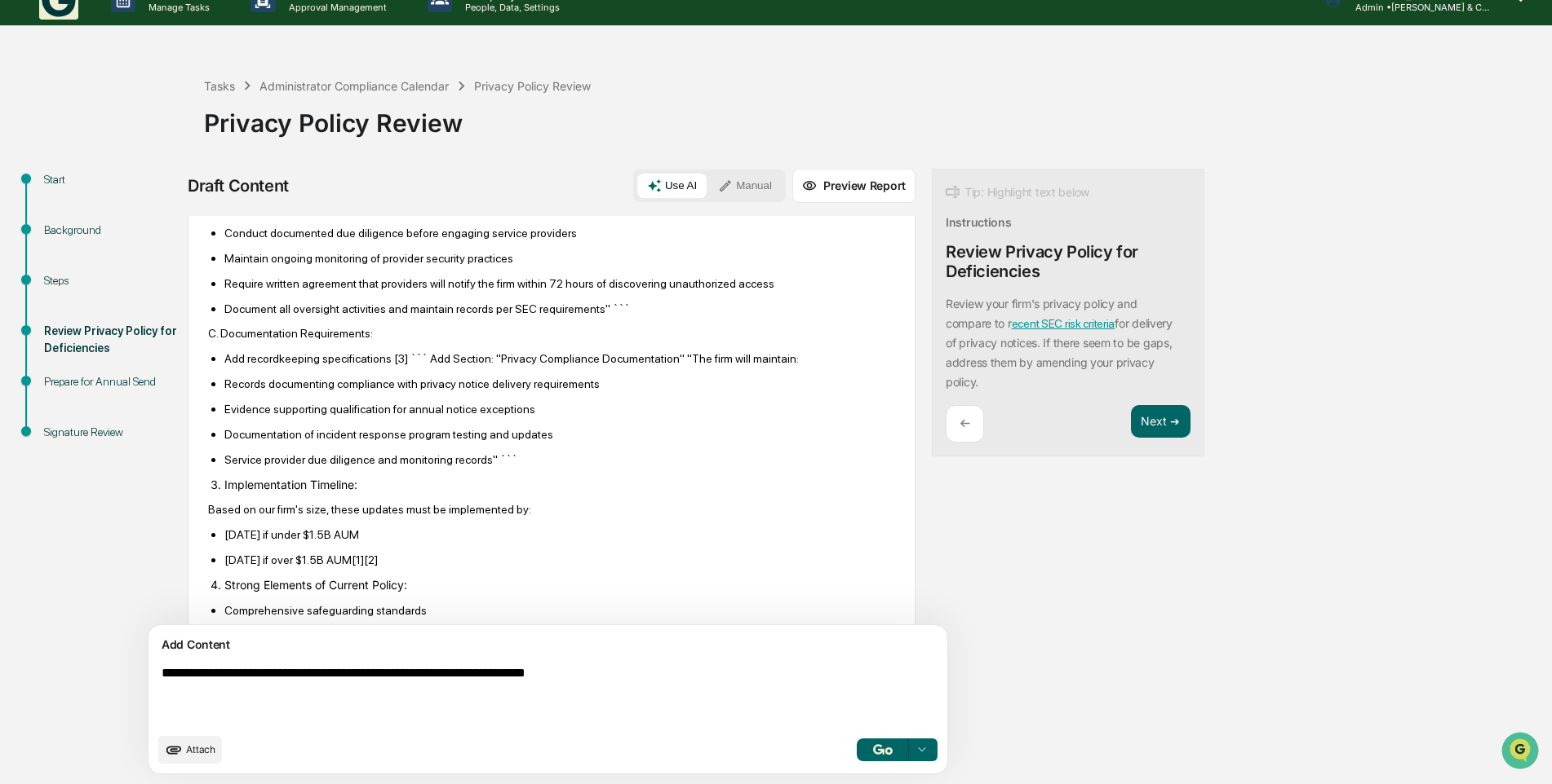
type textarea "**********"
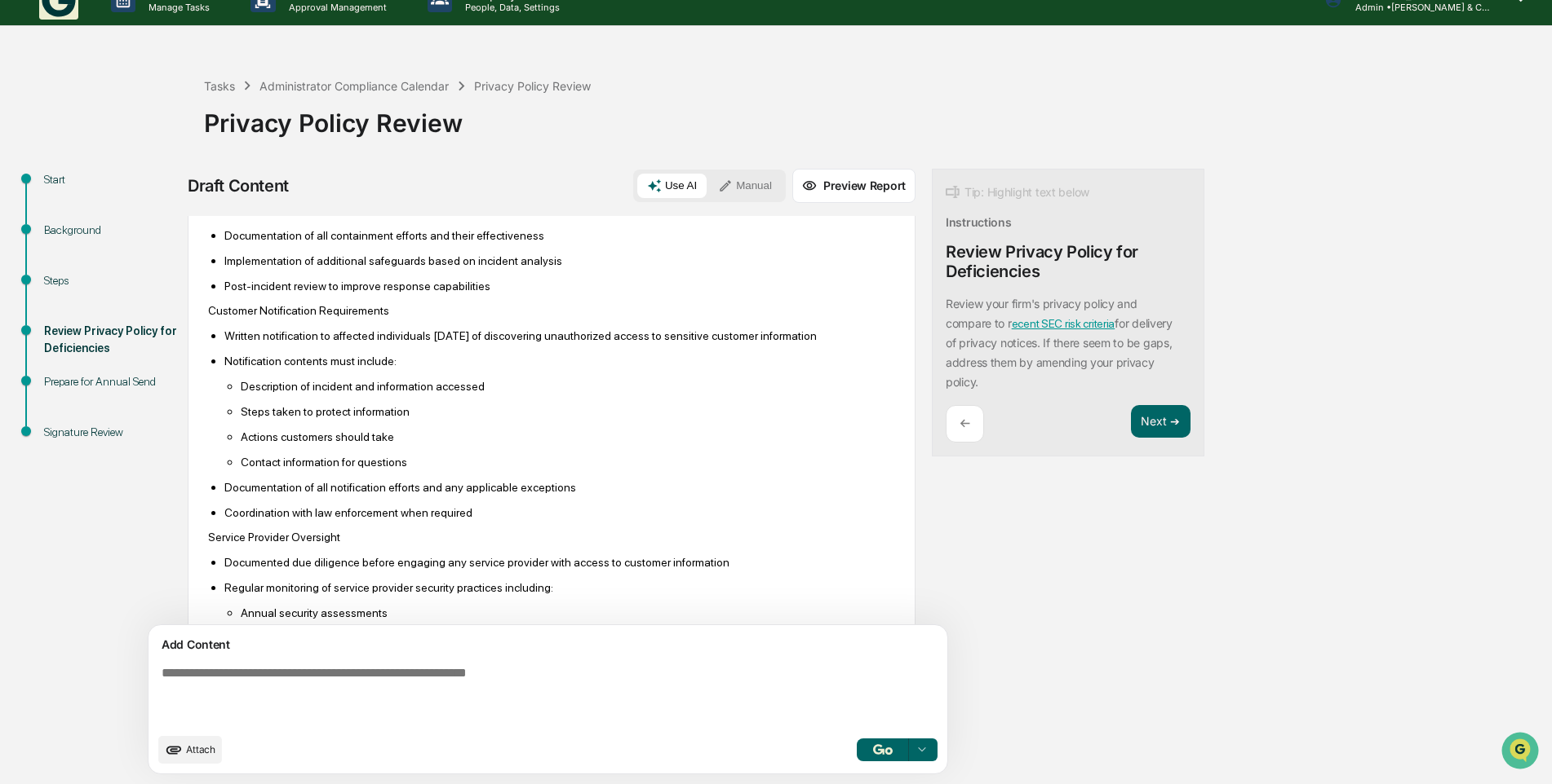
scroll to position [3936, 0]
click at [792, 191] on button "Preview Report" at bounding box center [854, 186] width 123 height 34
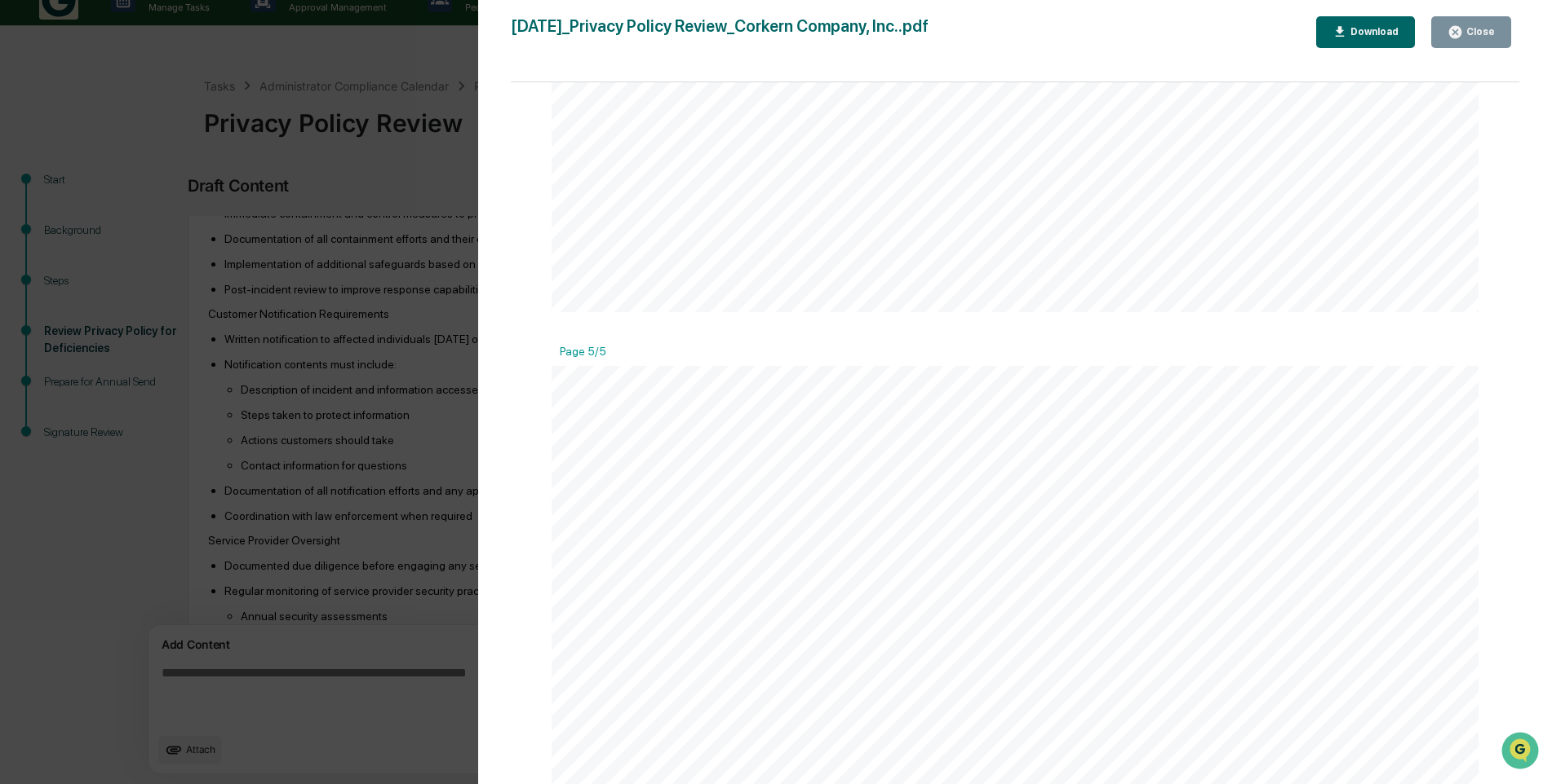
scroll to position [5219, 0]
click at [1355, 41] on button "Download" at bounding box center [1365, 33] width 99 height 32
click at [1386, 36] on div "Download" at bounding box center [1372, 32] width 51 height 11
click at [319, 245] on div "Version History [DATE] 08:51 PM [PERSON_NAME] [DATE]_Privacy Policy Review_Cork…" at bounding box center [776, 392] width 1552 height 784
